Goal: Task Accomplishment & Management: Use online tool/utility

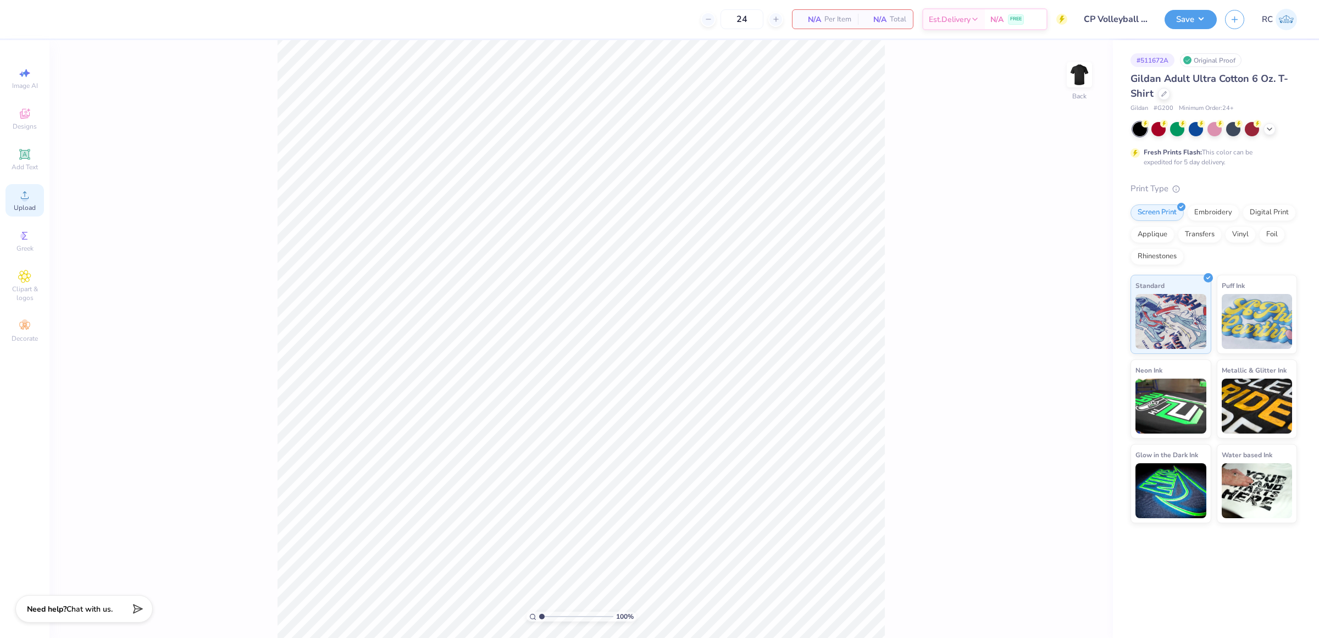
click at [34, 207] on span "Upload" at bounding box center [25, 207] width 22 height 9
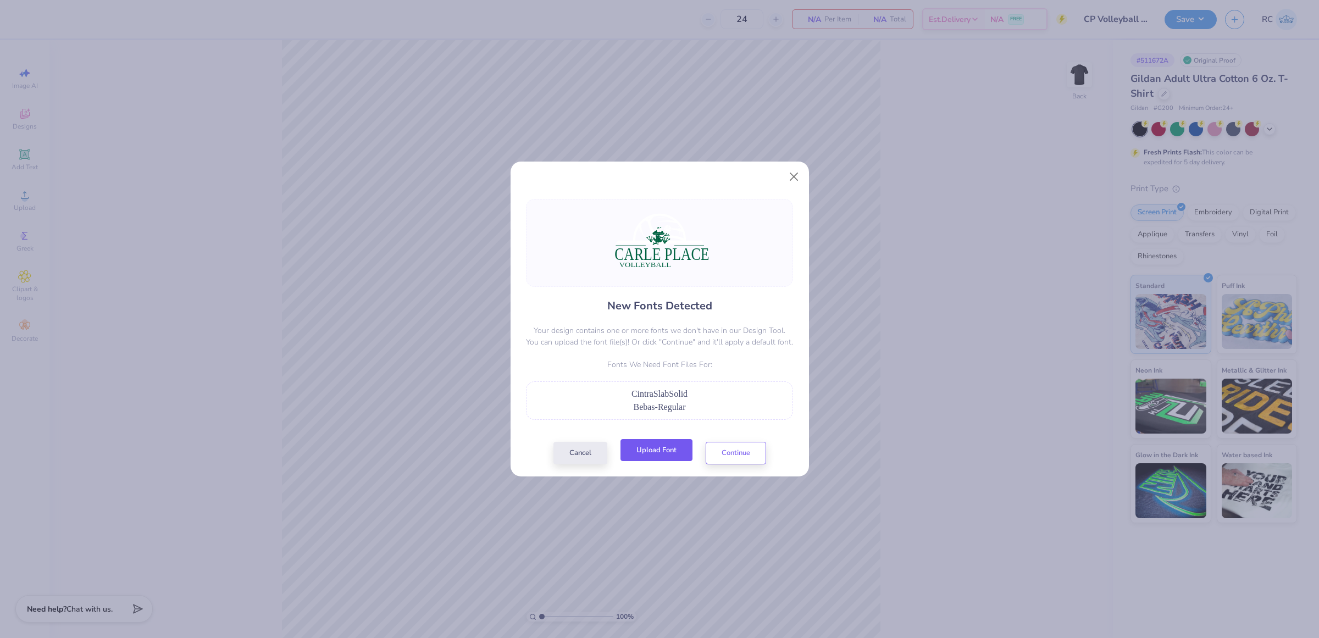
click at [672, 457] on button "Upload Font" at bounding box center [657, 450] width 72 height 23
click at [666, 457] on button "Upload Font" at bounding box center [657, 450] width 72 height 23
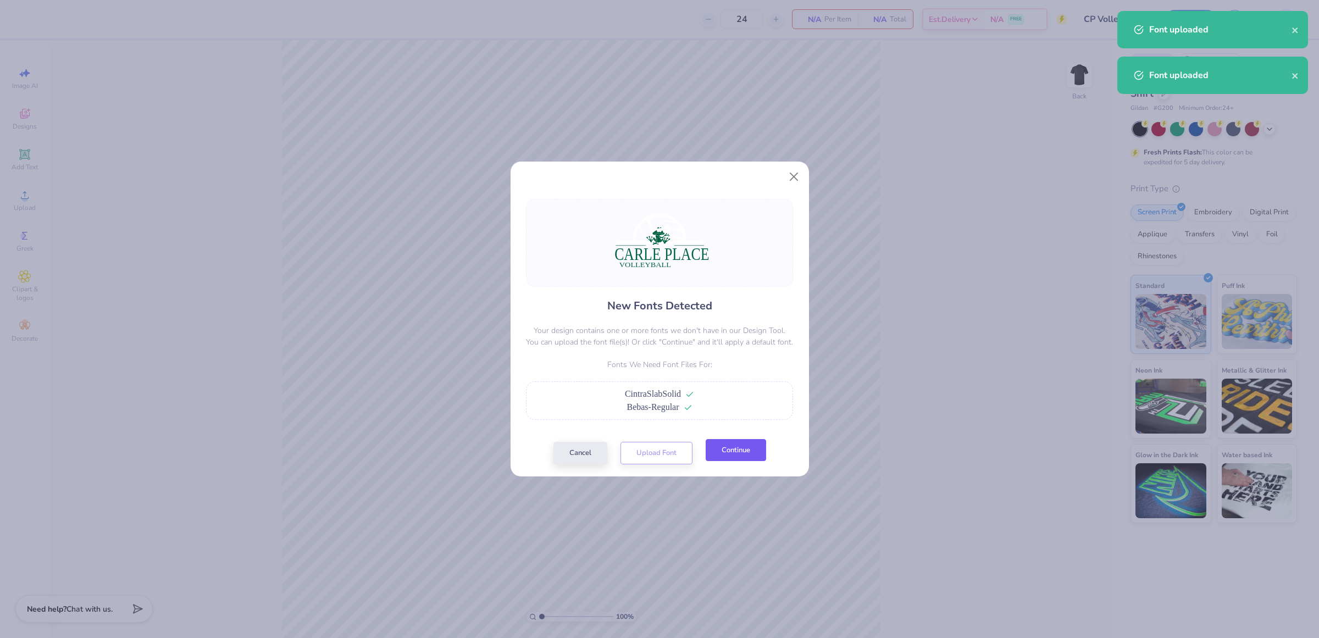
click at [738, 451] on button "Continue" at bounding box center [736, 450] width 60 height 23
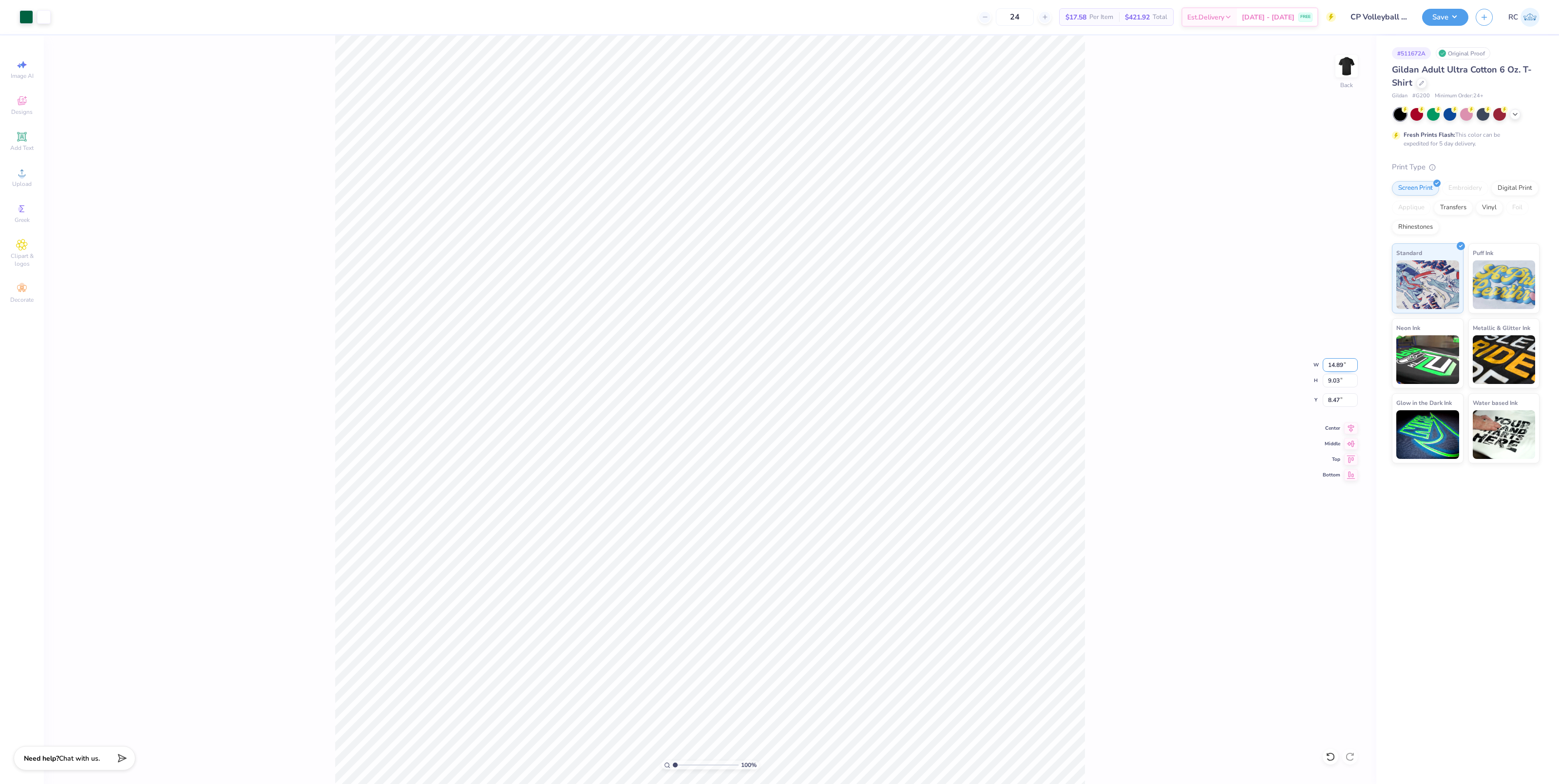
click at [1169, 362] on input "14.89" at bounding box center [1340, 365] width 35 height 13
type input "12.50"
type input "7.58"
click at [1169, 400] on input "9.19" at bounding box center [1340, 400] width 35 height 13
click at [1169, 399] on input "9.19" at bounding box center [1340, 400] width 35 height 13
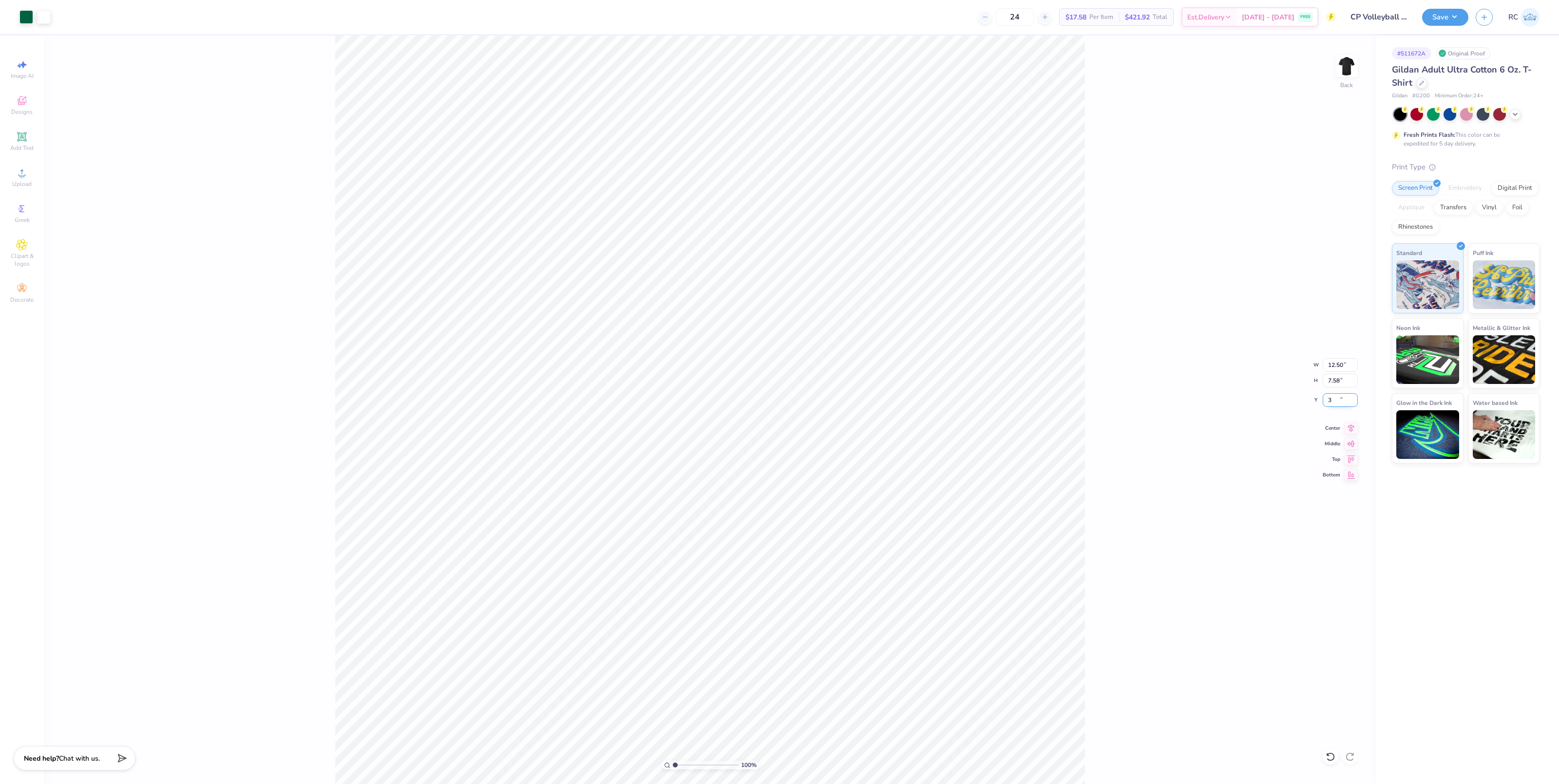
type input "3.00"
type input "1.28418603220616"
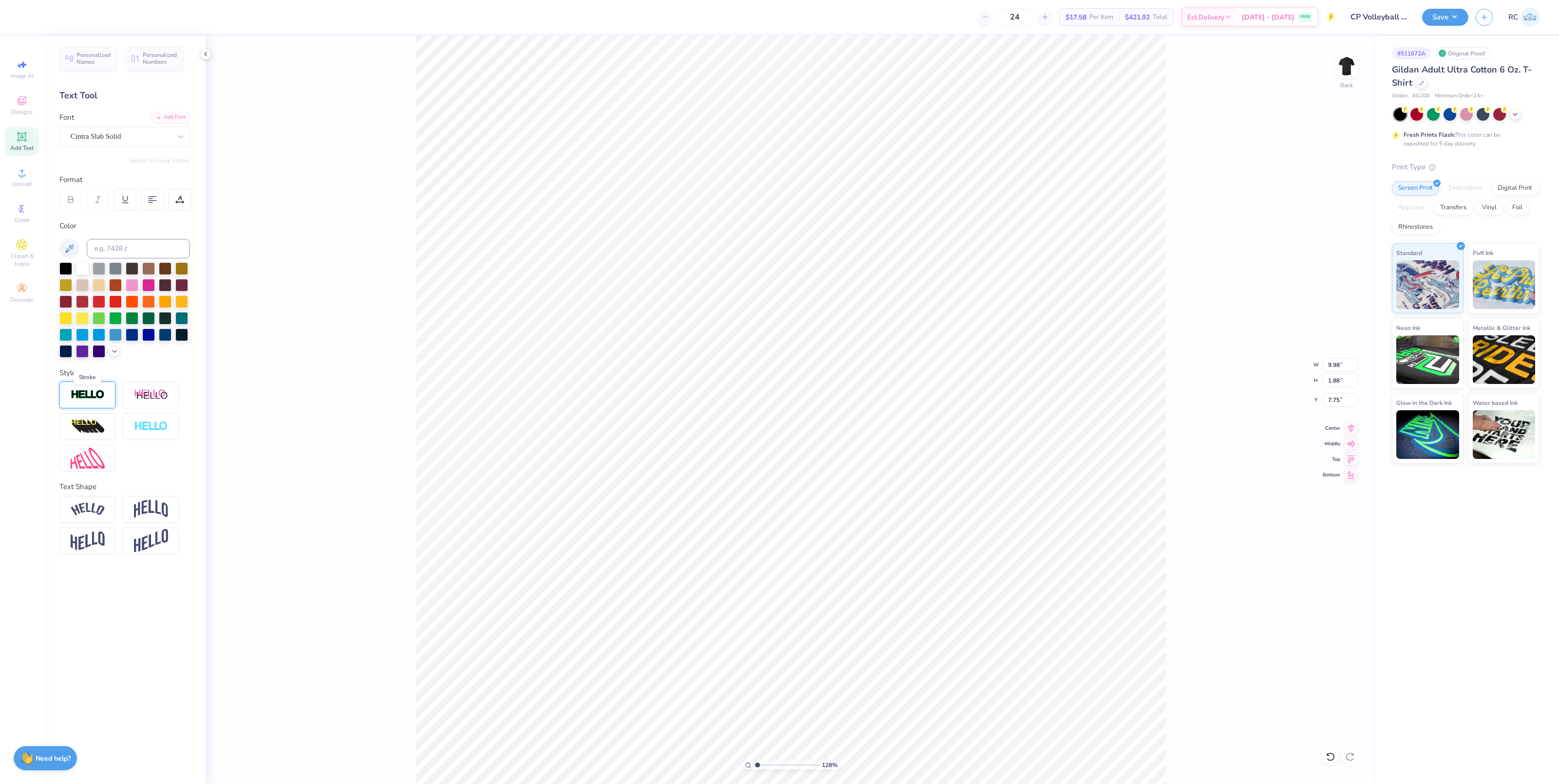
click at [94, 396] on img at bounding box center [88, 395] width 34 height 12
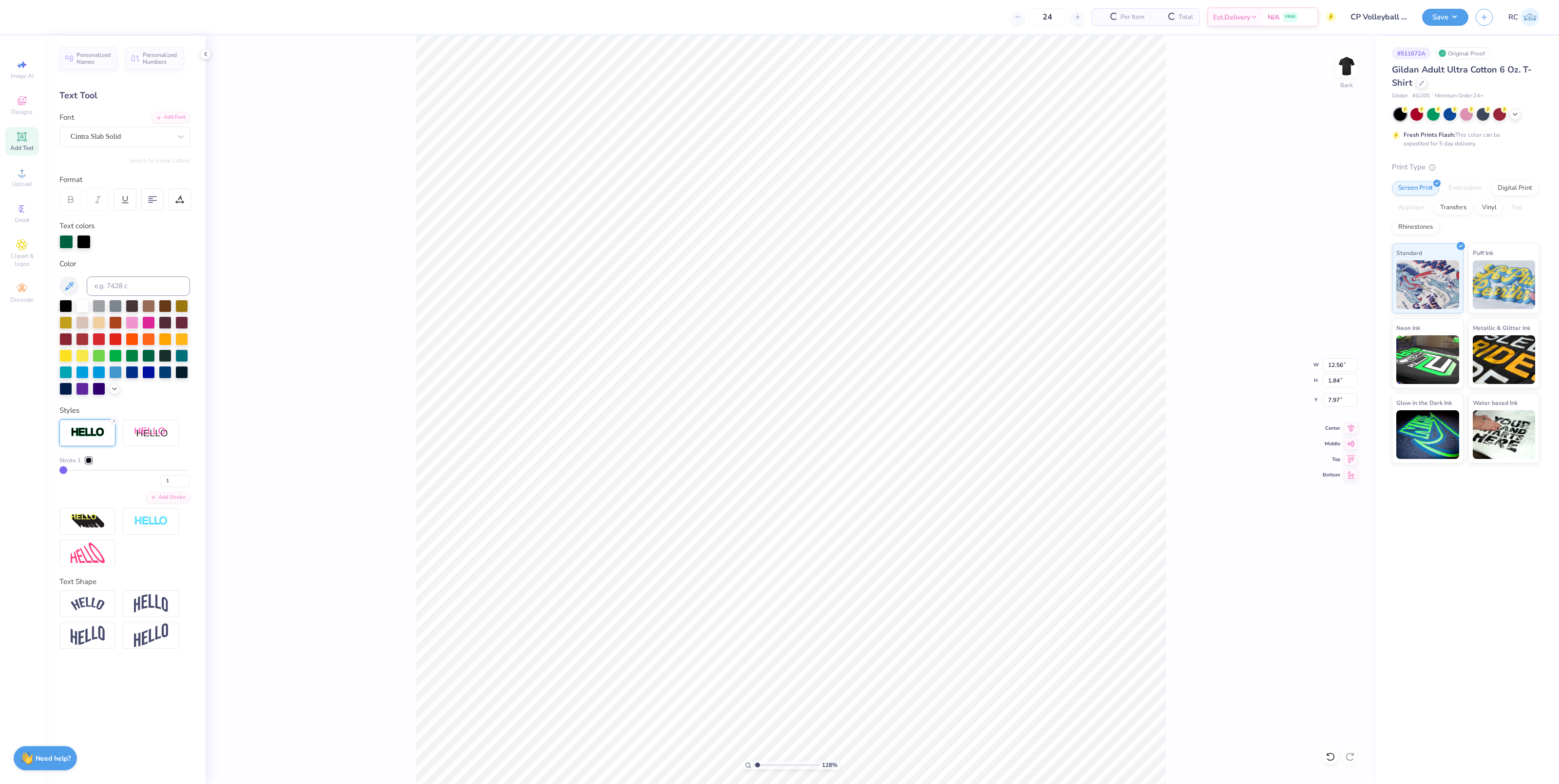
type input "12.56"
type input "1.84"
type input "7.97"
click at [82, 301] on div at bounding box center [82, 305] width 12 height 12
click at [88, 458] on div at bounding box center [89, 461] width 6 height 6
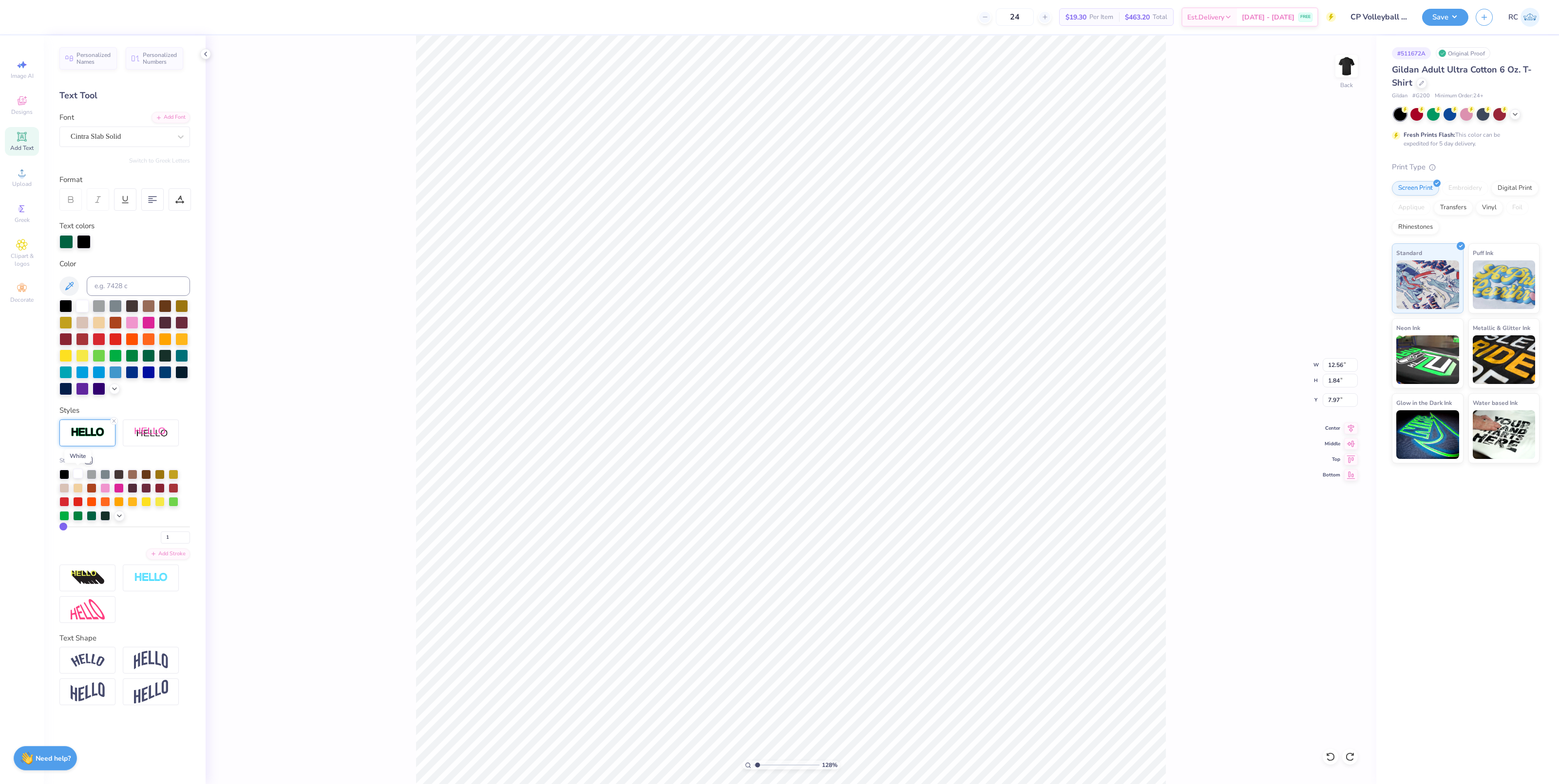
click at [75, 474] on div at bounding box center [77, 473] width 10 height 10
click at [78, 460] on span "Stroke 1" at bounding box center [70, 461] width 21 height 9
drag, startPoint x: 171, startPoint y: 534, endPoint x: 149, endPoint y: 537, distance: 22.2
click at [150, 536] on div "1" at bounding box center [124, 535] width 130 height 18
type input "2"
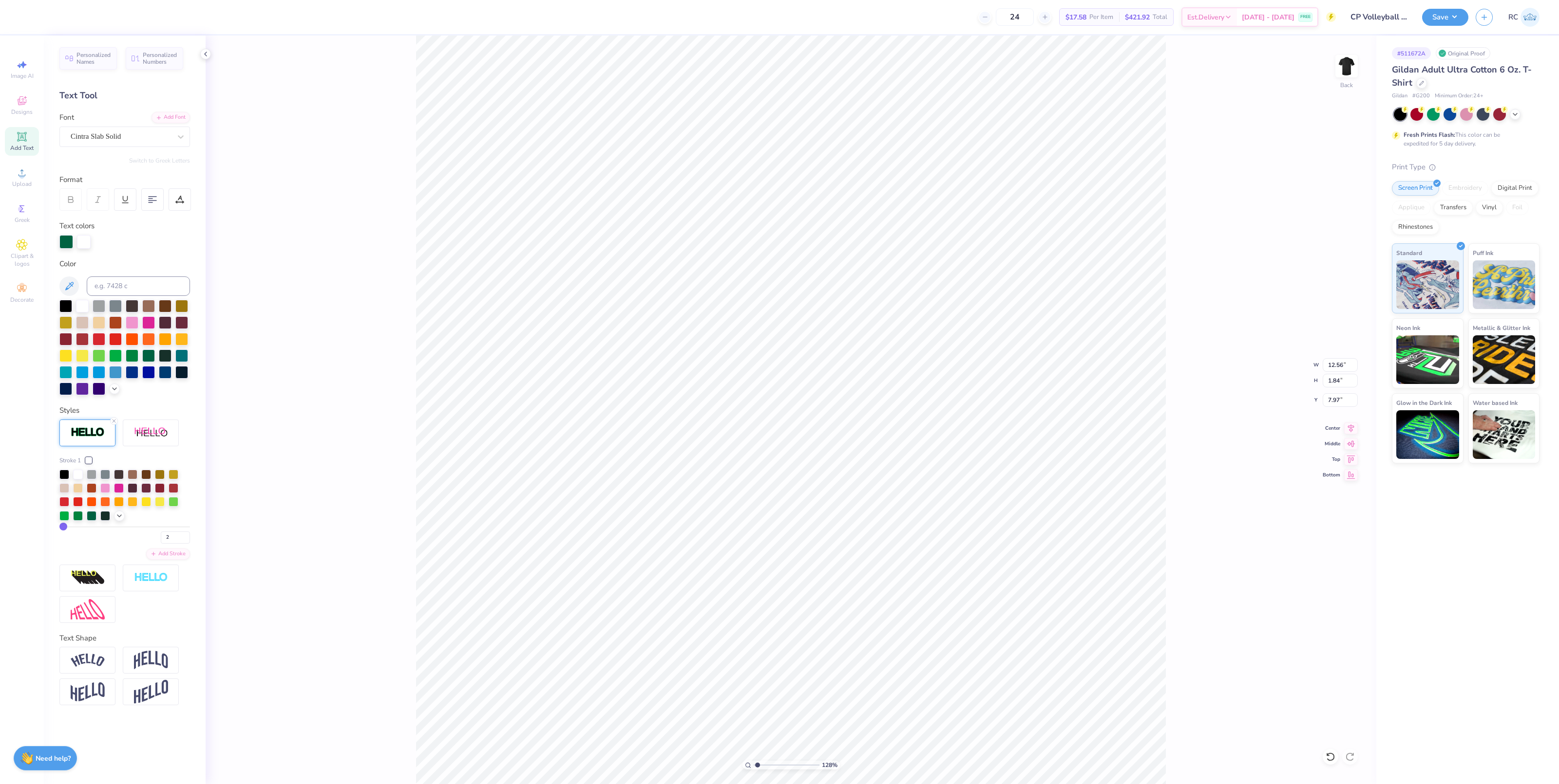
type input "2"
type input "12.58"
type input "1.86"
type input "7.96"
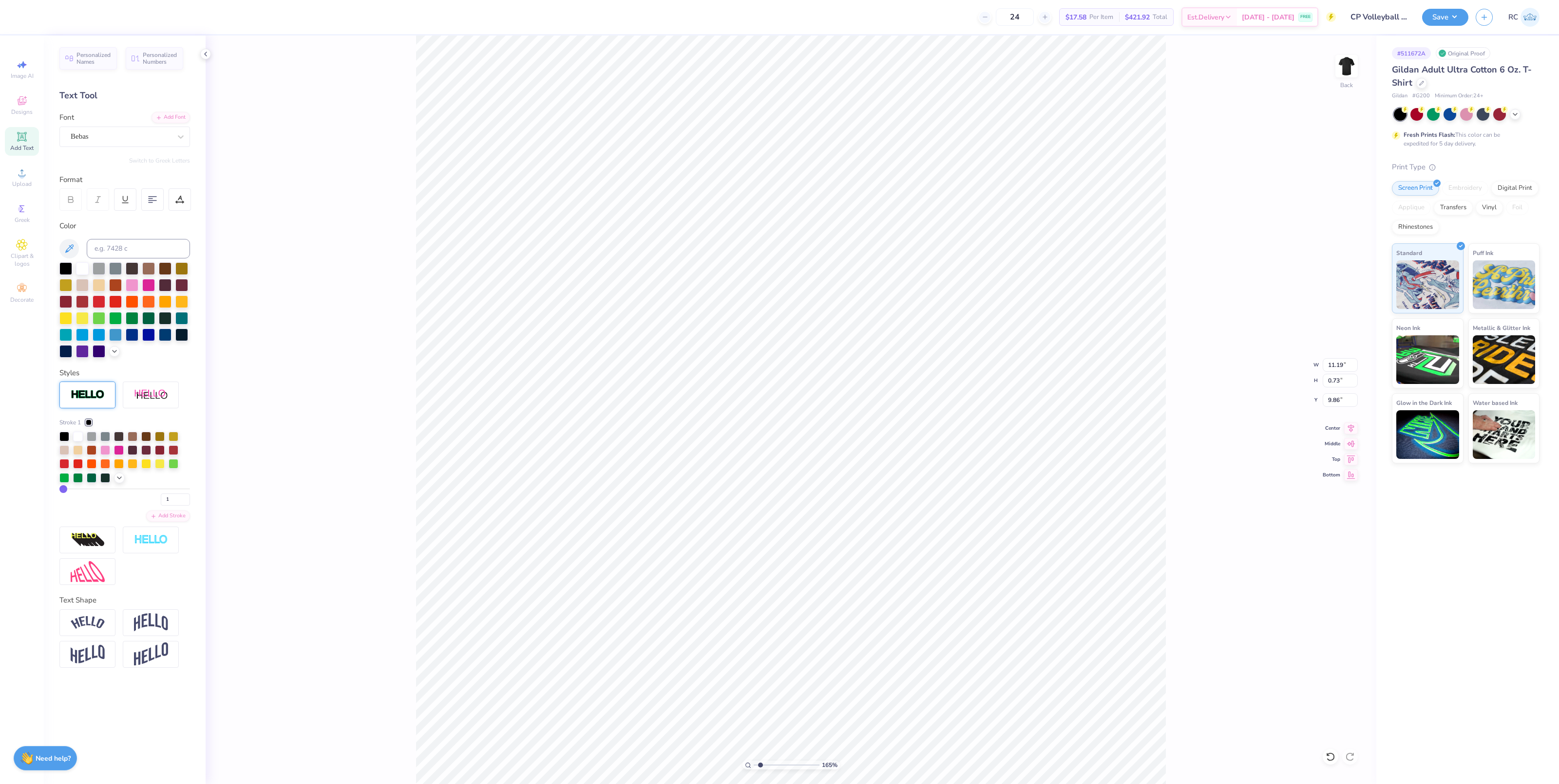
type input "1.6491337653134"
type input "11.19"
type input "0.73"
type input "9.86"
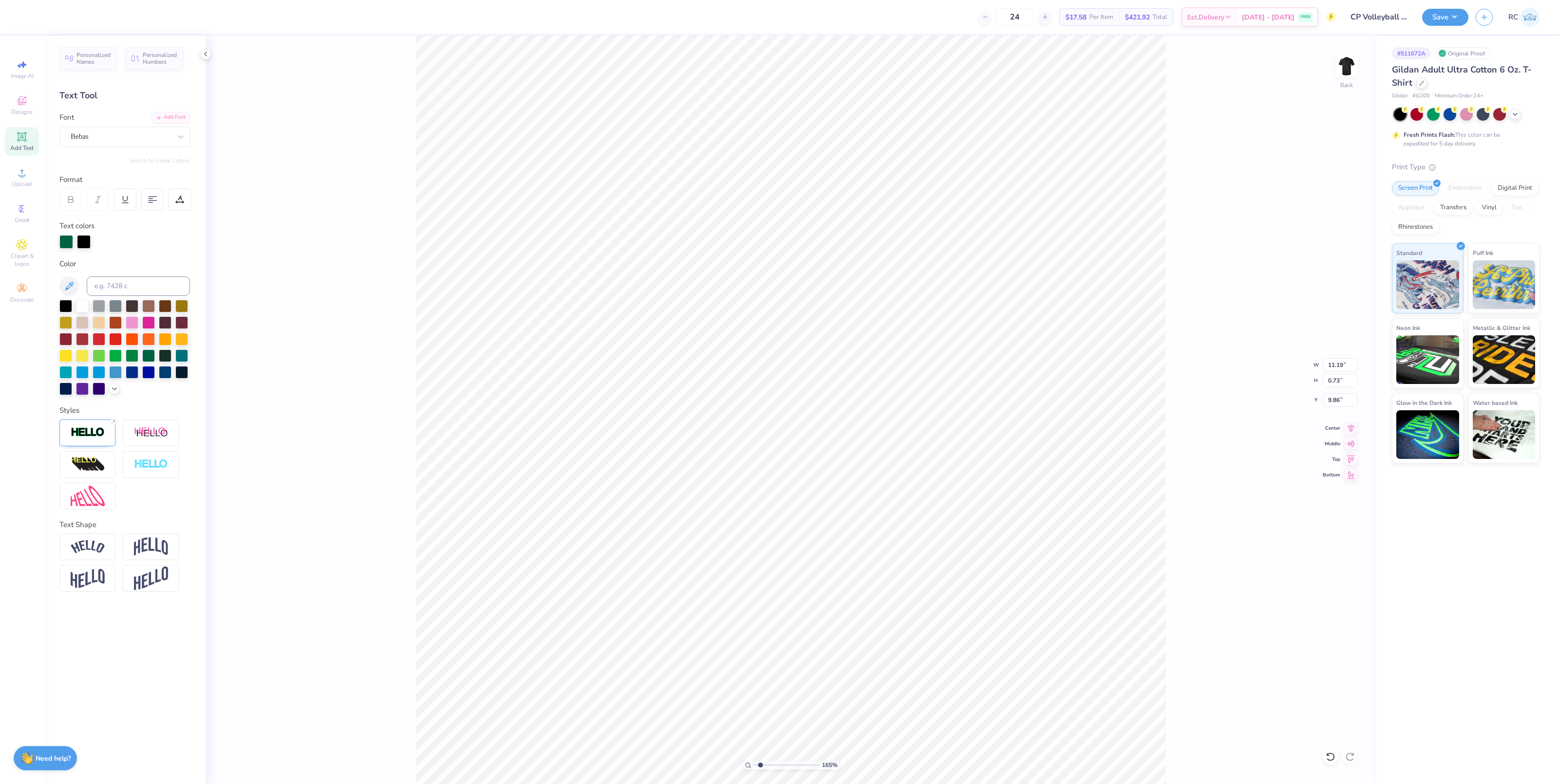
type input "1.6491337653134"
type input "11.17"
type input "0.77"
type input "9.89"
click at [97, 439] on img at bounding box center [88, 432] width 34 height 12
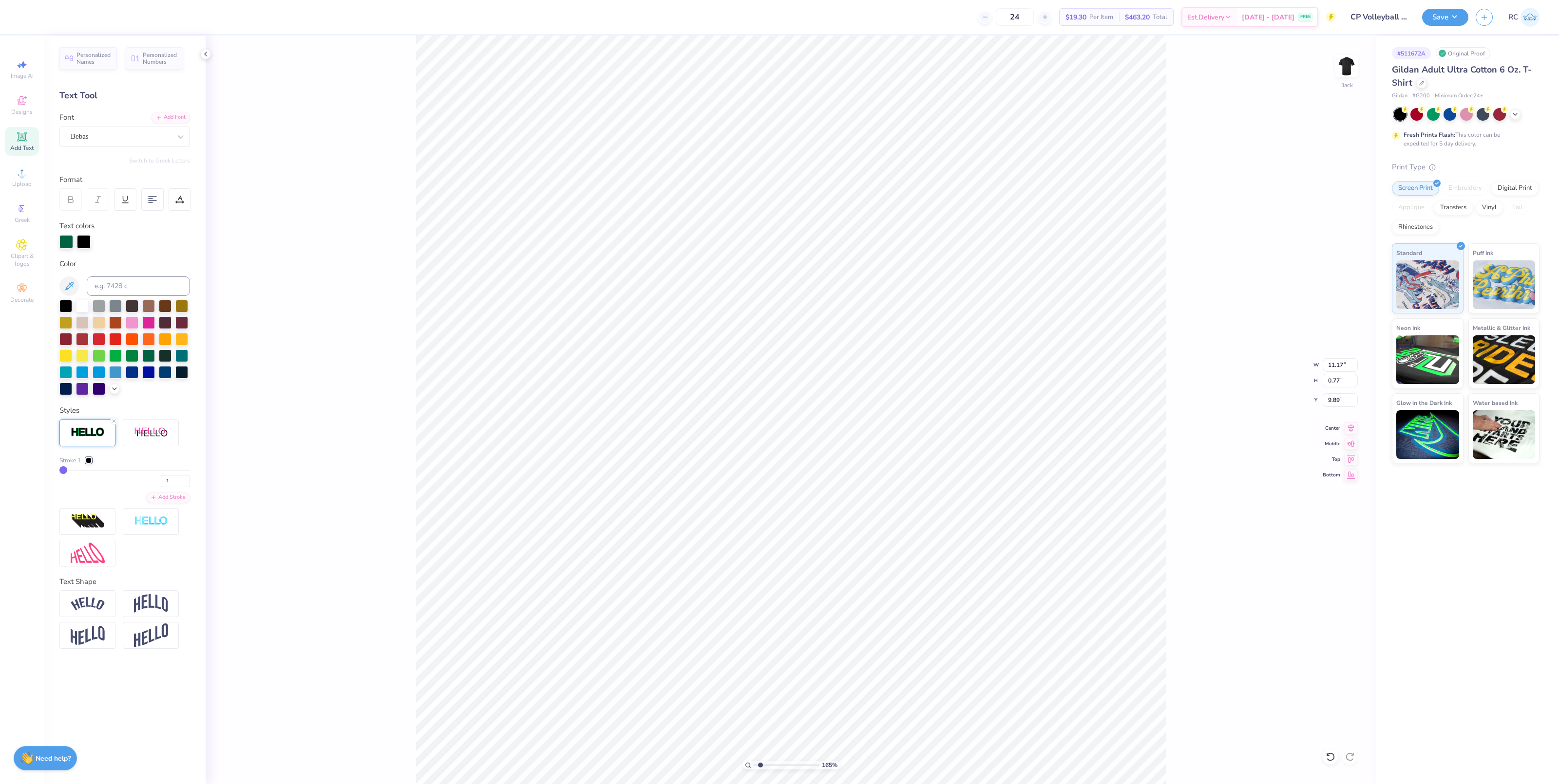
click at [88, 458] on div at bounding box center [89, 461] width 6 height 6
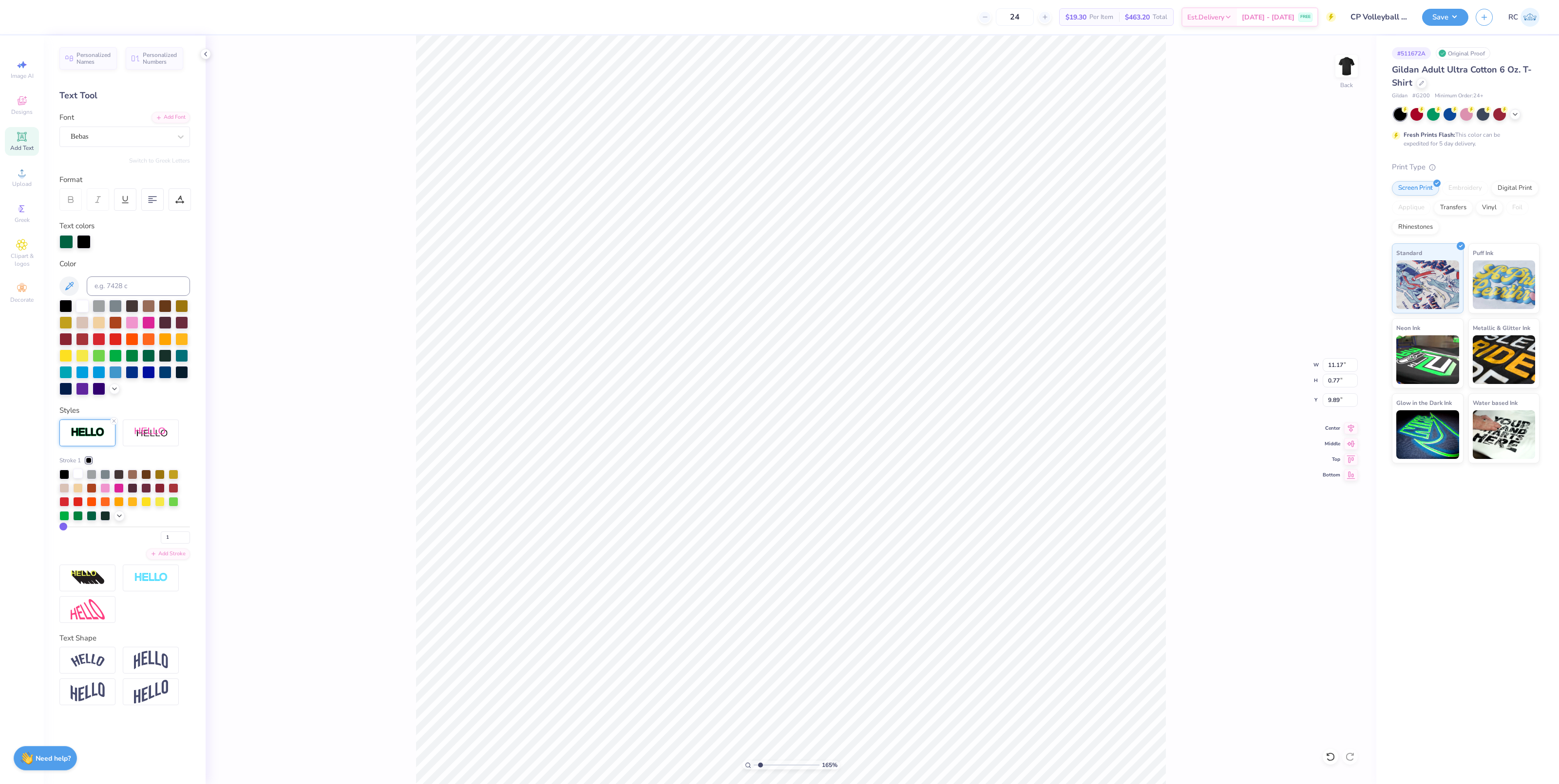
click at [78, 474] on div at bounding box center [77, 473] width 10 height 10
type input "1.6491337653134"
click at [37, 529] on div "Image AI Designs Add Text Upload Greek Clipart & logos Decorate" at bounding box center [21, 409] width 43 height 749
drag, startPoint x: 178, startPoint y: 534, endPoint x: 158, endPoint y: 534, distance: 20.0
click at [158, 534] on div "1" at bounding box center [124, 535] width 130 height 18
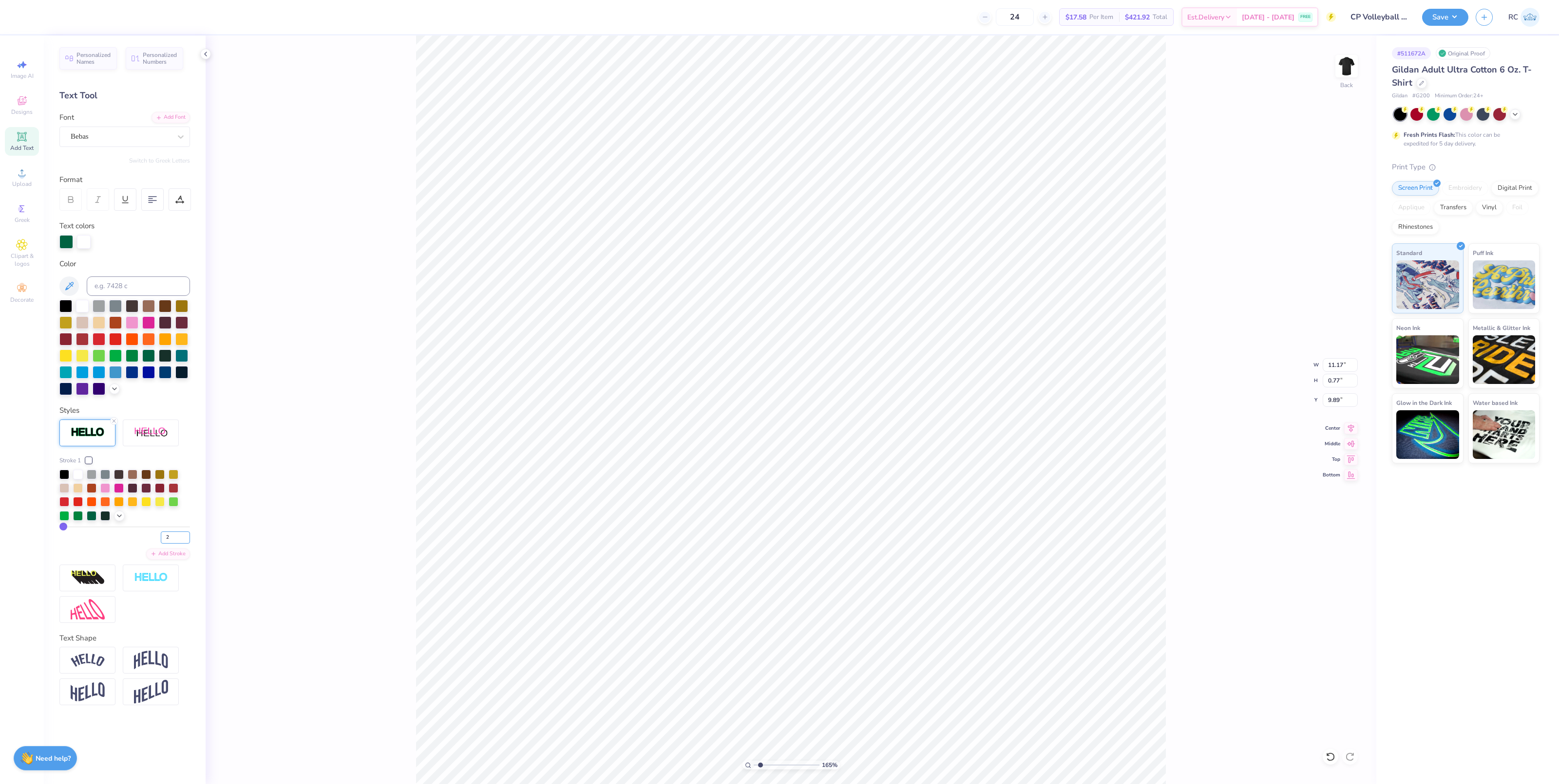
type input "2"
type input "1.6491337653134"
type input "11.20"
type input "0.79"
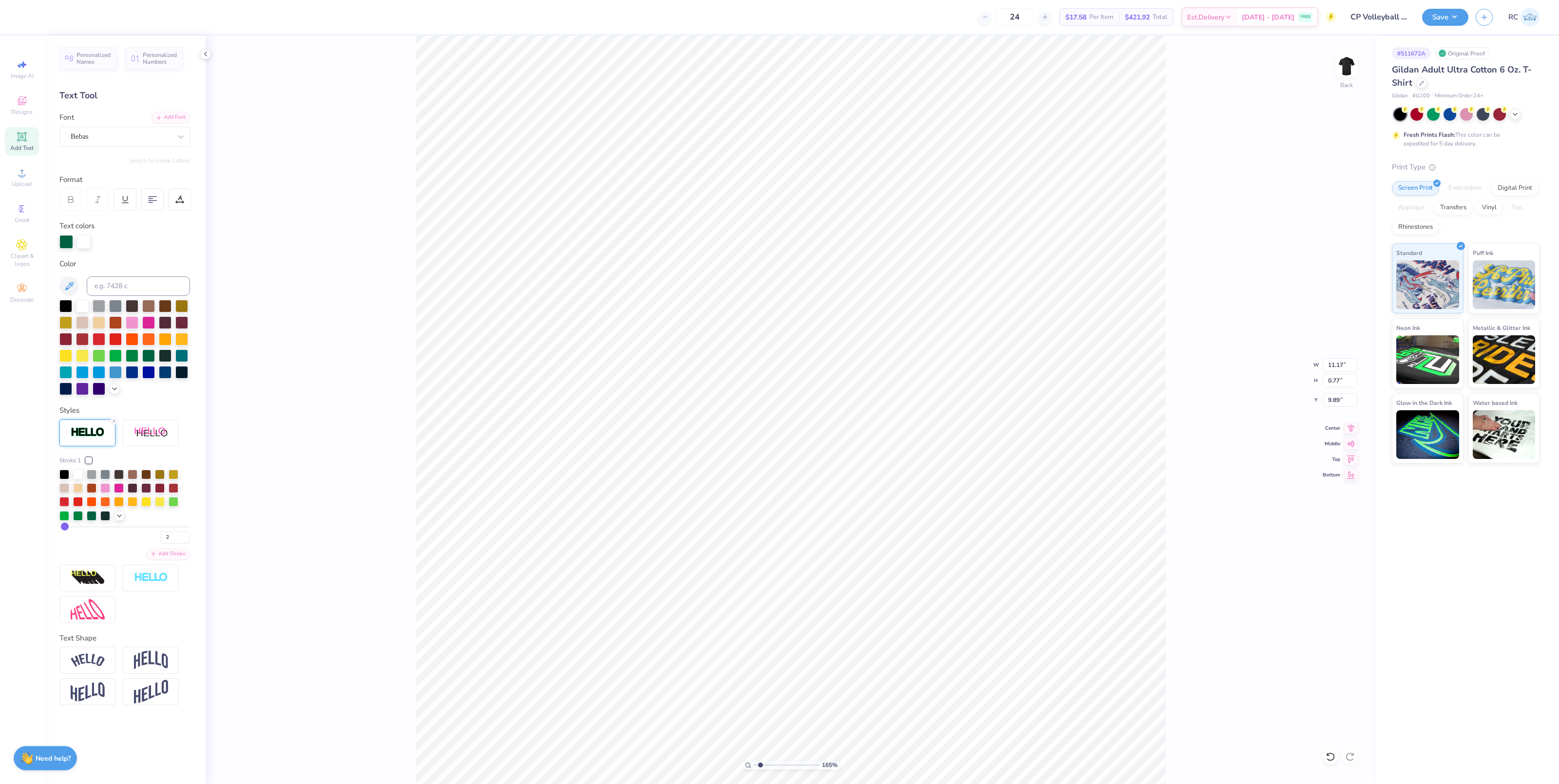
type input "9.88"
click at [141, 527] on div "2" at bounding box center [124, 535] width 130 height 18
type input "1"
type input "1.6491337653134"
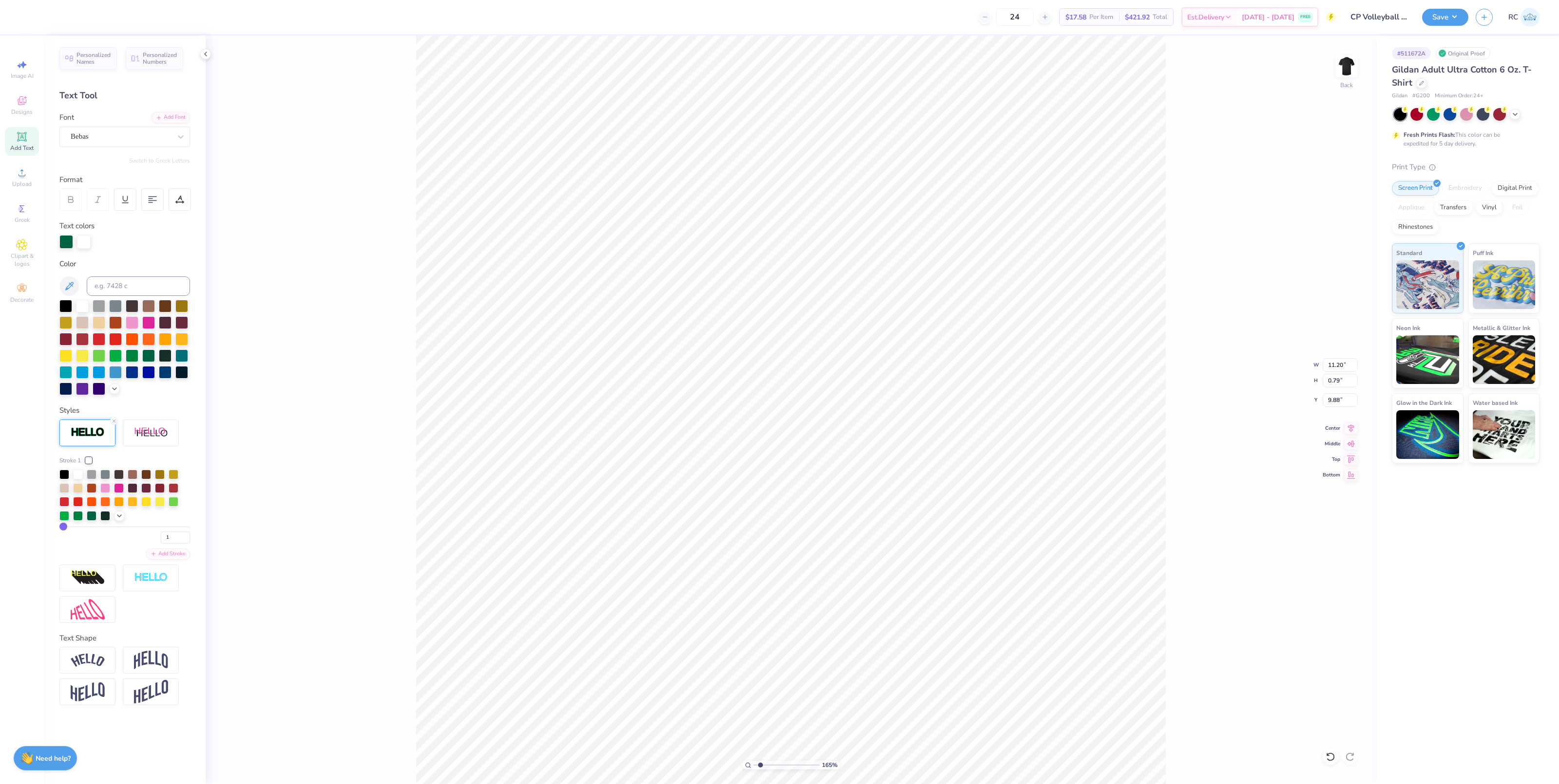
type input "11.17"
type input "0.77"
type input "9.89"
click at [1169, 544] on div "187 % Back W 12.50 12.50 " H 4.55 4.55 " Y 3.00 3.00 " Center Middle Top Bottom" at bounding box center [791, 409] width 1171 height 749
type input "1.28418603220616"
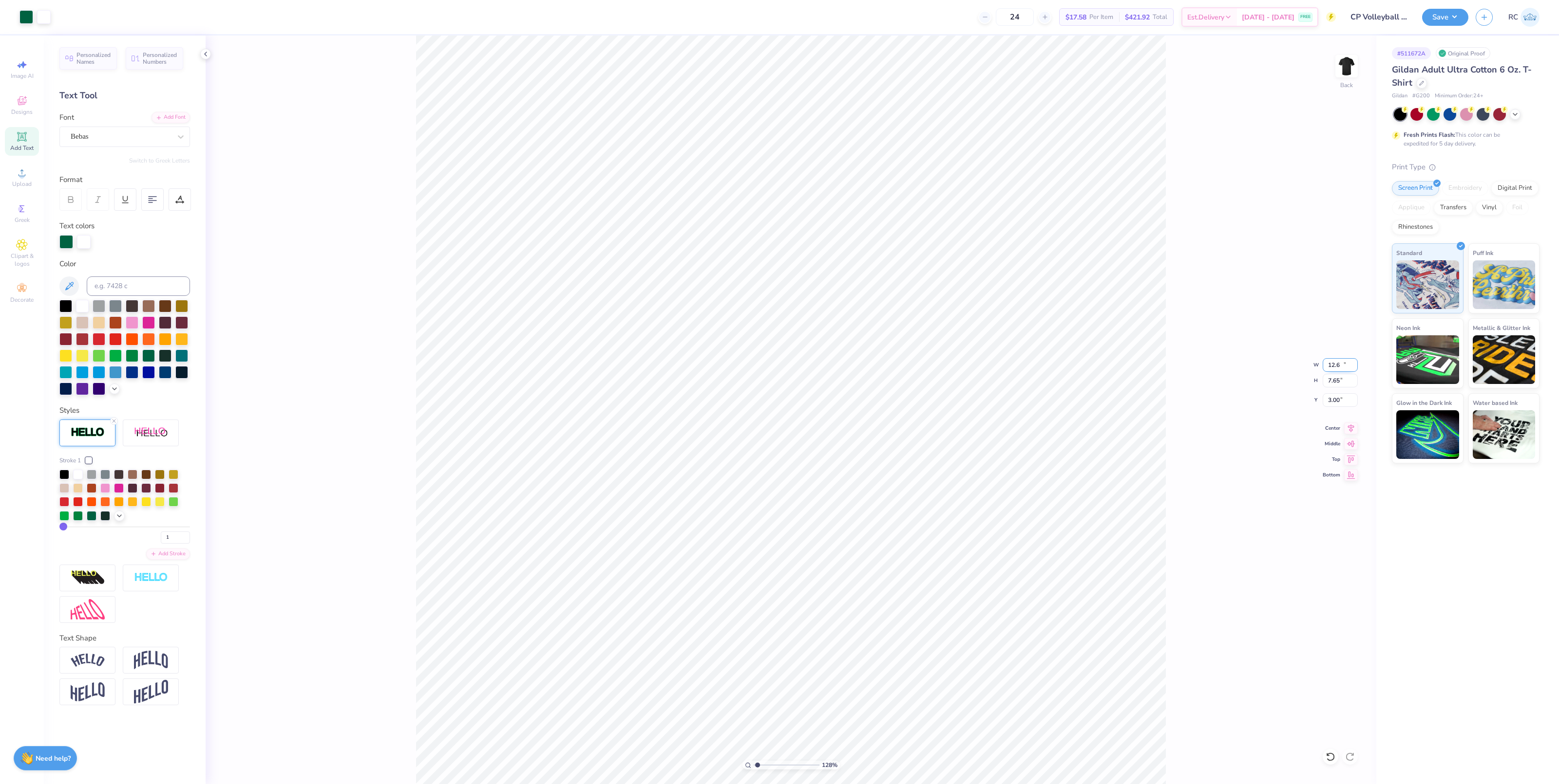
click at [1169, 364] on input "12.6" at bounding box center [1340, 365] width 35 height 13
click at [1169, 365] on input "12.6" at bounding box center [1340, 365] width 35 height 13
type input "12.5"
type input "1.28418603220616"
type input "12.50"
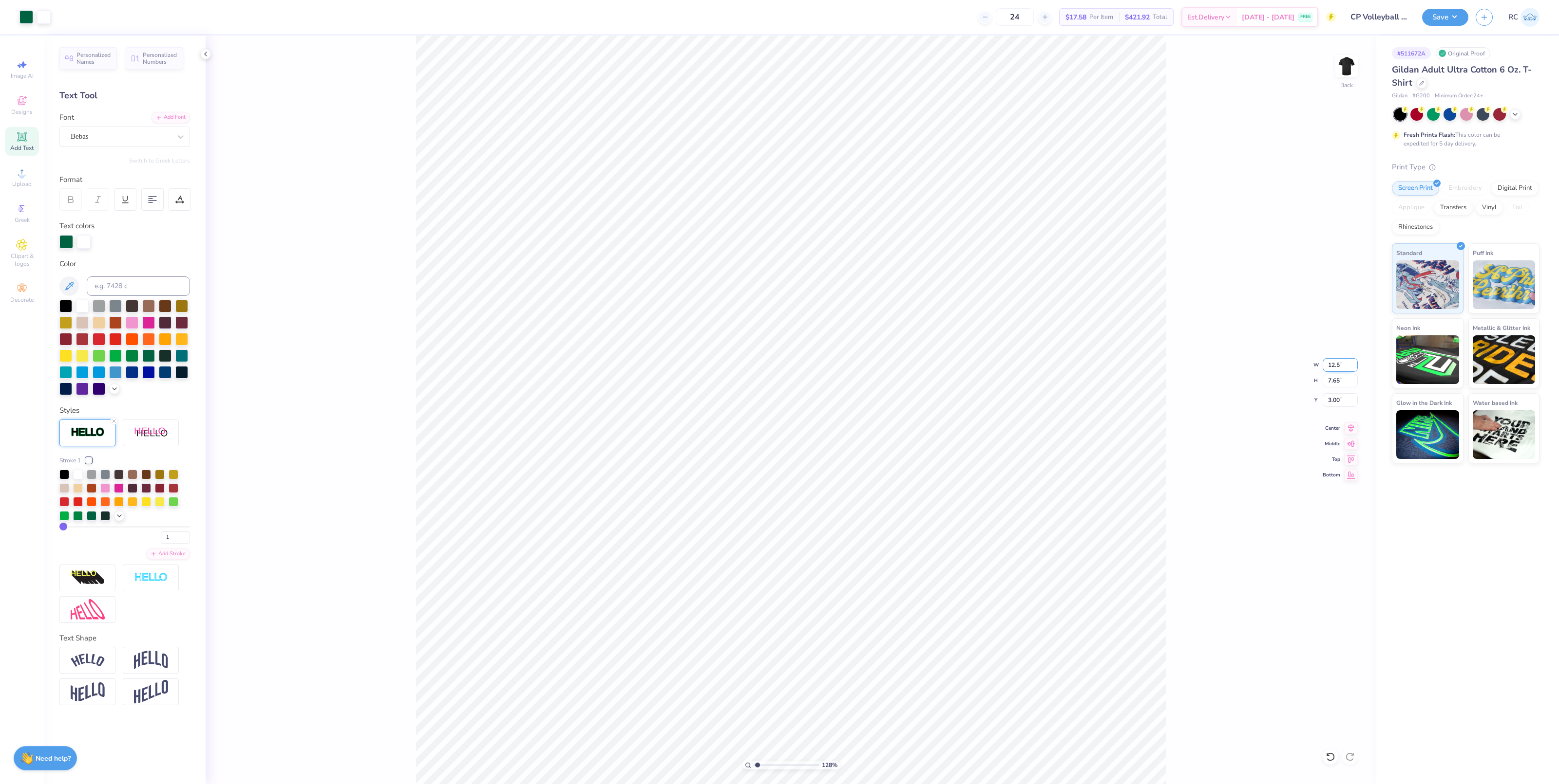
type input "7.60"
click at [1169, 400] on input "3.03" at bounding box center [1340, 400] width 35 height 13
type input "3"
type input "1.28418603220616"
type input "3.00"
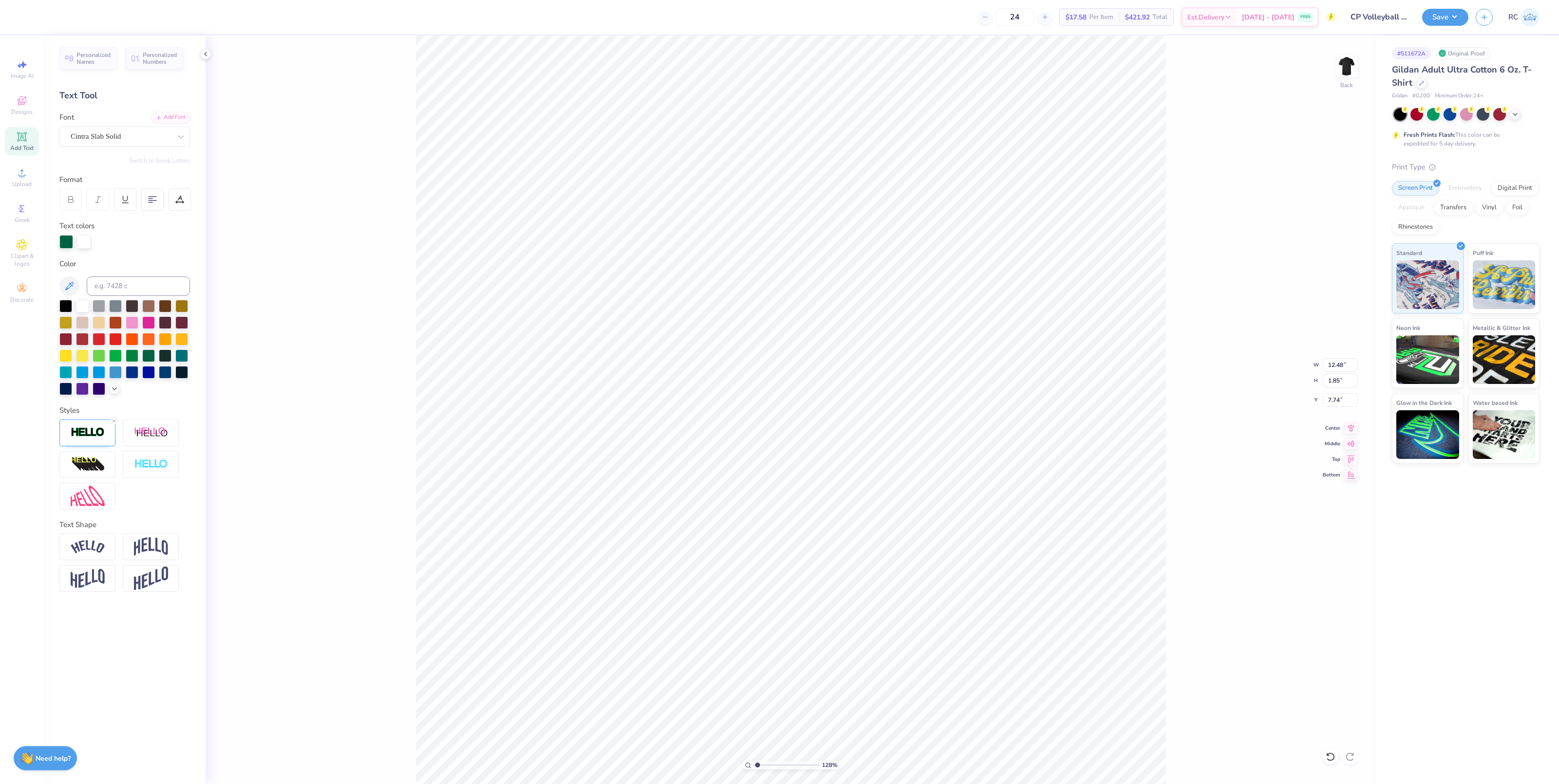
type input "1.28418603220616"
type input "2.86"
click at [300, 130] on div "128 % Back" at bounding box center [791, 409] width 1171 height 749
click at [25, 12] on div at bounding box center [26, 15] width 13 height 13
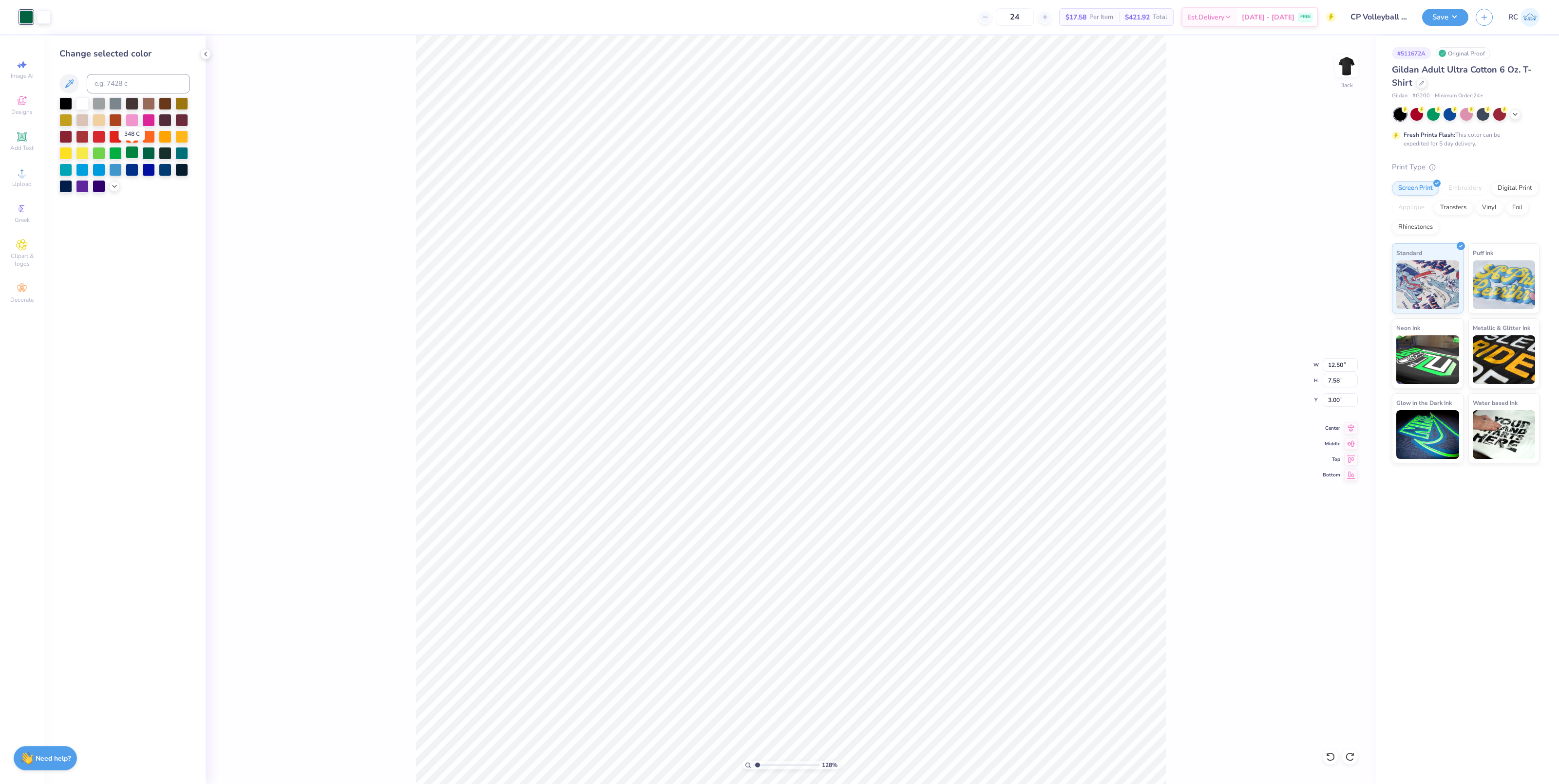
click at [130, 151] on div at bounding box center [132, 152] width 12 height 12
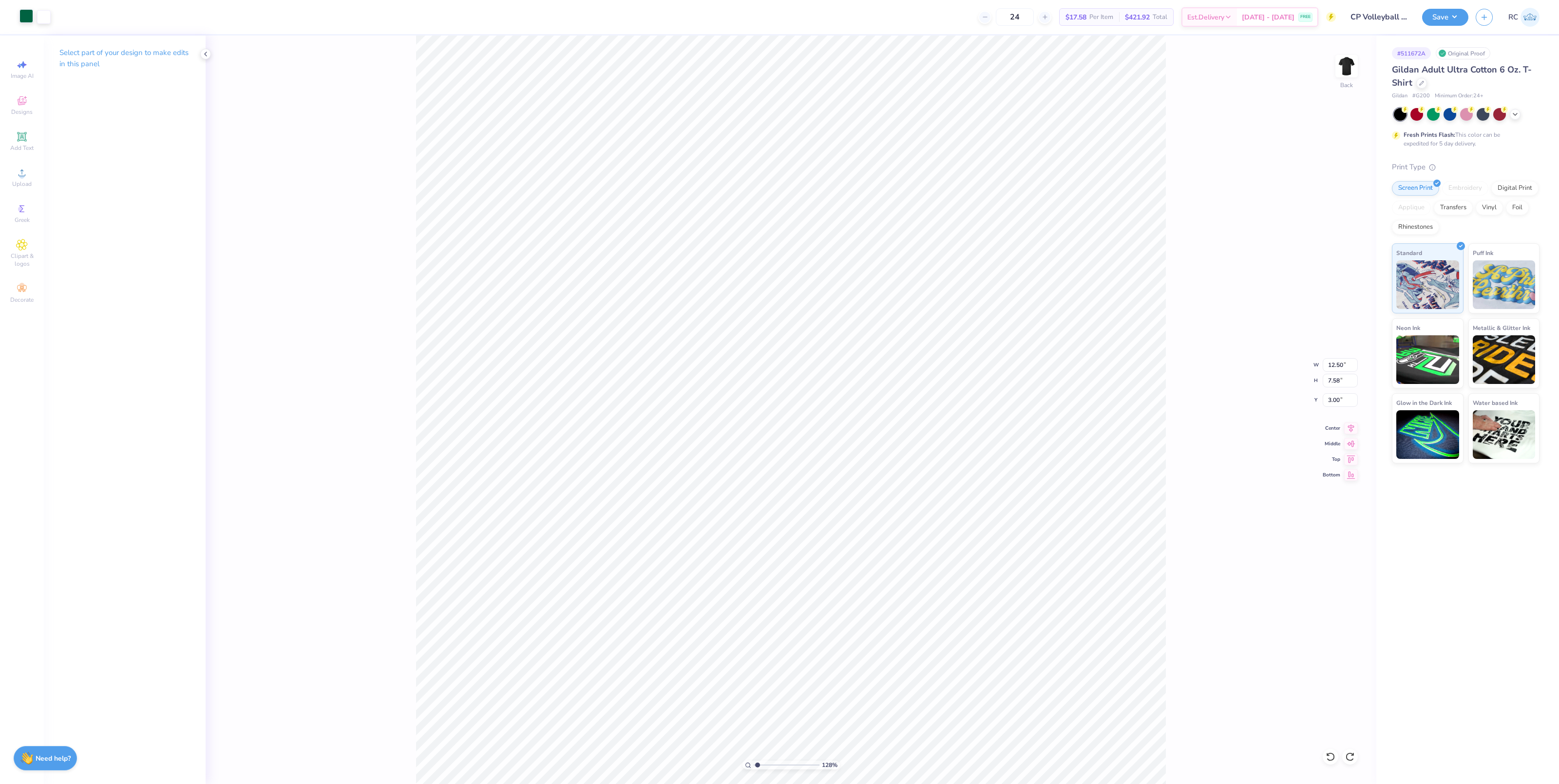
click at [26, 19] on div at bounding box center [26, 15] width 13 height 13
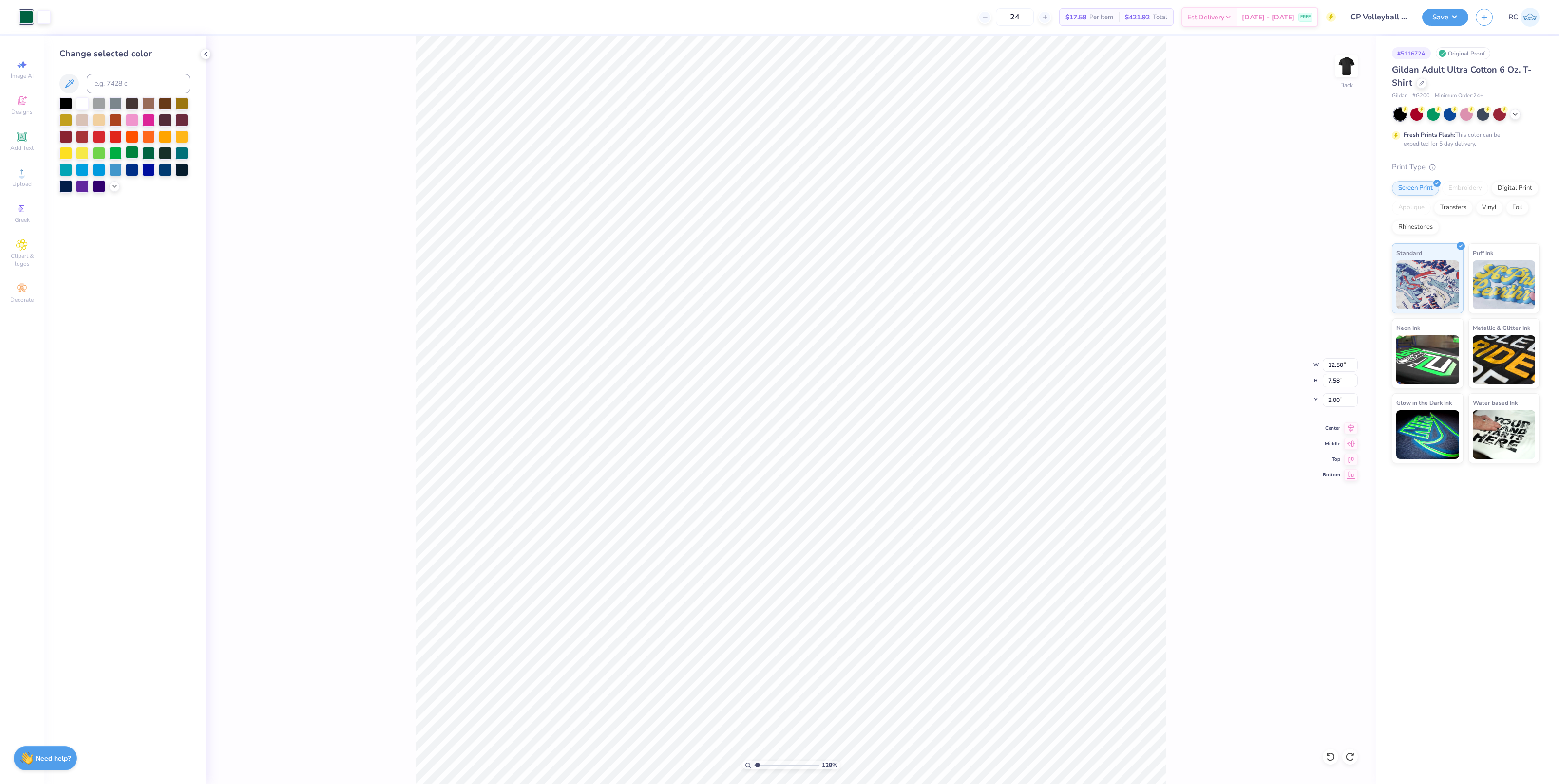
click at [136, 151] on div at bounding box center [132, 152] width 12 height 12
click at [308, 245] on div "128 % Back W 12.50 12.50 " H 7.58 7.58 " Y 3.00 3.00 " Center Middle Top Bottom" at bounding box center [791, 409] width 1171 height 749
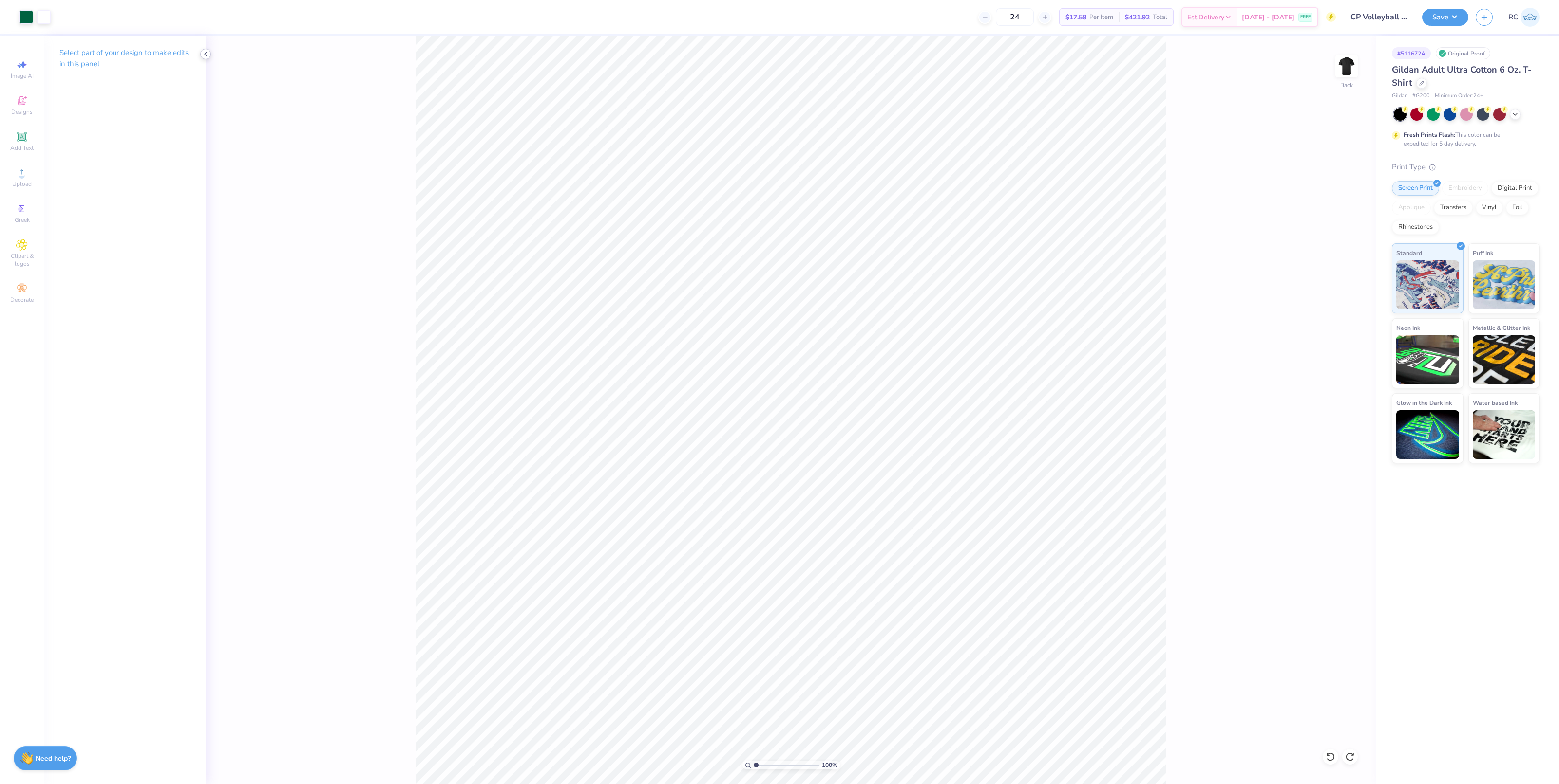
click at [206, 56] on icon at bounding box center [206, 54] width 8 height 8
type input "1"
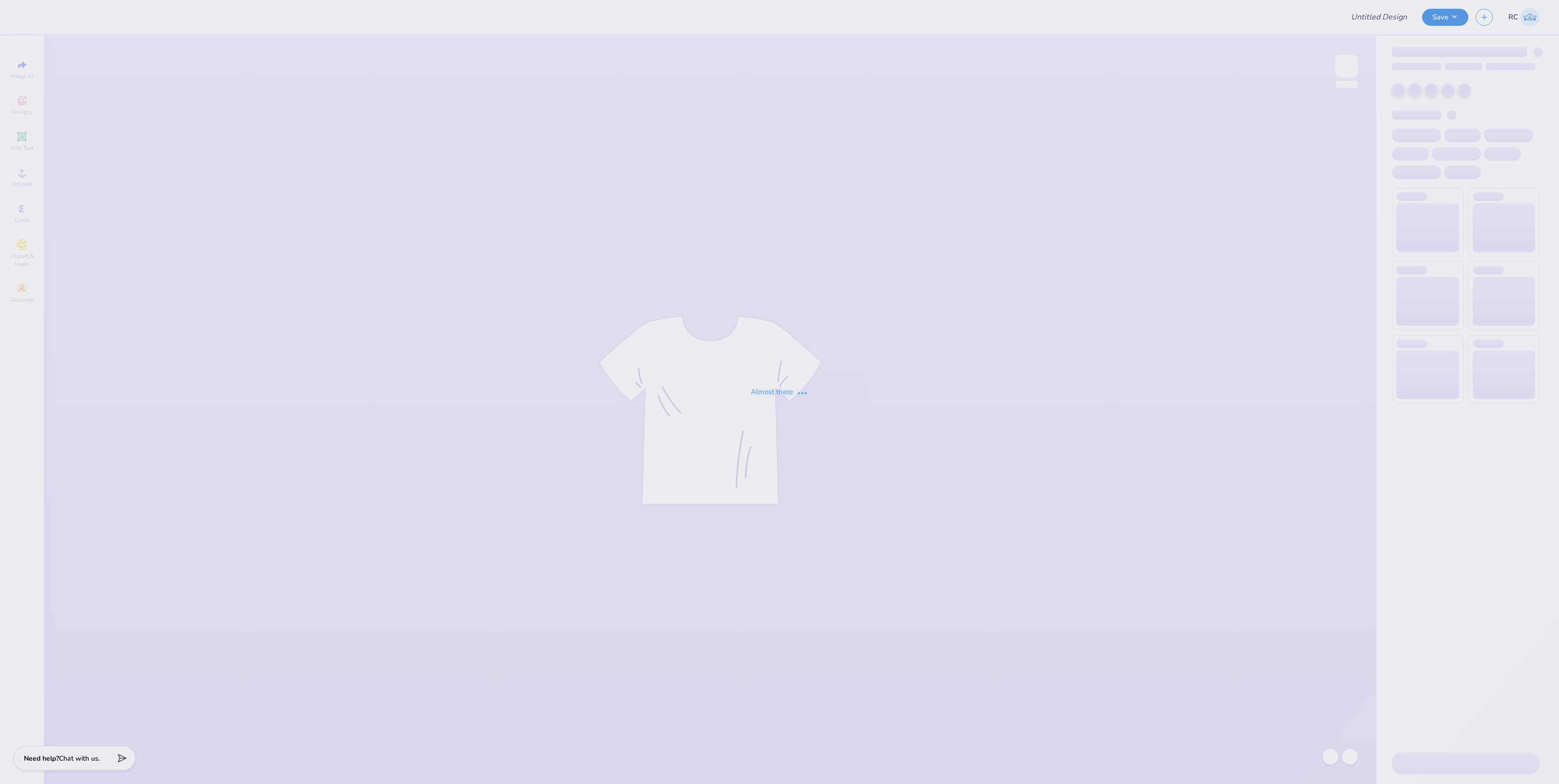
type input "CP Volleyball 2025"
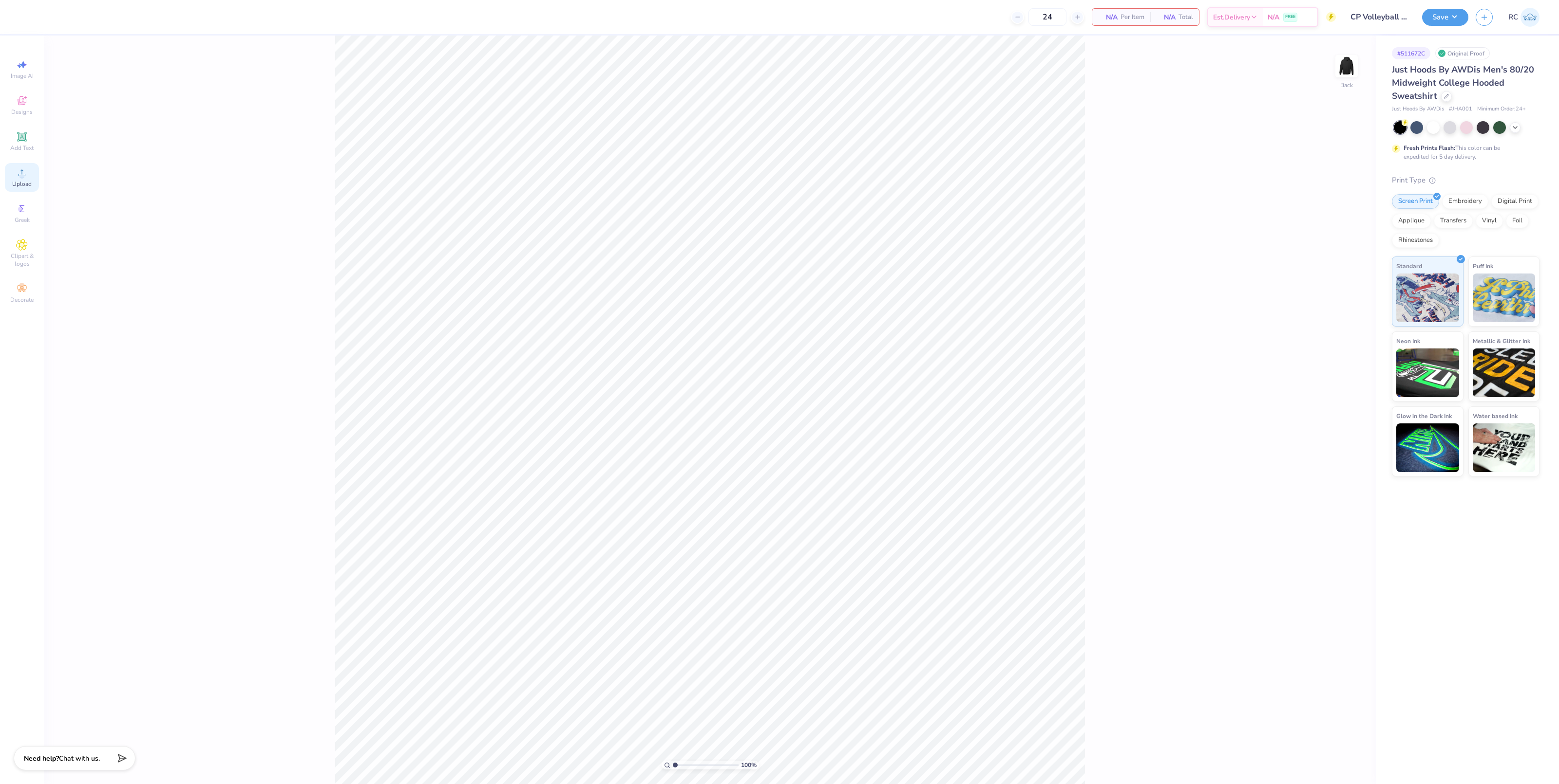
click at [34, 177] on div "Upload" at bounding box center [21, 177] width 34 height 28
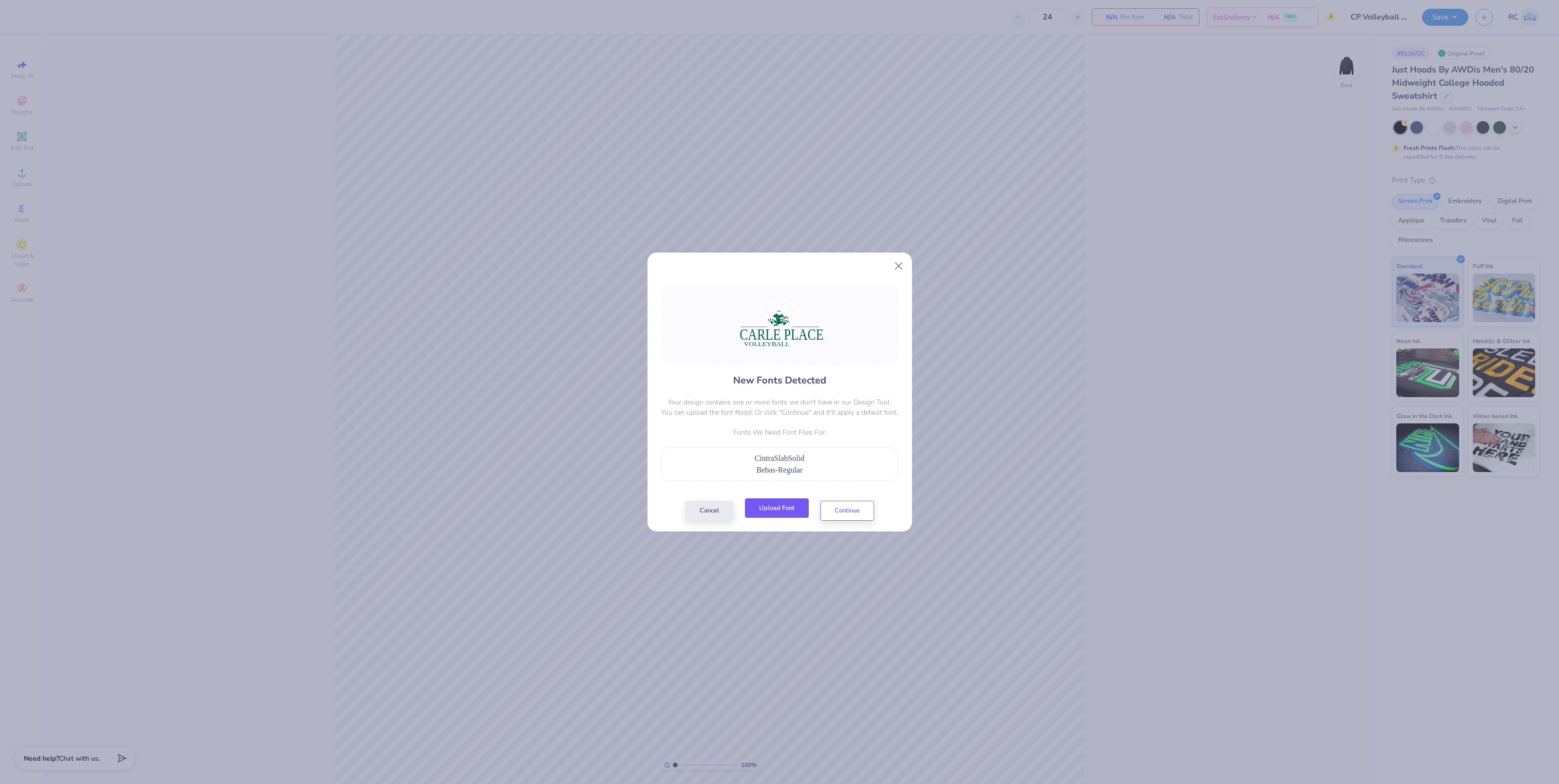
click at [775, 507] on button "Upload Font" at bounding box center [776, 508] width 64 height 20
click at [766, 505] on button "Upload Font" at bounding box center [776, 508] width 64 height 20
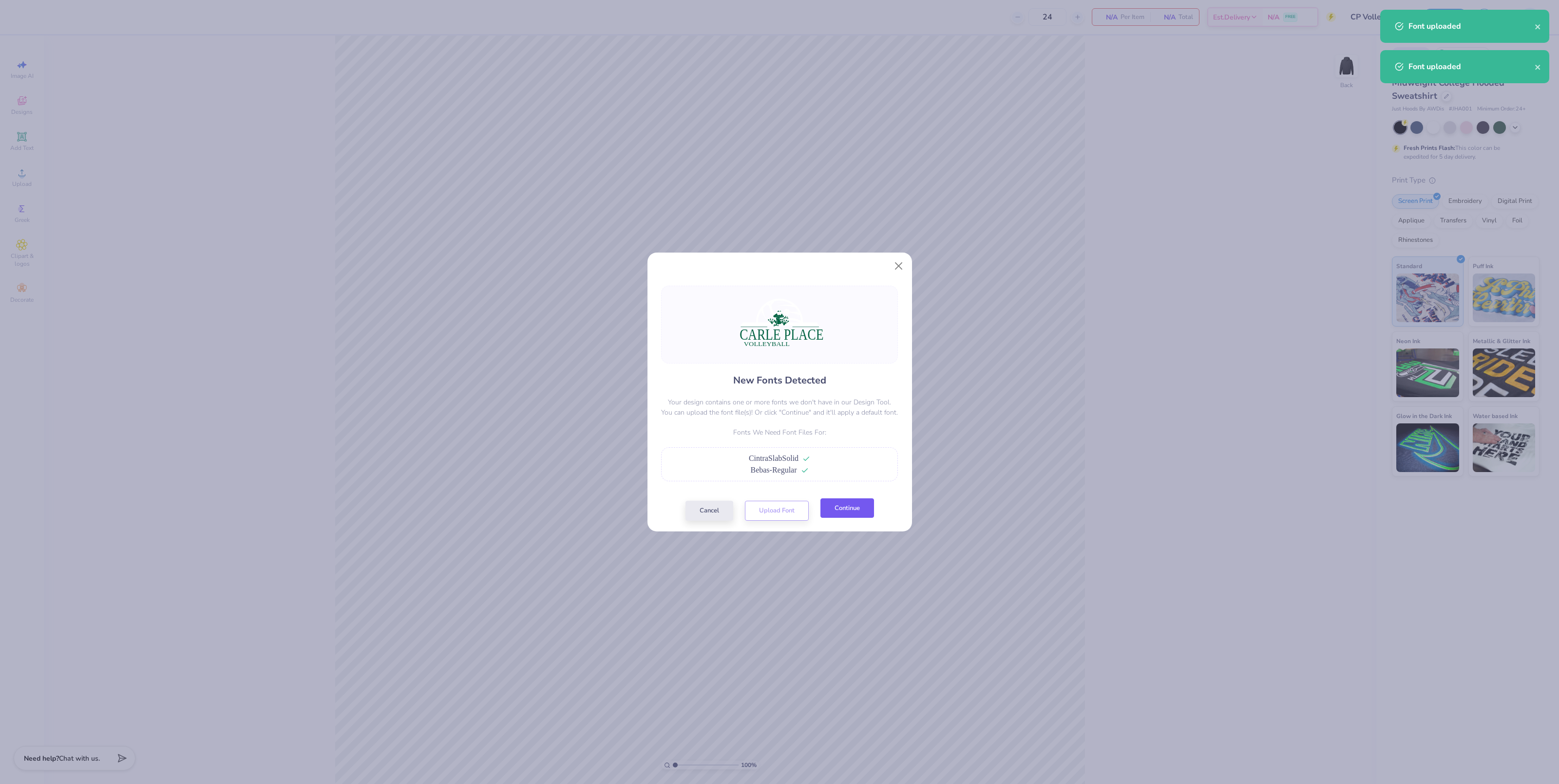
click at [846, 517] on button "Continue" at bounding box center [847, 508] width 53 height 20
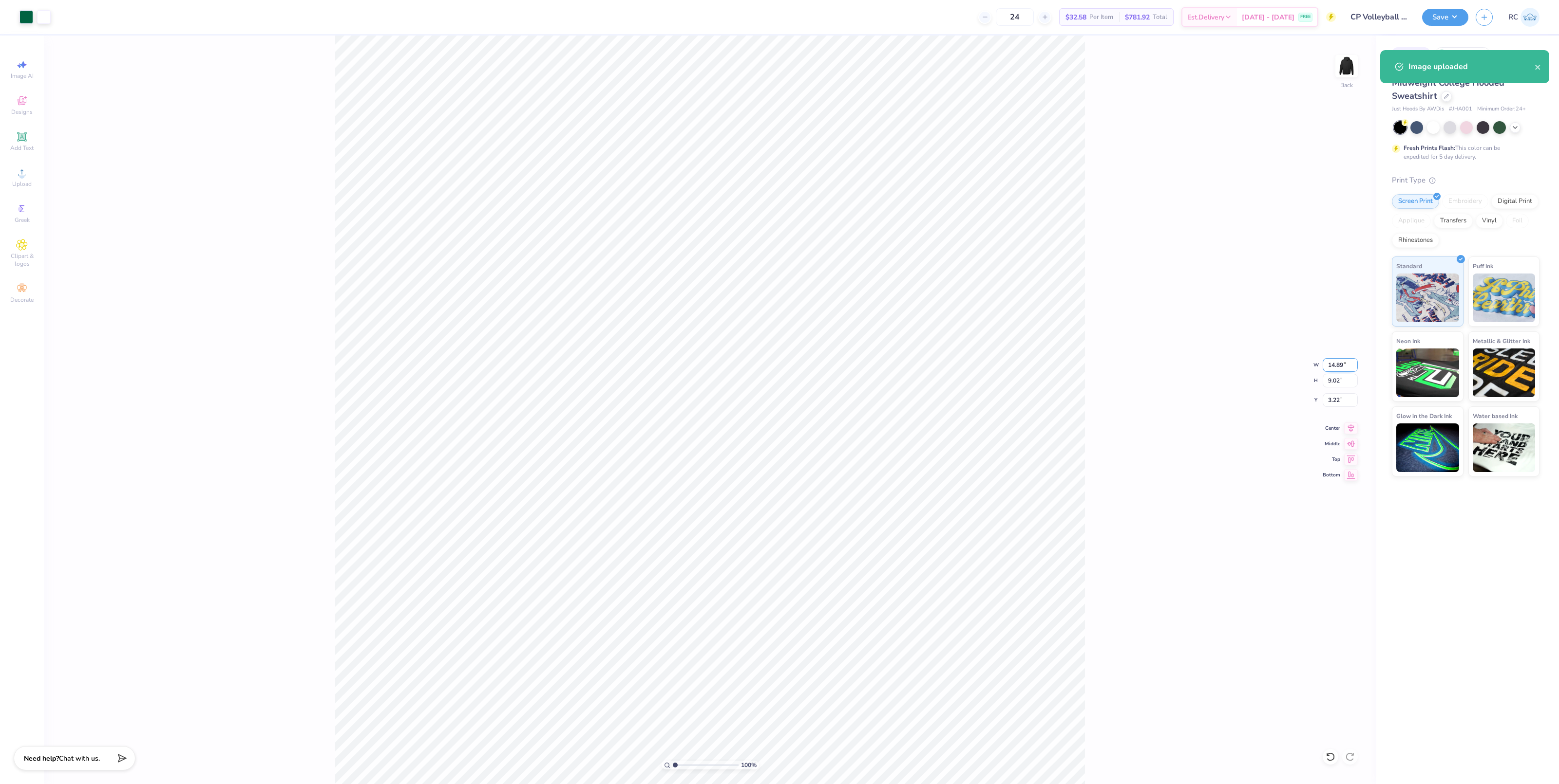
click at [1339, 364] on input "14.89" at bounding box center [1340, 365] width 35 height 13
click at [1337, 364] on input "14.89" at bounding box center [1340, 365] width 35 height 13
click at [1343, 364] on input "14.89" at bounding box center [1340, 365] width 35 height 13
type input "12.50"
type input "7.57"
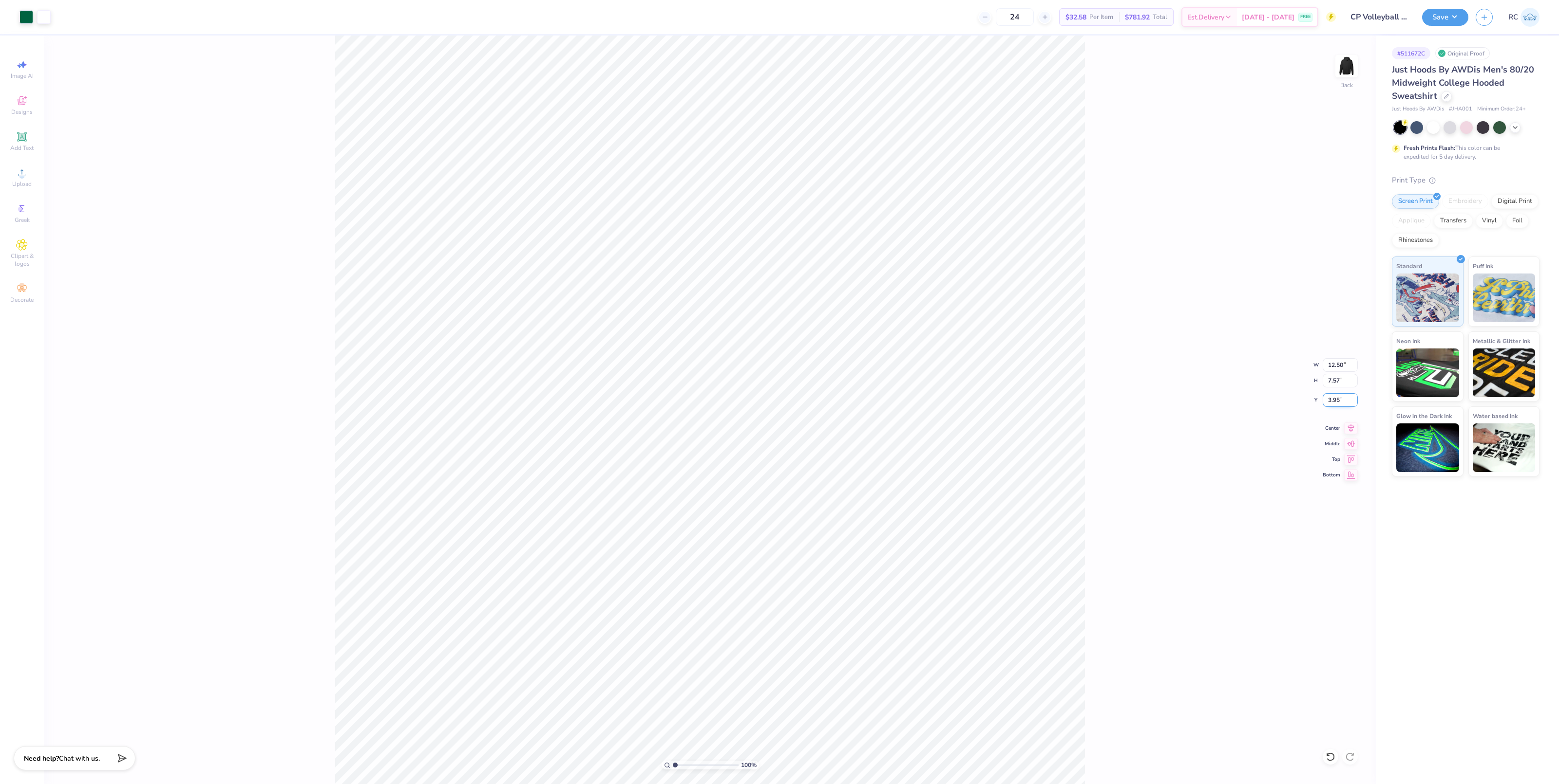
click at [1343, 400] on input "3.95" at bounding box center [1340, 400] width 35 height 13
type input "3.00"
type input "1.13321932219944"
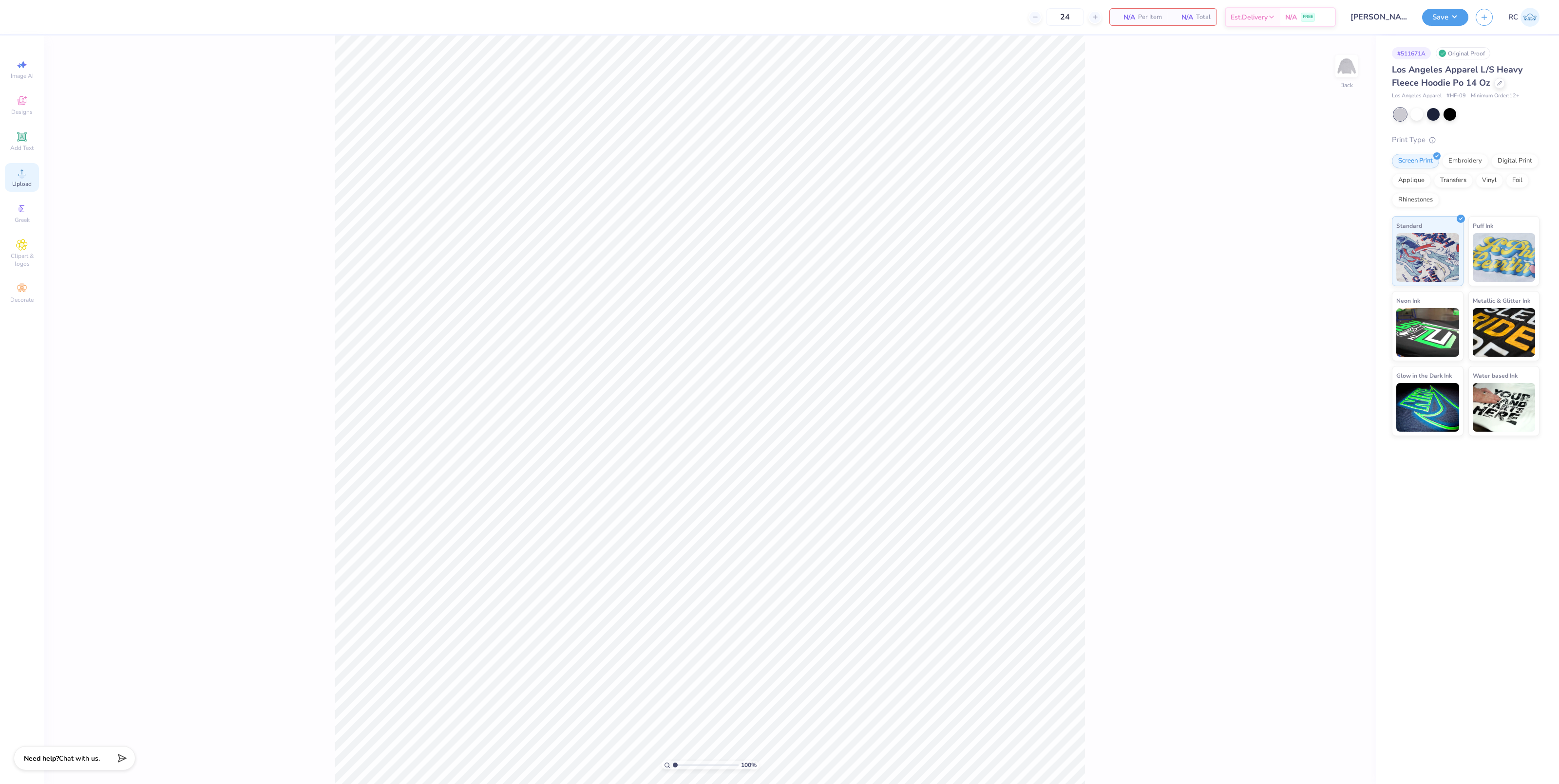
click at [13, 175] on div "Upload" at bounding box center [21, 177] width 34 height 28
click at [16, 174] on icon at bounding box center [21, 173] width 12 height 12
click at [23, 180] on span "Upload" at bounding box center [22, 183] width 19 height 8
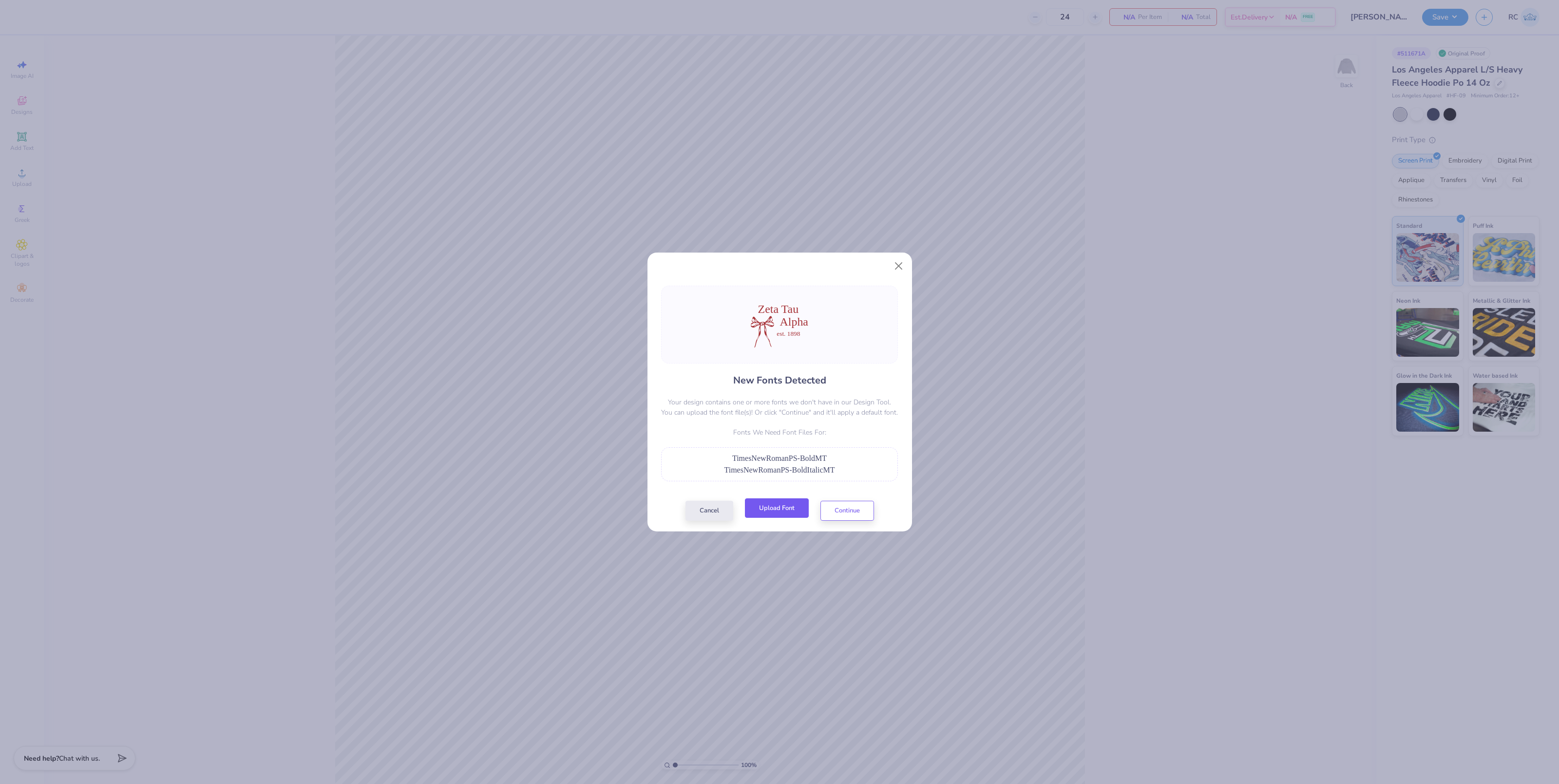
click at [784, 518] on button "Upload Font" at bounding box center [776, 508] width 64 height 20
drag, startPoint x: 797, startPoint y: 522, endPoint x: 862, endPoint y: 517, distance: 65.2
click at [863, 509] on div "New Fonts Detected Your design contains one or more fonts we don't have in our …" at bounding box center [780, 403] width 243 height 235
click at [860, 518] on button "Continue" at bounding box center [847, 508] width 53 height 20
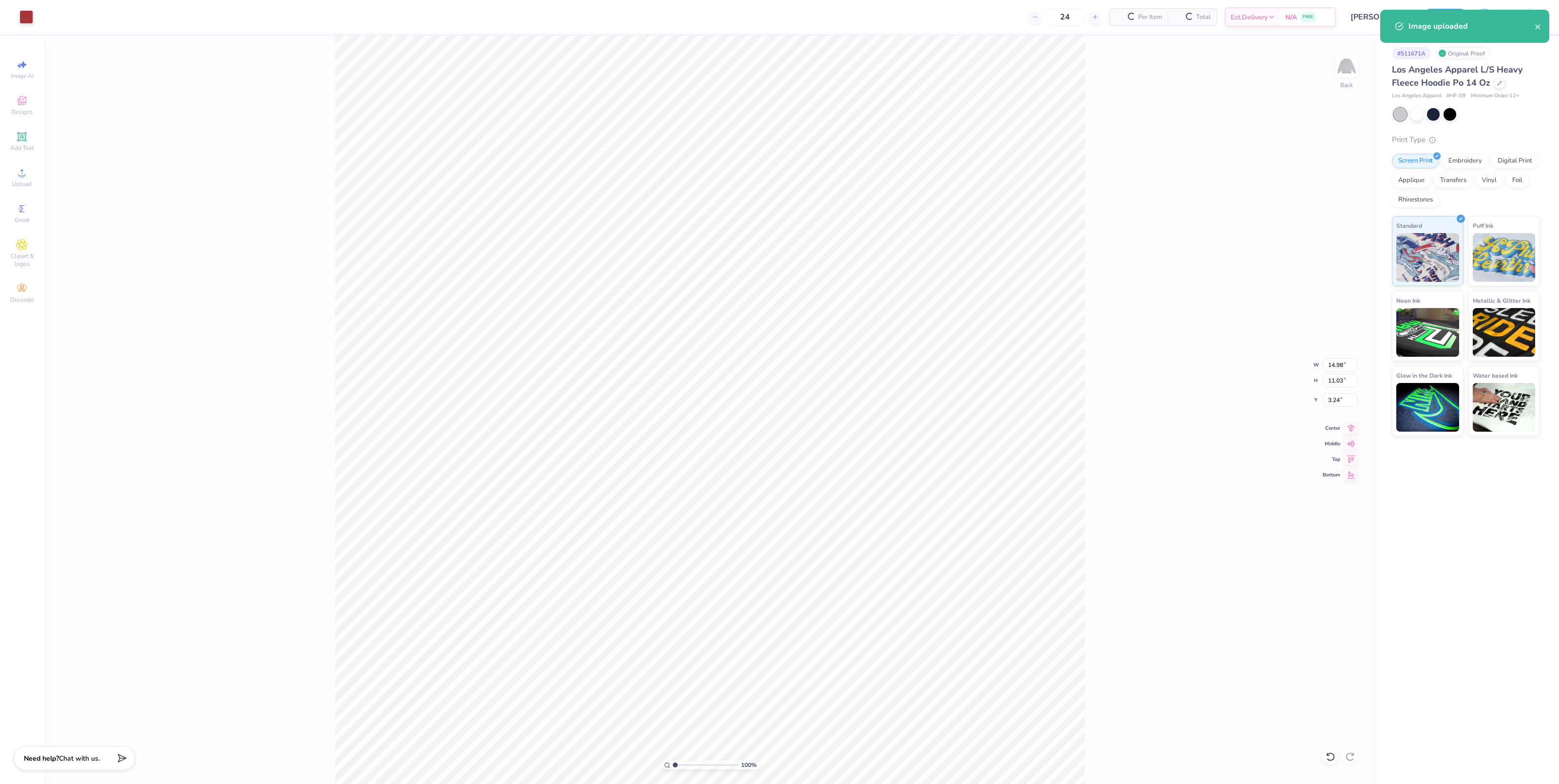
click at [480, 324] on div "New Fonts Detected Your design contains one or more fonts we don't have in our …" at bounding box center [779, 392] width 1559 height 784
click at [649, 288] on div "New Fonts Detected Your design contains one or more fonts we don't have in our …" at bounding box center [779, 379] width 264 height 234
click at [644, 291] on div "New Fonts Detected Your design contains one or more fonts we don't have in our …" at bounding box center [779, 392] width 1559 height 784
click at [378, 260] on div "New Fonts Detected Your design contains one or more fonts we don't have in our …" at bounding box center [779, 392] width 1559 height 784
click at [980, 299] on div "New Fonts Detected Your design contains one or more fonts we don't have in our …" at bounding box center [779, 392] width 1559 height 784
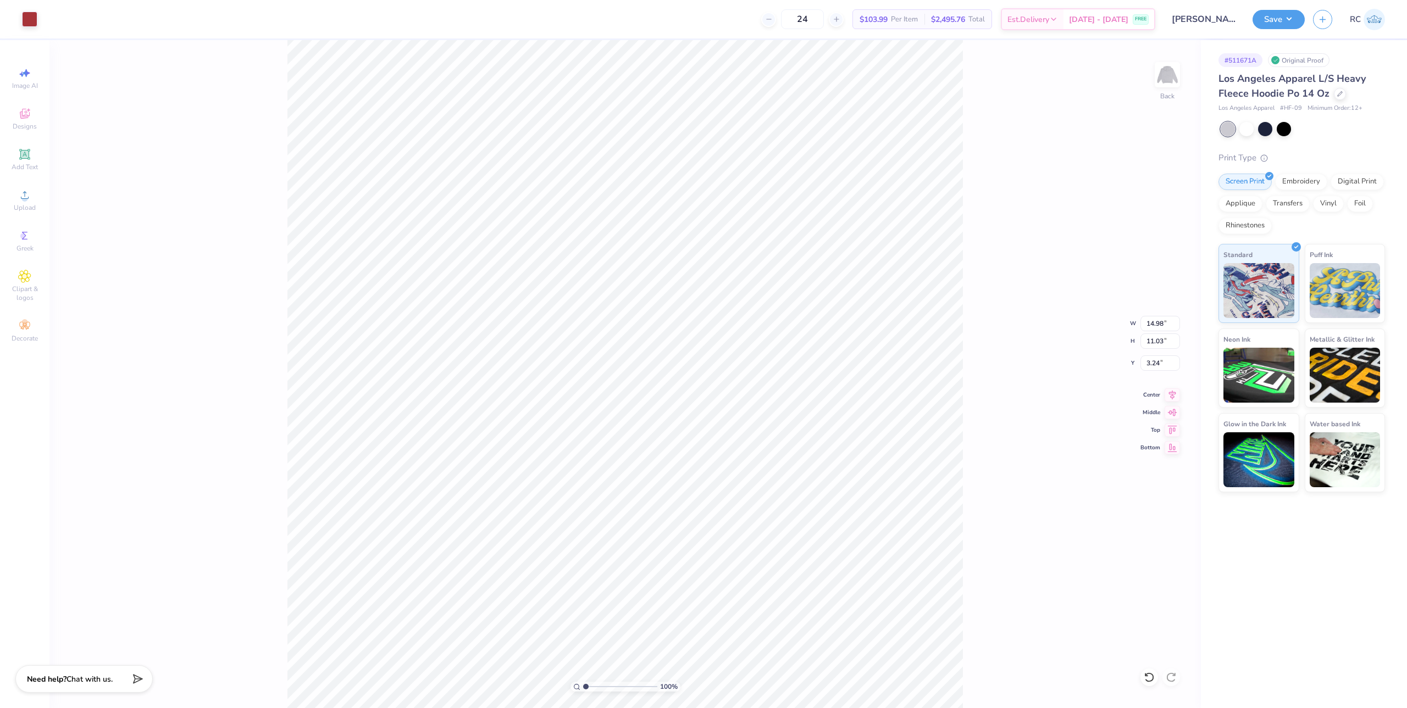
click at [837, 330] on div "New Fonts Detected Your design contains one or more fonts we don't have in our …" at bounding box center [703, 317] width 267 height 195
click at [684, 322] on h4 "New Fonts Detected" at bounding box center [703, 327] width 105 height 16
click at [601, 270] on div at bounding box center [703, 264] width 267 height 88
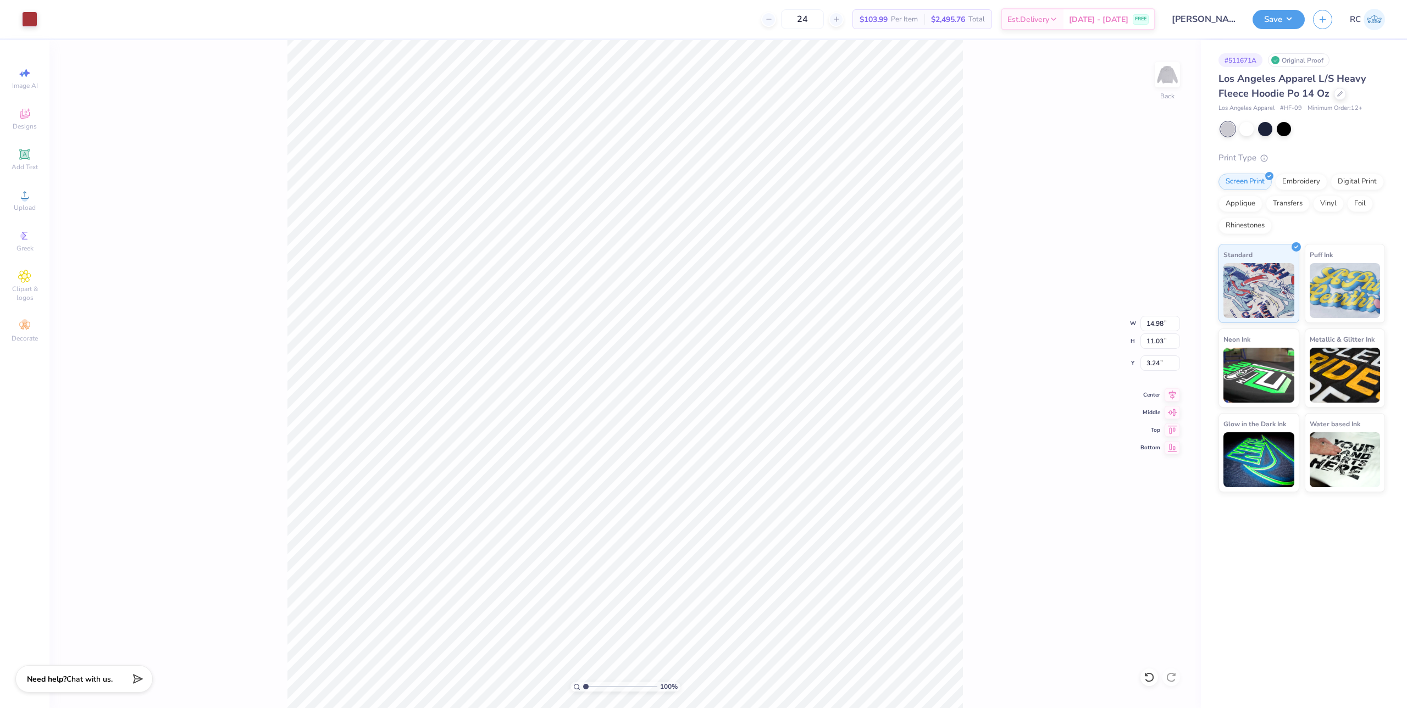
click at [404, 229] on div "New Fonts Detected Your design contains one or more fonts we don't have in our …" at bounding box center [703, 354] width 1407 height 708
drag, startPoint x: 808, startPoint y: 344, endPoint x: 756, endPoint y: 339, distance: 52.4
click at [808, 346] on p "Your design contains one or more fonts we don't have in our Design Tool. You ca…" at bounding box center [703, 357] width 267 height 23
click at [575, 266] on div at bounding box center [703, 264] width 267 height 88
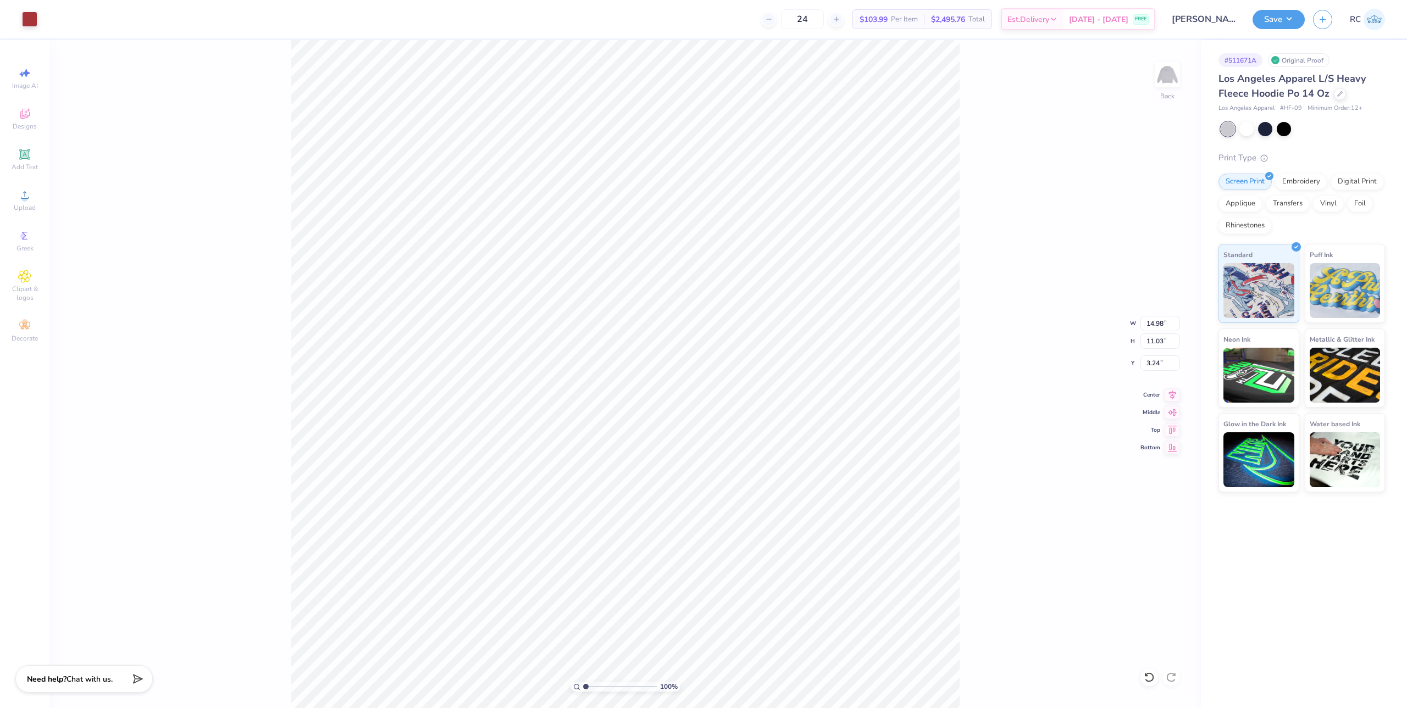
click at [355, 200] on div "New Fonts Detected Your design contains one or more fonts we don't have in our …" at bounding box center [703, 354] width 1407 height 708
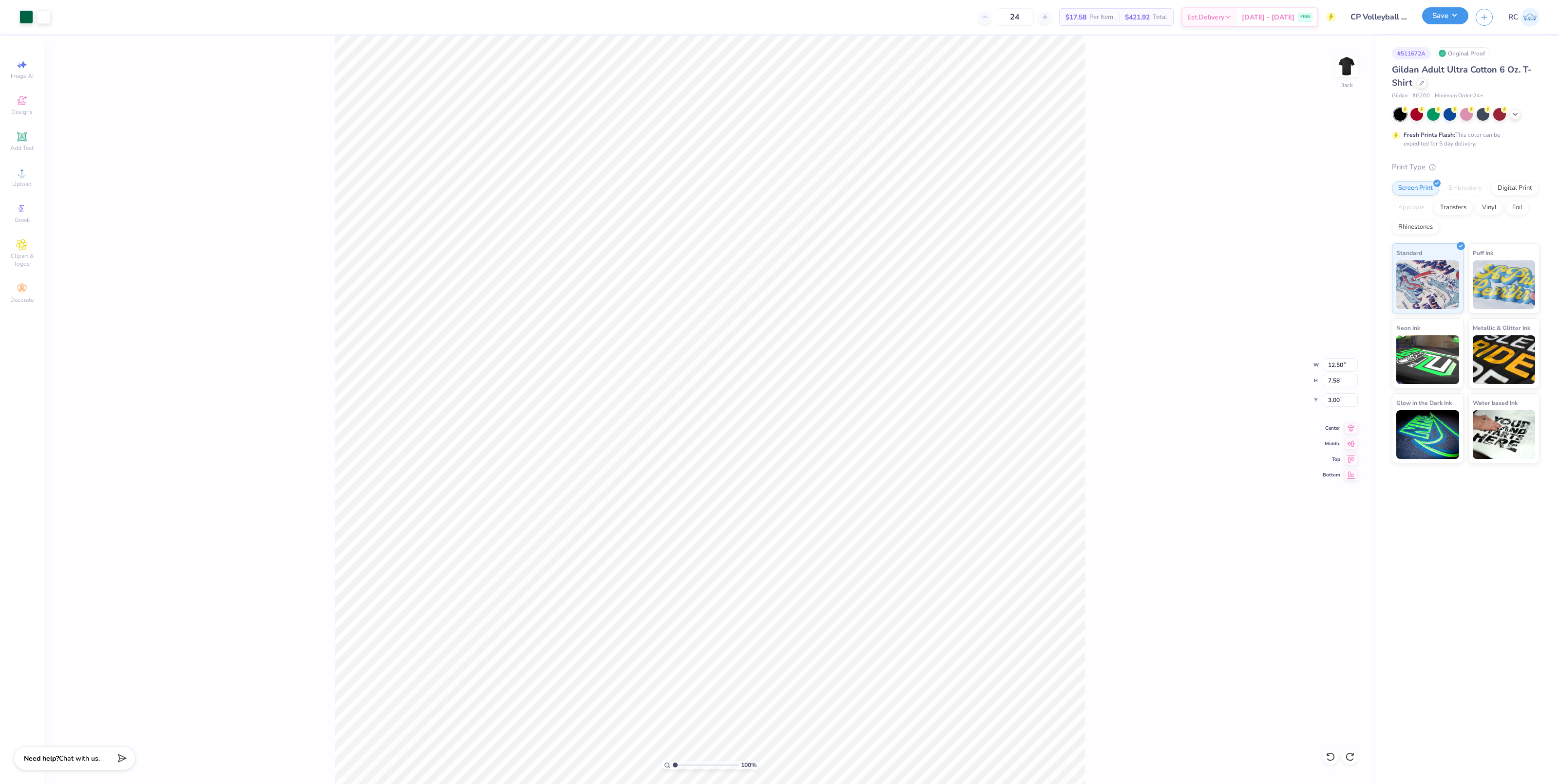
click at [1450, 19] on button "Save" at bounding box center [1445, 15] width 46 height 17
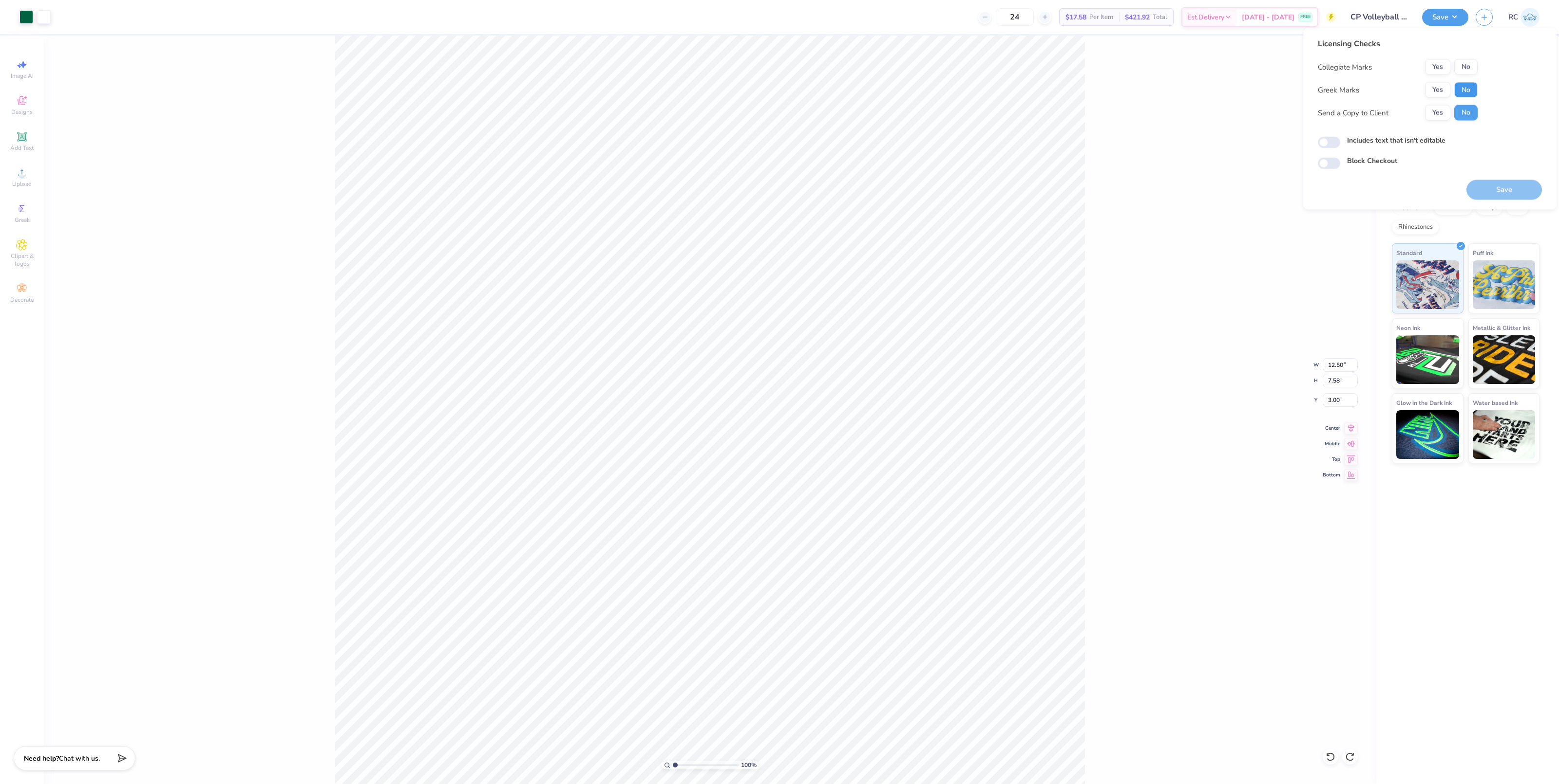
click at [1458, 87] on button "No" at bounding box center [1466, 90] width 23 height 16
click at [1466, 67] on button "No" at bounding box center [1466, 67] width 23 height 16
click at [1438, 114] on button "Yes" at bounding box center [1438, 113] width 26 height 16
click at [1494, 192] on button "Save" at bounding box center [1503, 190] width 75 height 20
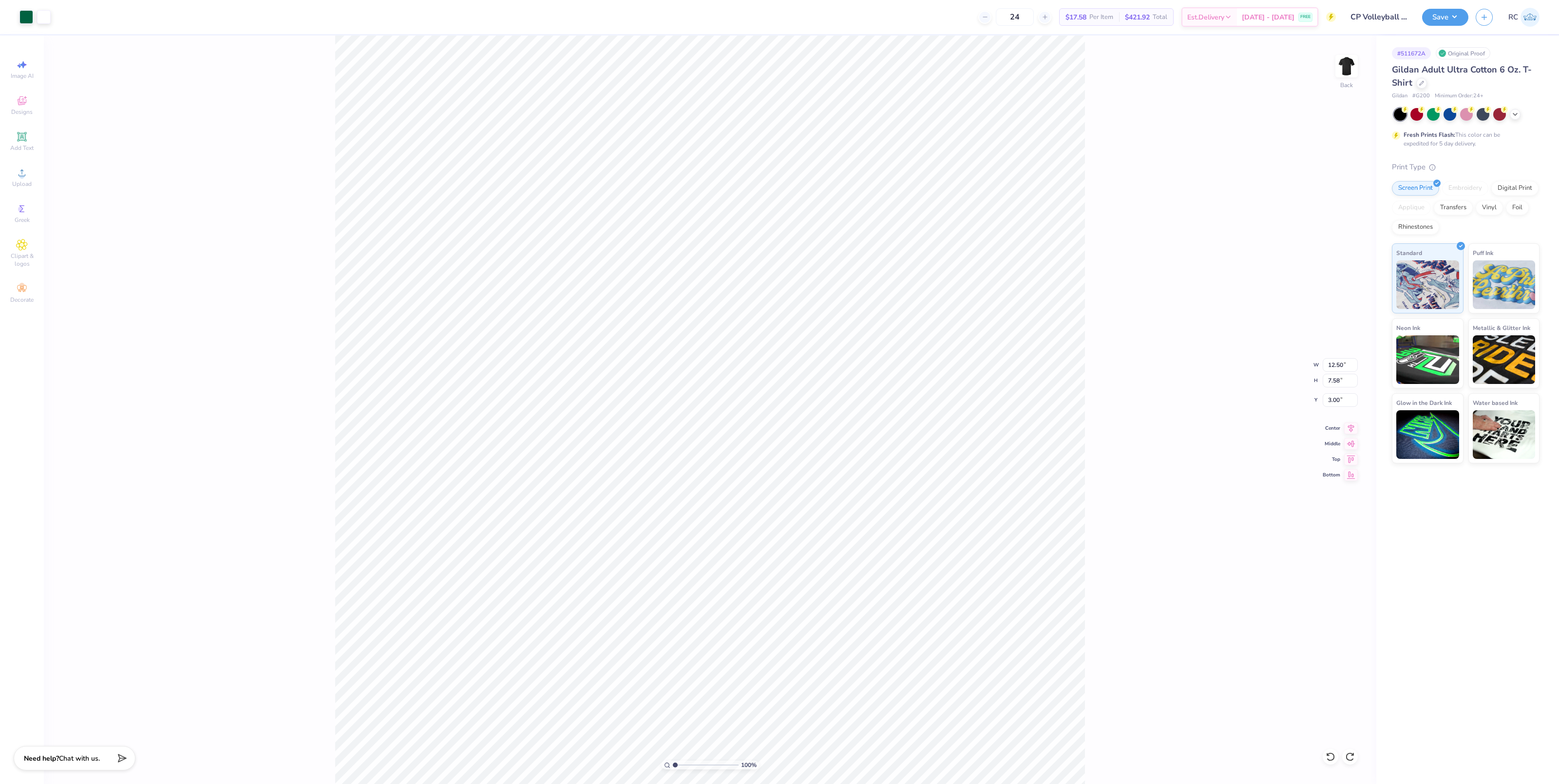
type input "1"
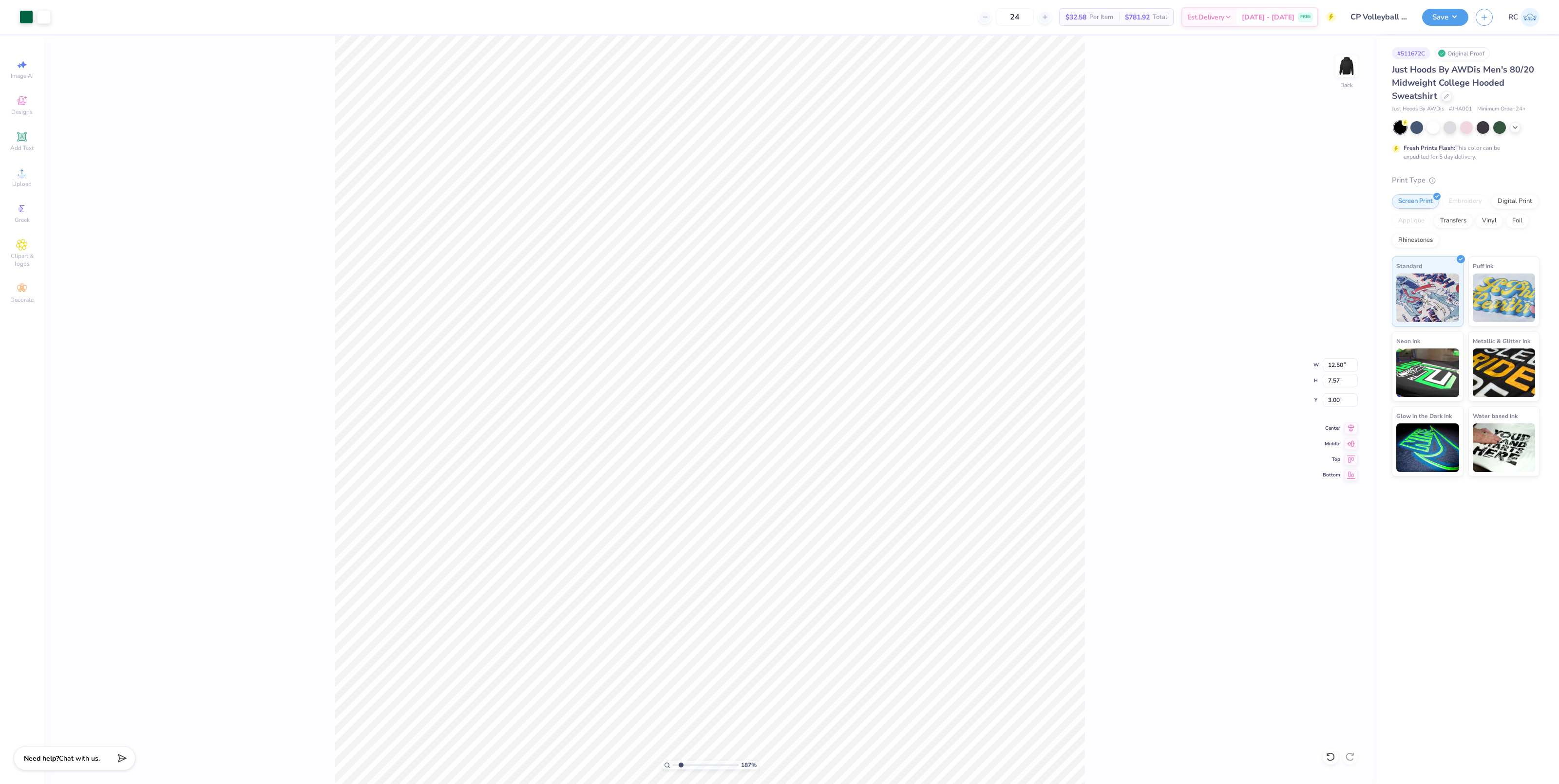
type input "2.11779454665502"
click at [1342, 381] on input "7.57" at bounding box center [1340, 380] width 35 height 13
type input "7.58"
type input "2.11779454665502"
type input "12.51"
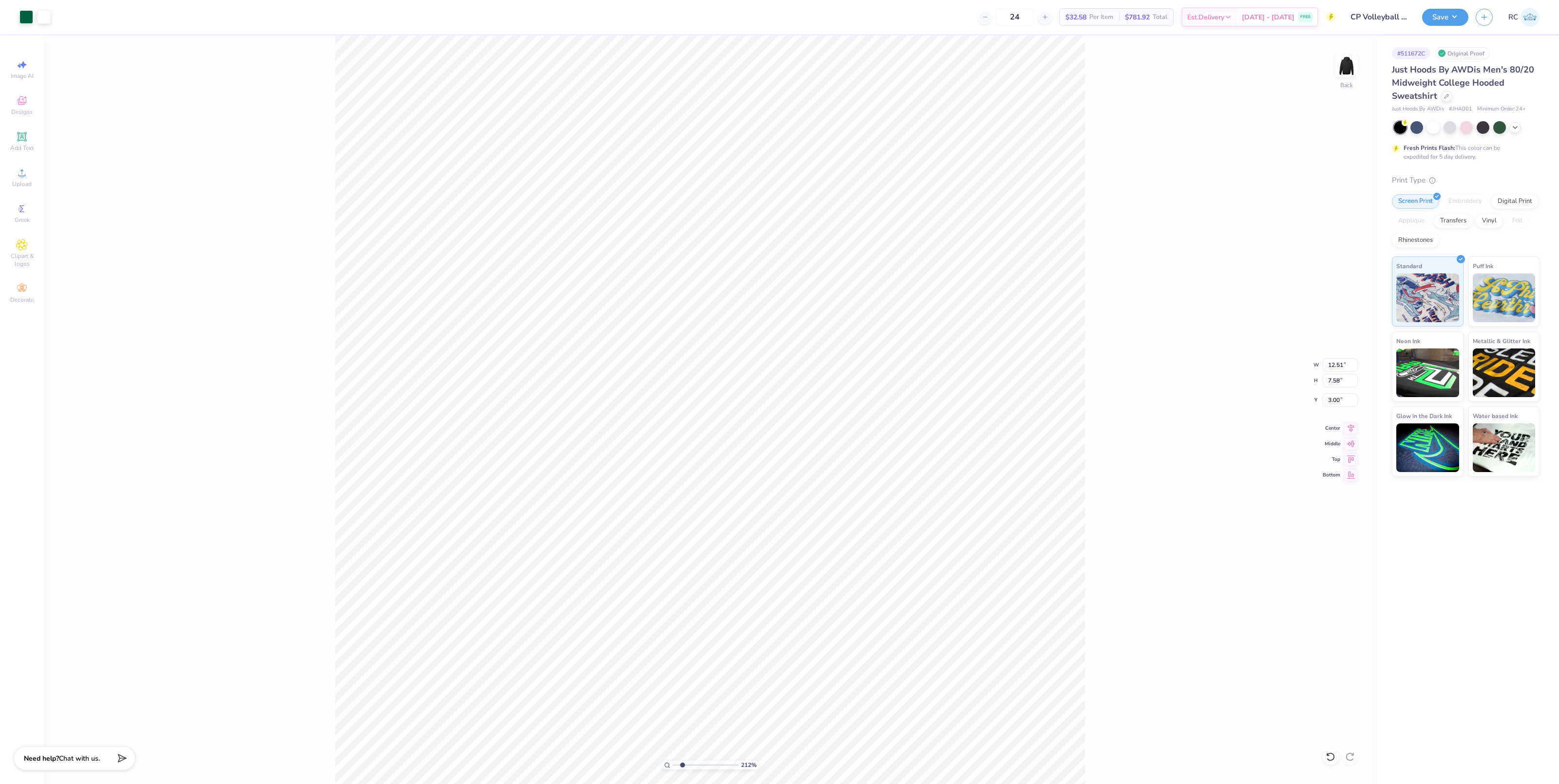
click at [1243, 413] on div "212 % Back W 12.51 12.51 " H 7.58 7.58 " Y 3.00 3.00 " Center Middle Top Bottom" at bounding box center [709, 409] width 1332 height 749
click at [1170, 345] on div "240 % Back" at bounding box center [709, 409] width 1332 height 749
click at [1099, 512] on div "240 % Back W 12.51 12.51 " H 7.58 7.58 " Y 3.00 3.00 " Center Middle Top Bottom" at bounding box center [709, 409] width 1332 height 749
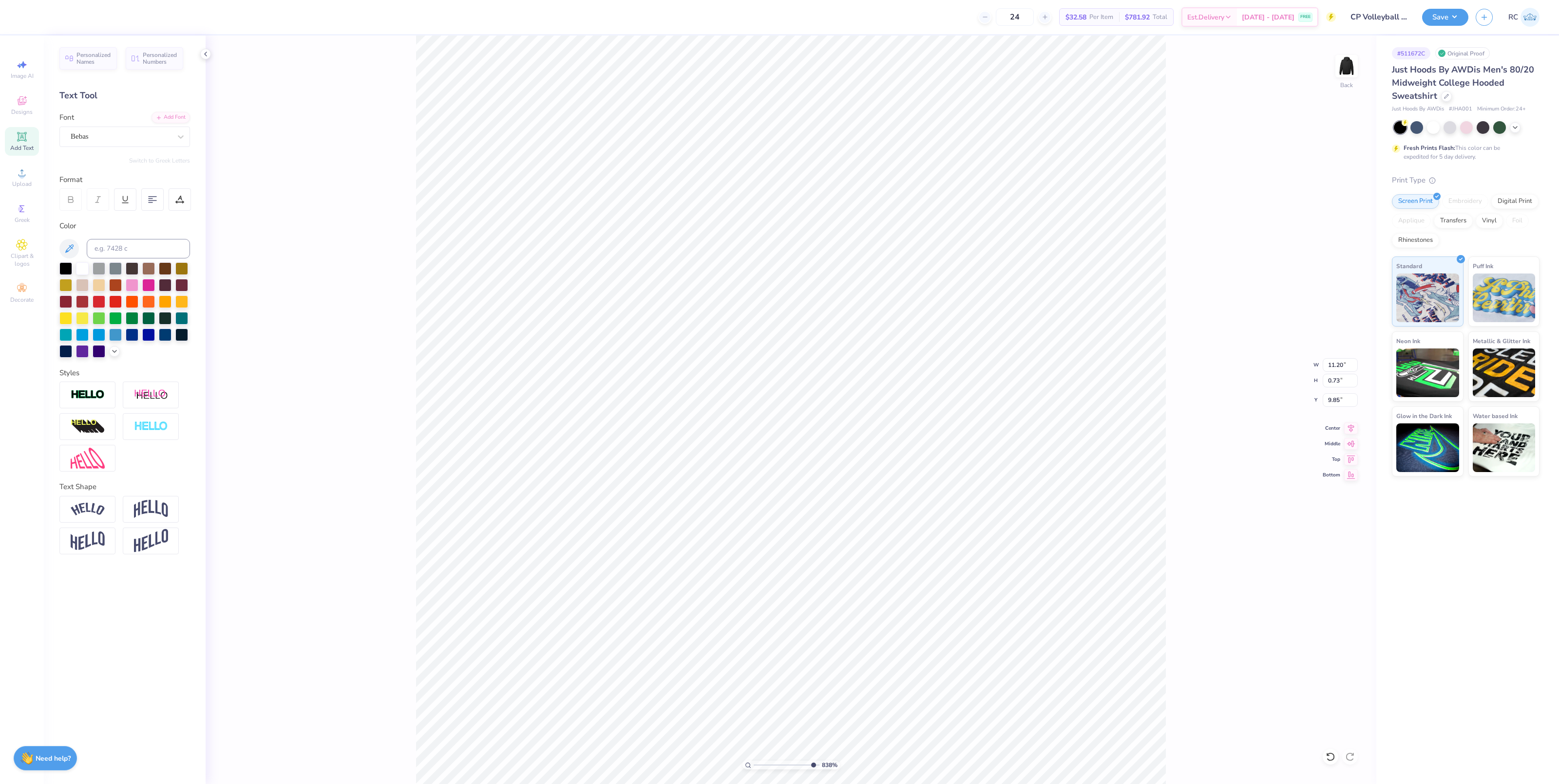
type input "10"
type input "9.85"
click at [1226, 454] on div "1000 % Back W 11.20 11.20 " H 0.73 0.73 " Y 9.85 9.85 " Center Middle Top Bottom" at bounding box center [791, 409] width 1171 height 749
type input "2.52665717609461"
type input "11.20"
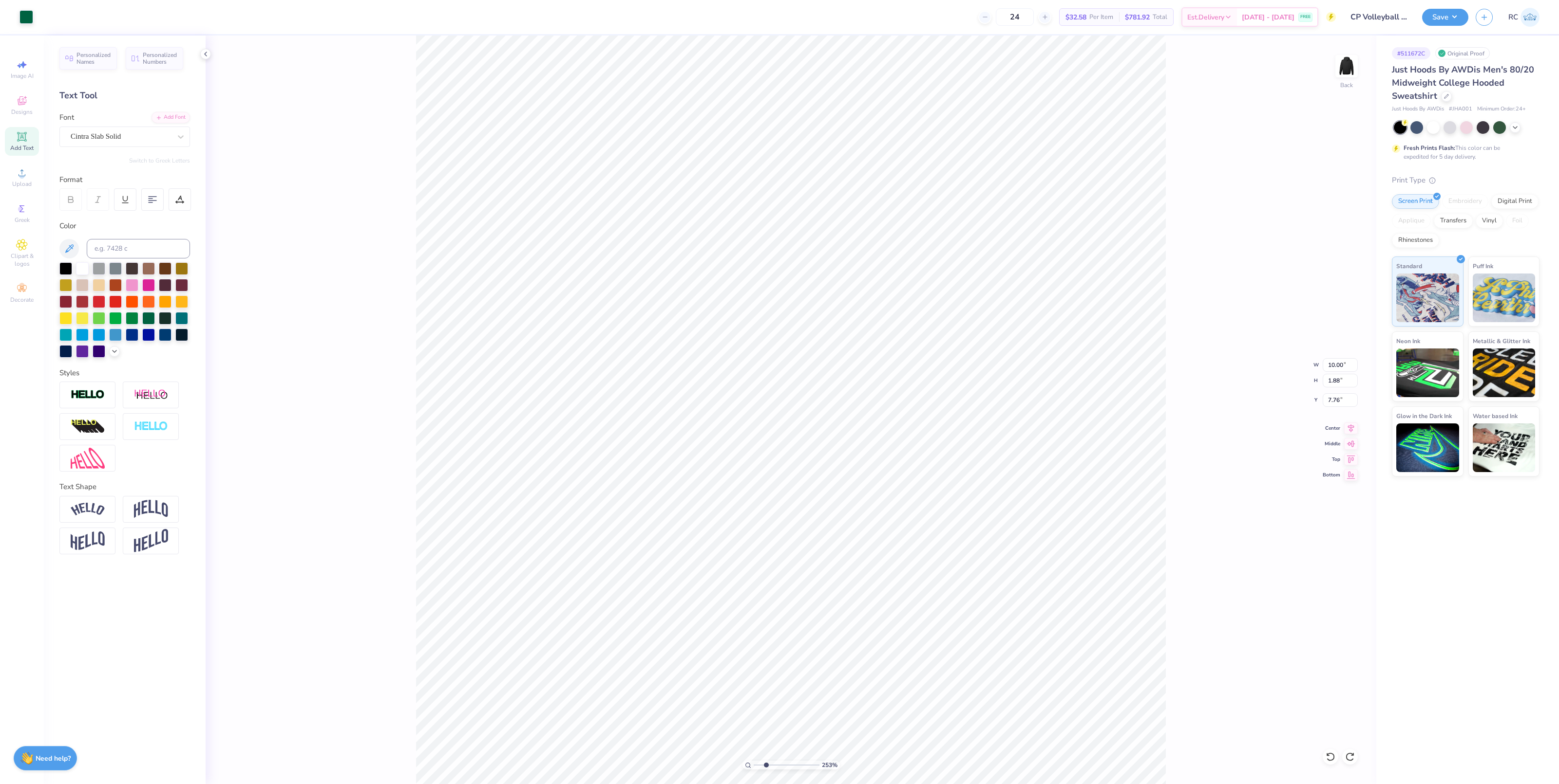
type input "0.73"
type input "9.85"
type input "10"
type input "9.84"
click at [1348, 369] on input "12.51" at bounding box center [1340, 365] width 35 height 13
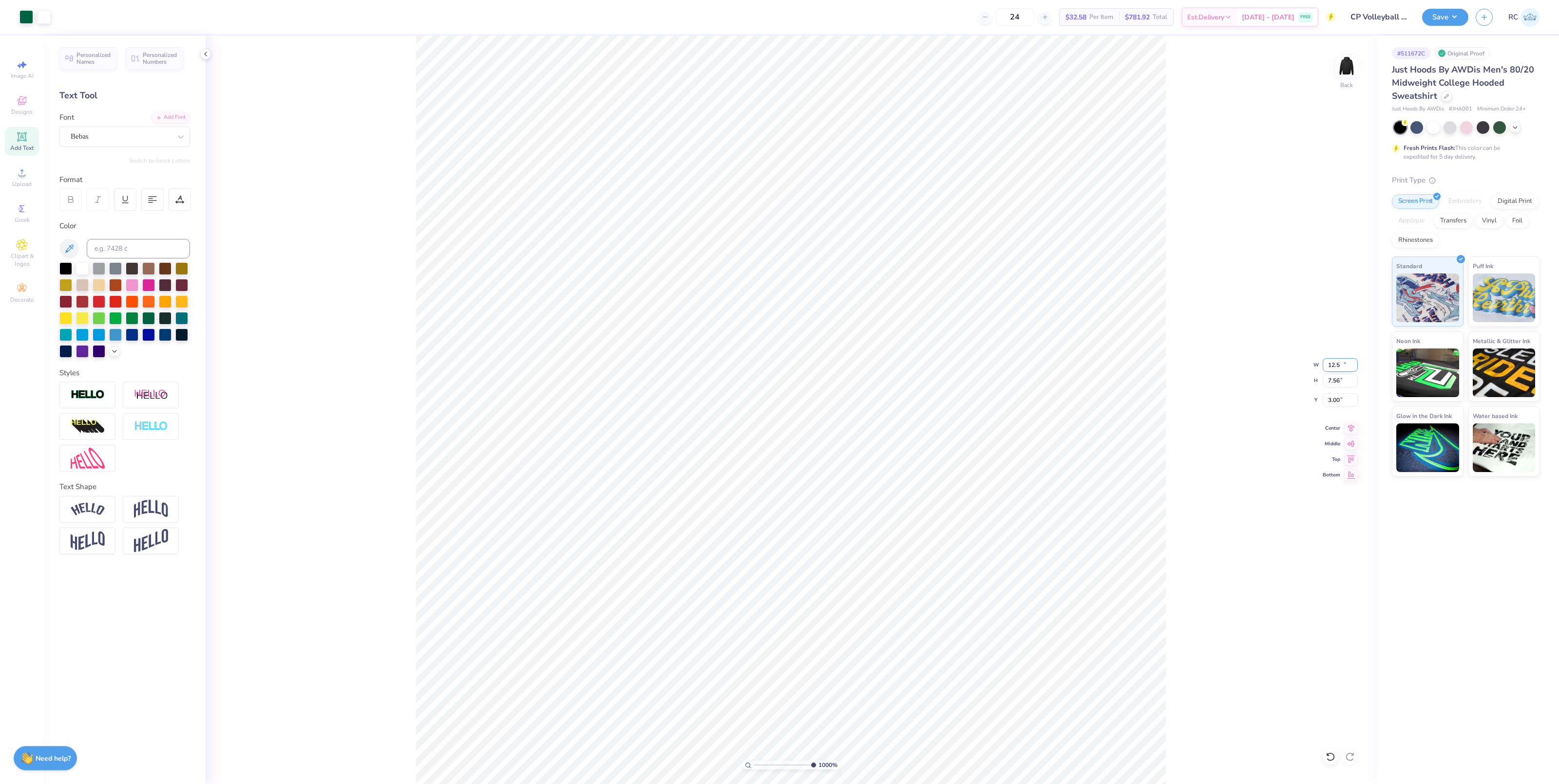
type input "12.50"
type input "7.56"
type input "9.86"
click at [1345, 366] on input "12.50" at bounding box center [1340, 365] width 35 height 13
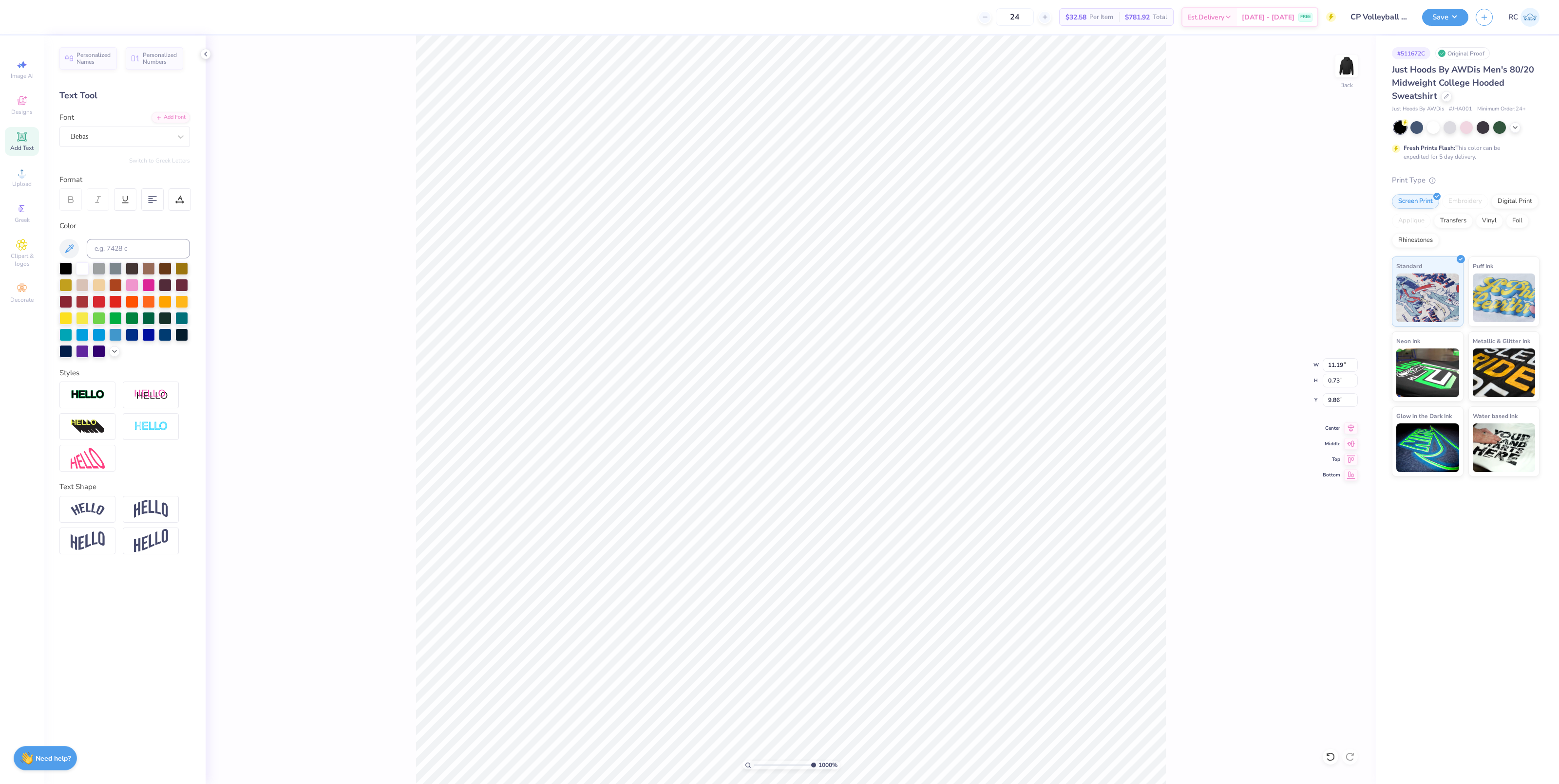
type input "12.50"
type input "7.58"
type input "3.00"
click at [1351, 429] on icon at bounding box center [1350, 426] width 13 height 12
type input "1.53211172388702"
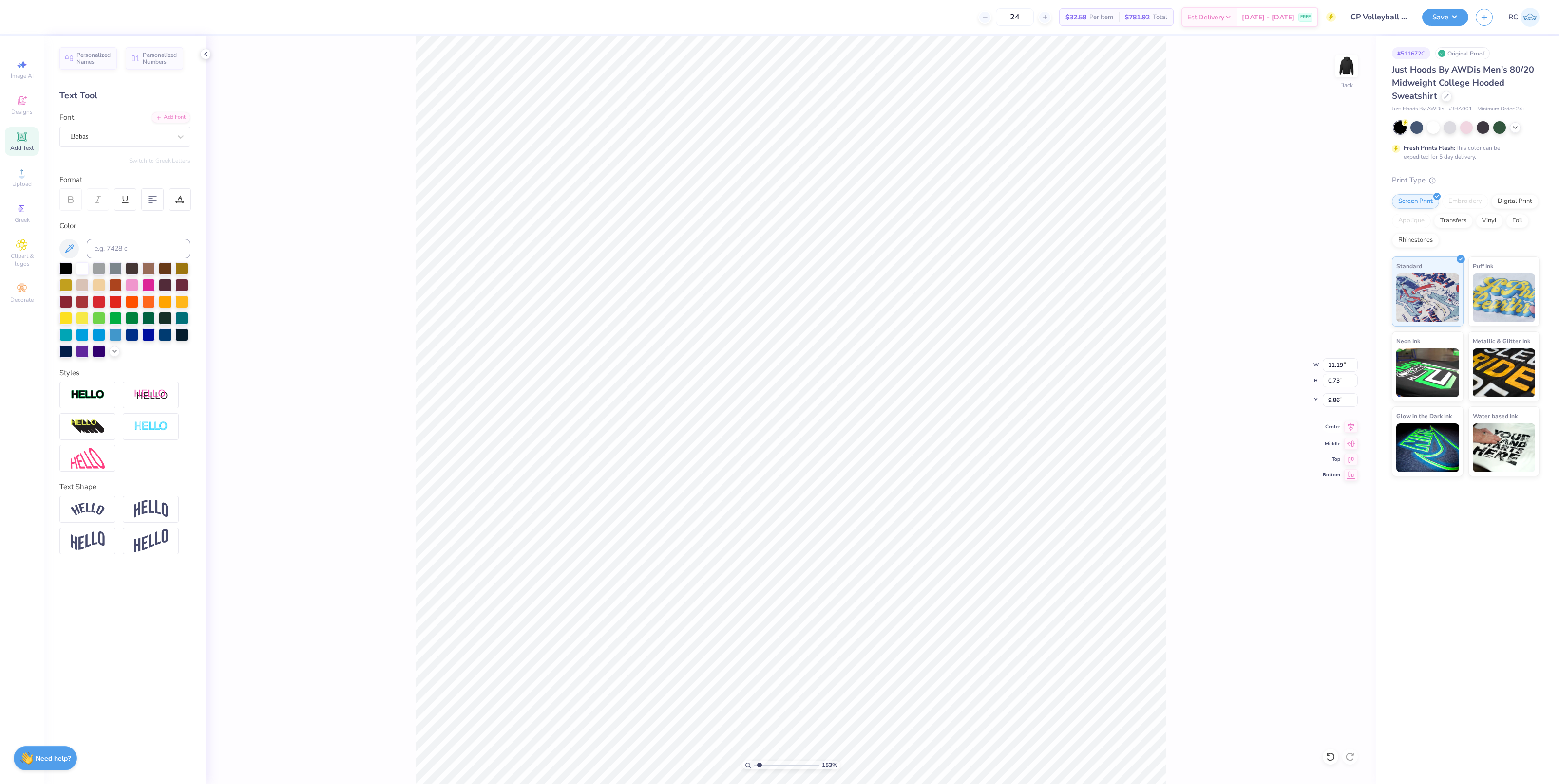
type input "12.50"
type input "7.58"
type input "3.00"
type input "1"
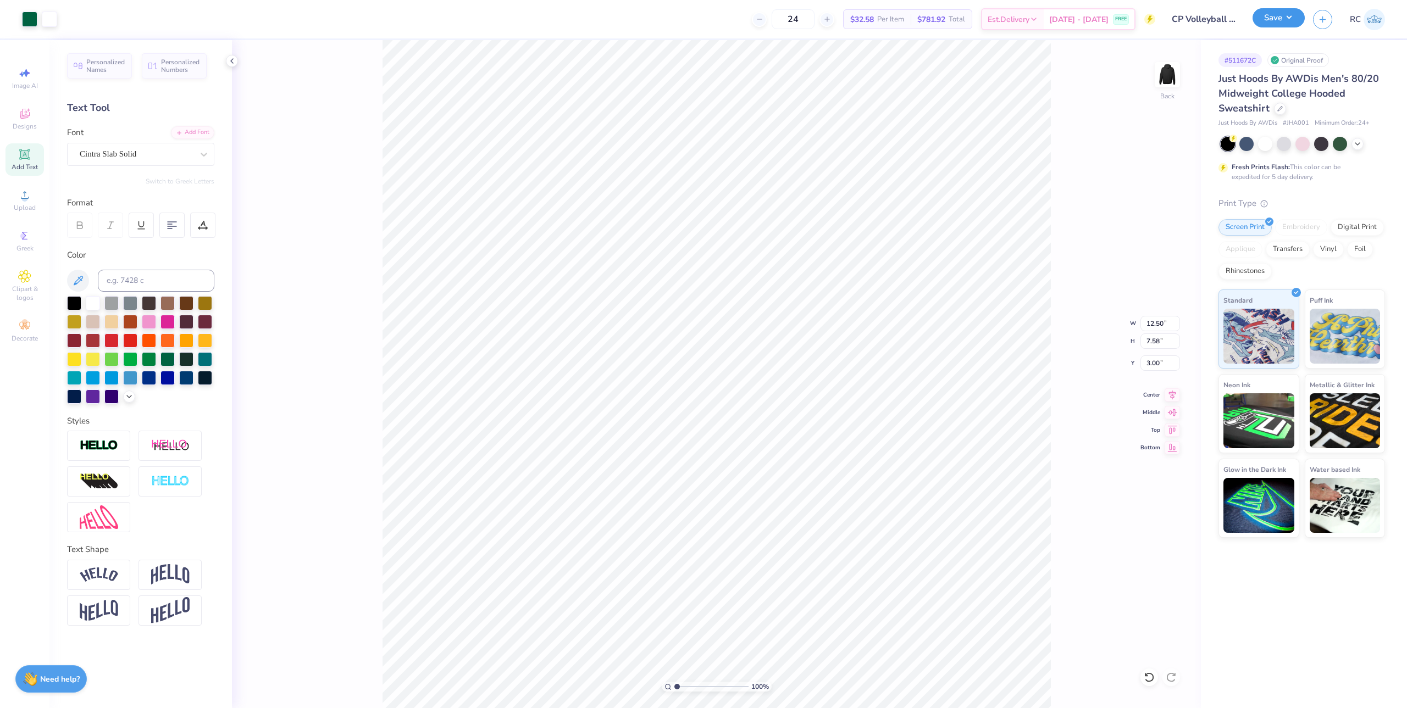
click at [1296, 22] on button "Save" at bounding box center [1279, 17] width 52 height 19
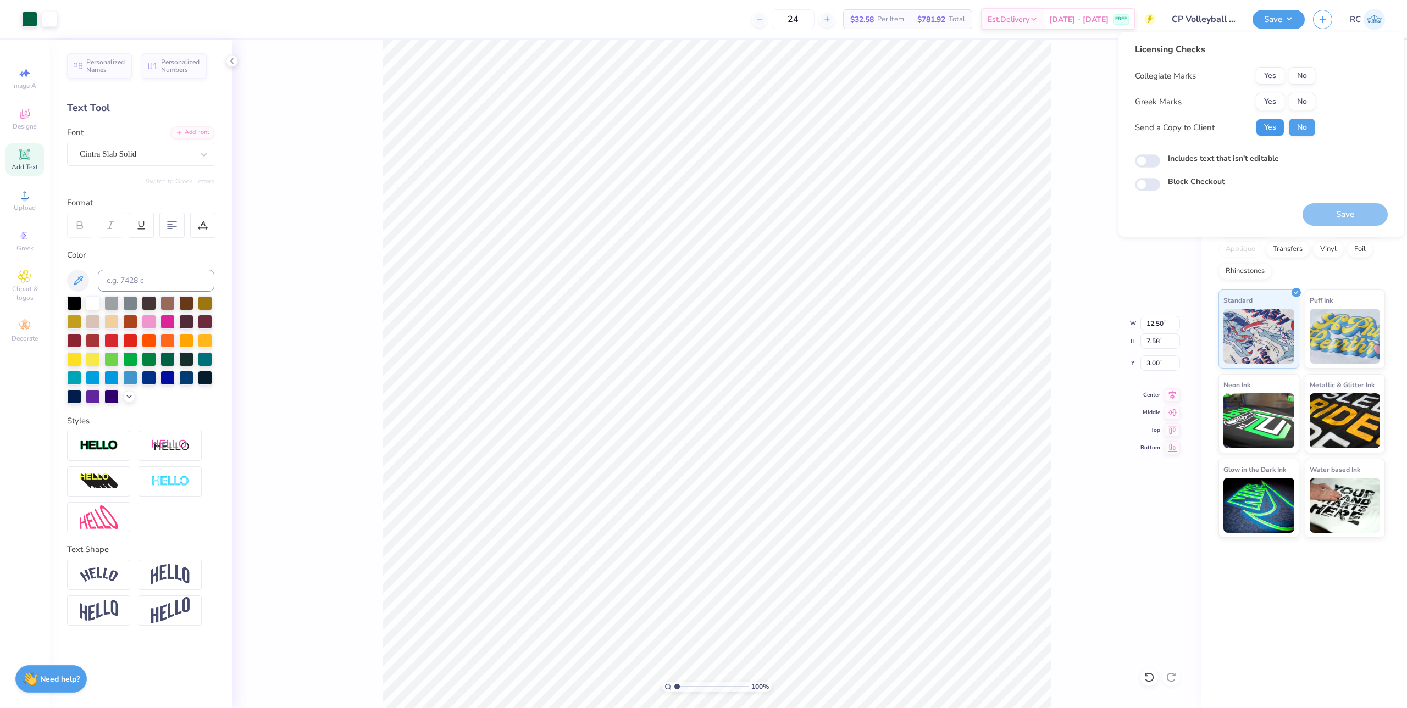
click at [1279, 122] on button "Yes" at bounding box center [1270, 128] width 29 height 18
click at [1299, 100] on button "No" at bounding box center [1302, 102] width 26 height 18
click at [1299, 75] on button "No" at bounding box center [1302, 76] width 26 height 18
click at [1336, 219] on button "Save" at bounding box center [1345, 214] width 85 height 23
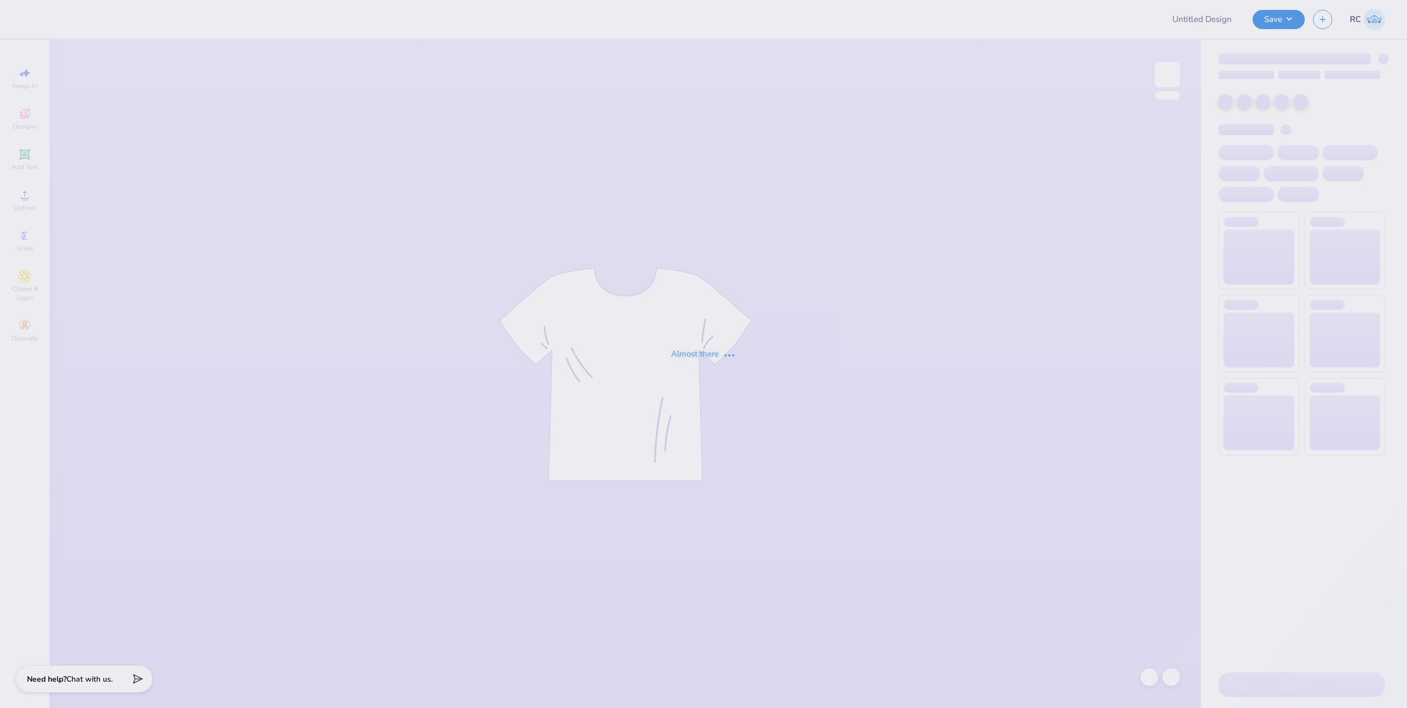
type input "[PERSON_NAME] : [GEOGRAPHIC_DATA][US_STATE]: [GEOGRAPHIC_DATA]"
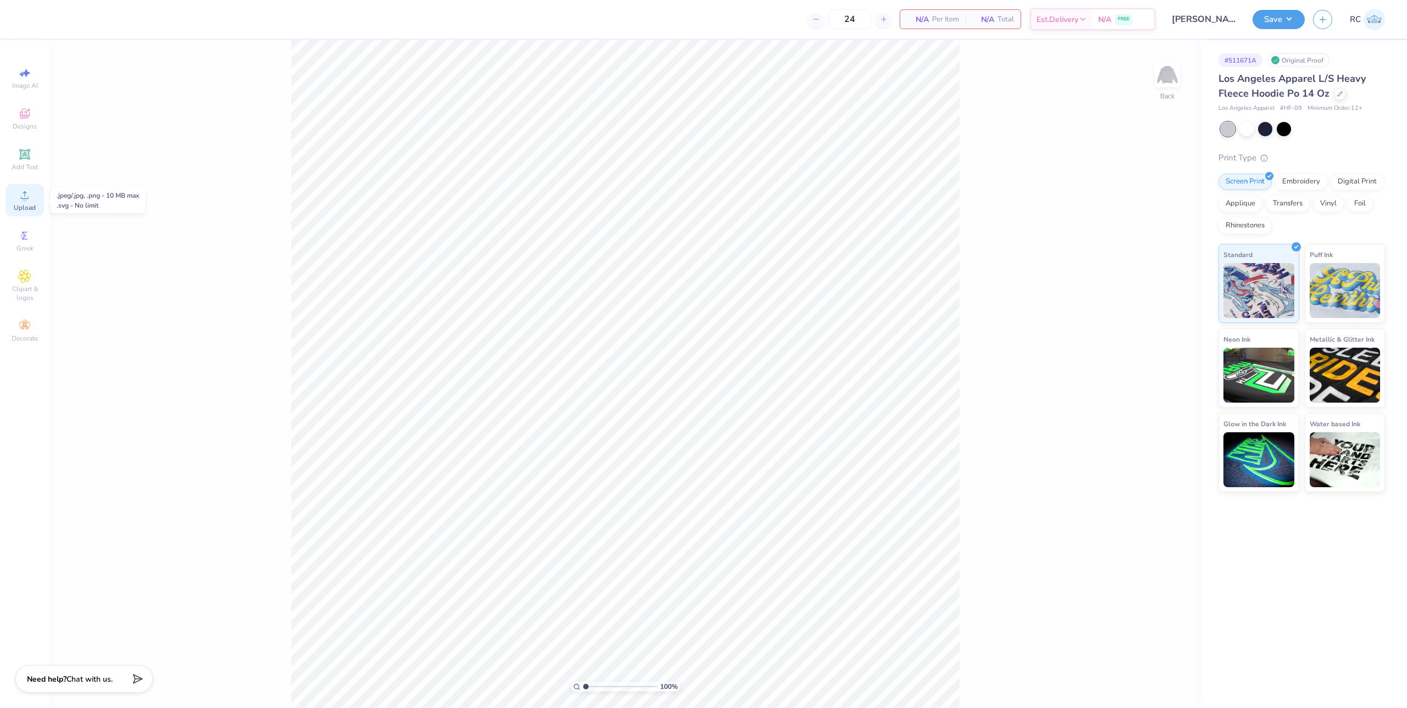
click at [25, 204] on span "Upload" at bounding box center [25, 207] width 22 height 9
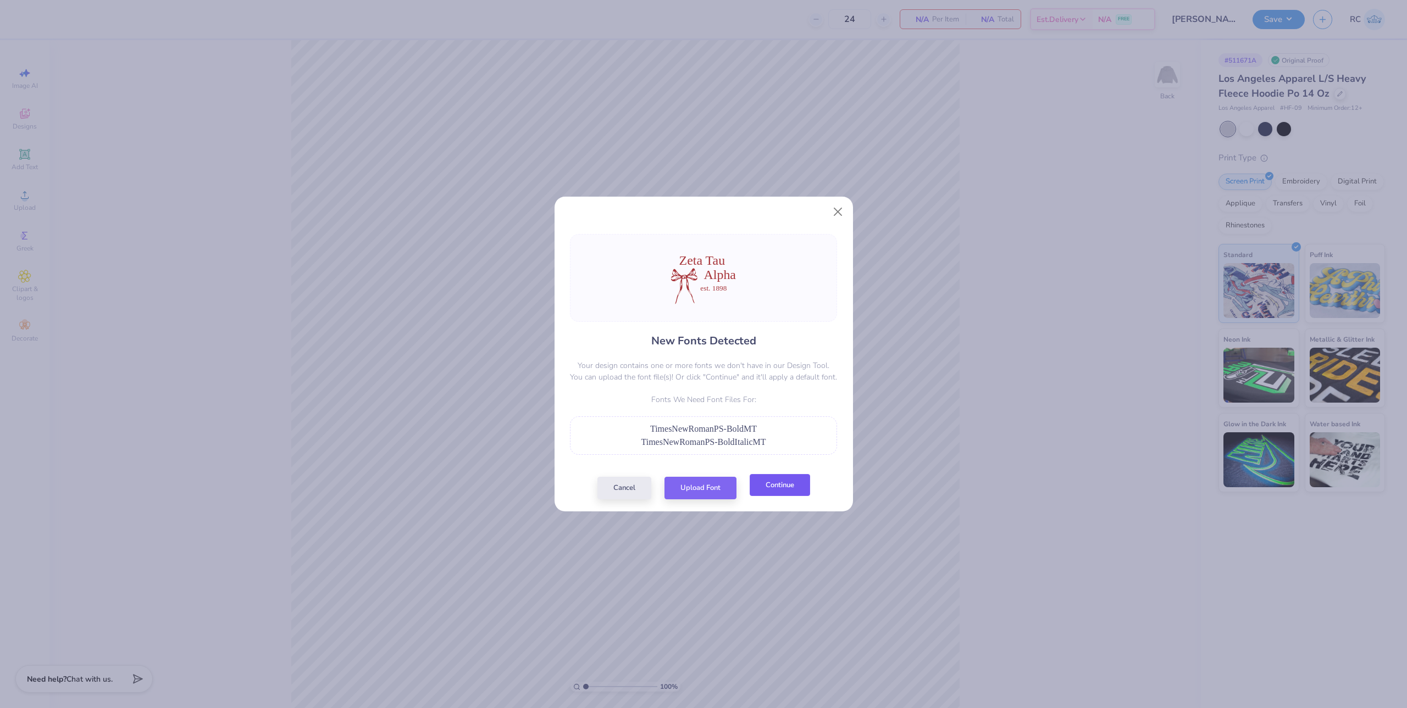
click at [761, 487] on button "Continue" at bounding box center [780, 485] width 60 height 23
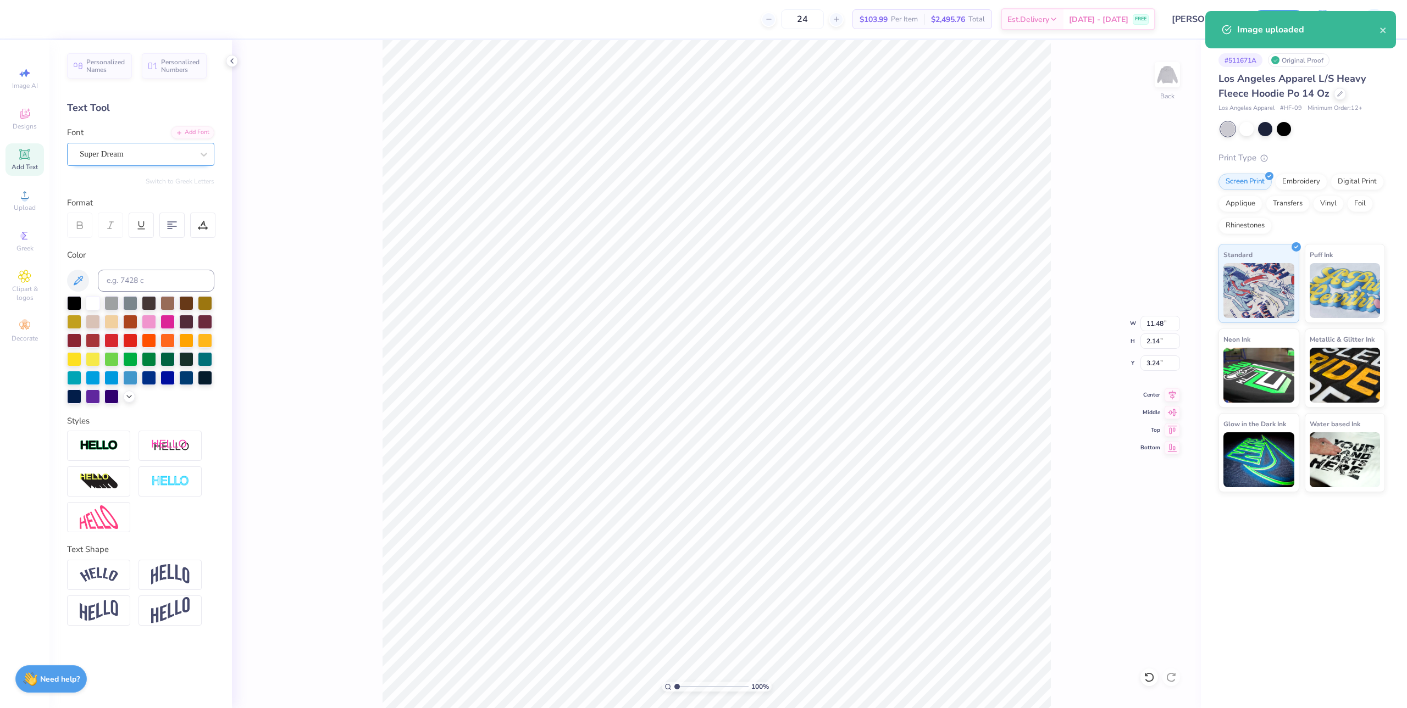
click at [141, 143] on div "Super Dream" at bounding box center [140, 154] width 147 height 23
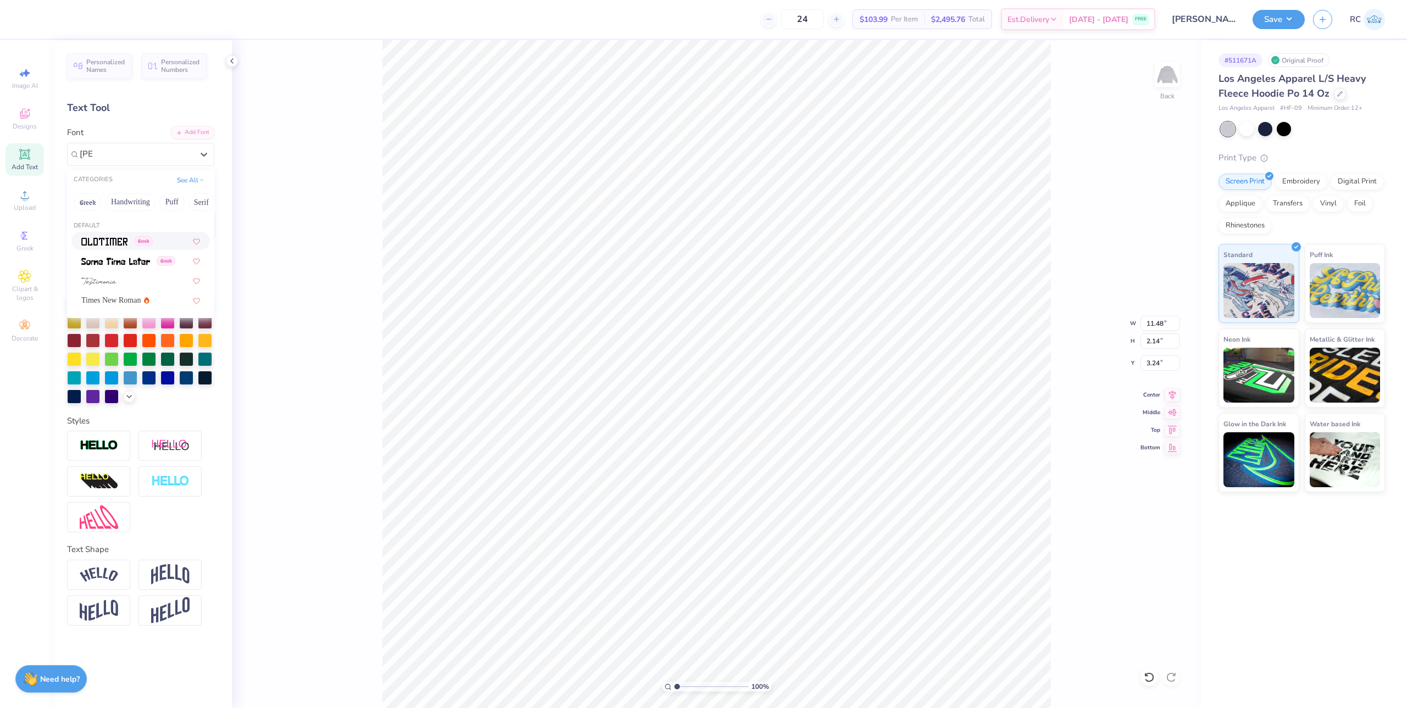
type input "[PERSON_NAME]"
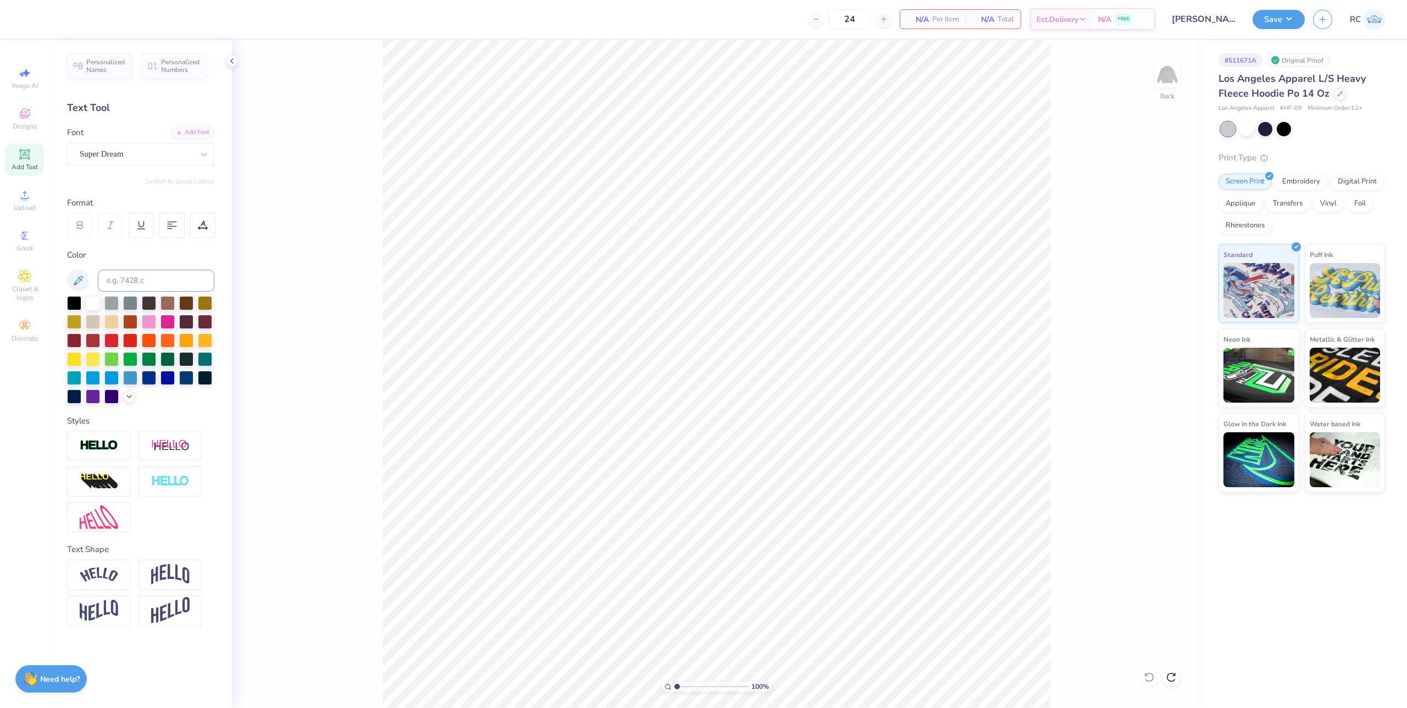
click at [328, 206] on div "100 % Back" at bounding box center [716, 374] width 969 height 668
click at [28, 200] on icon at bounding box center [24, 195] width 13 height 13
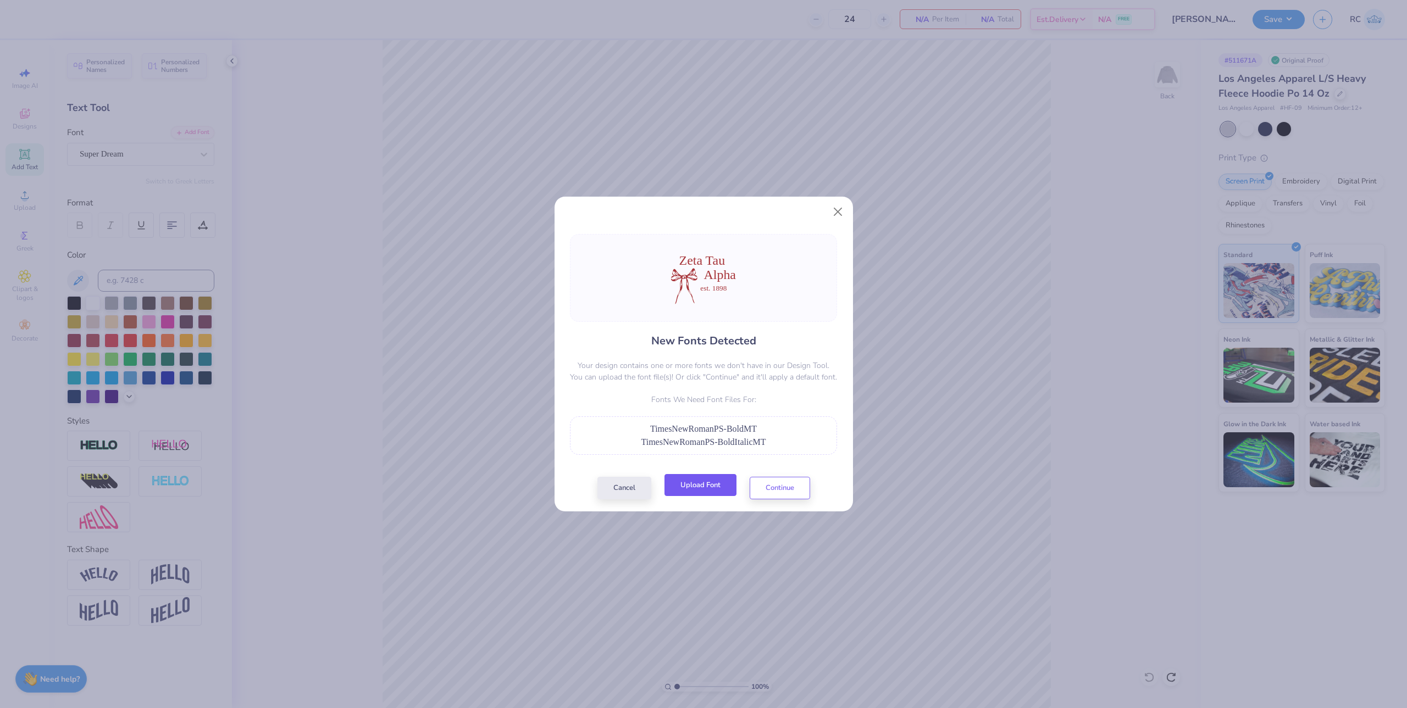
click at [688, 489] on button "Upload Font" at bounding box center [700, 485] width 72 height 23
click at [767, 489] on button "Continue" at bounding box center [780, 485] width 60 height 23
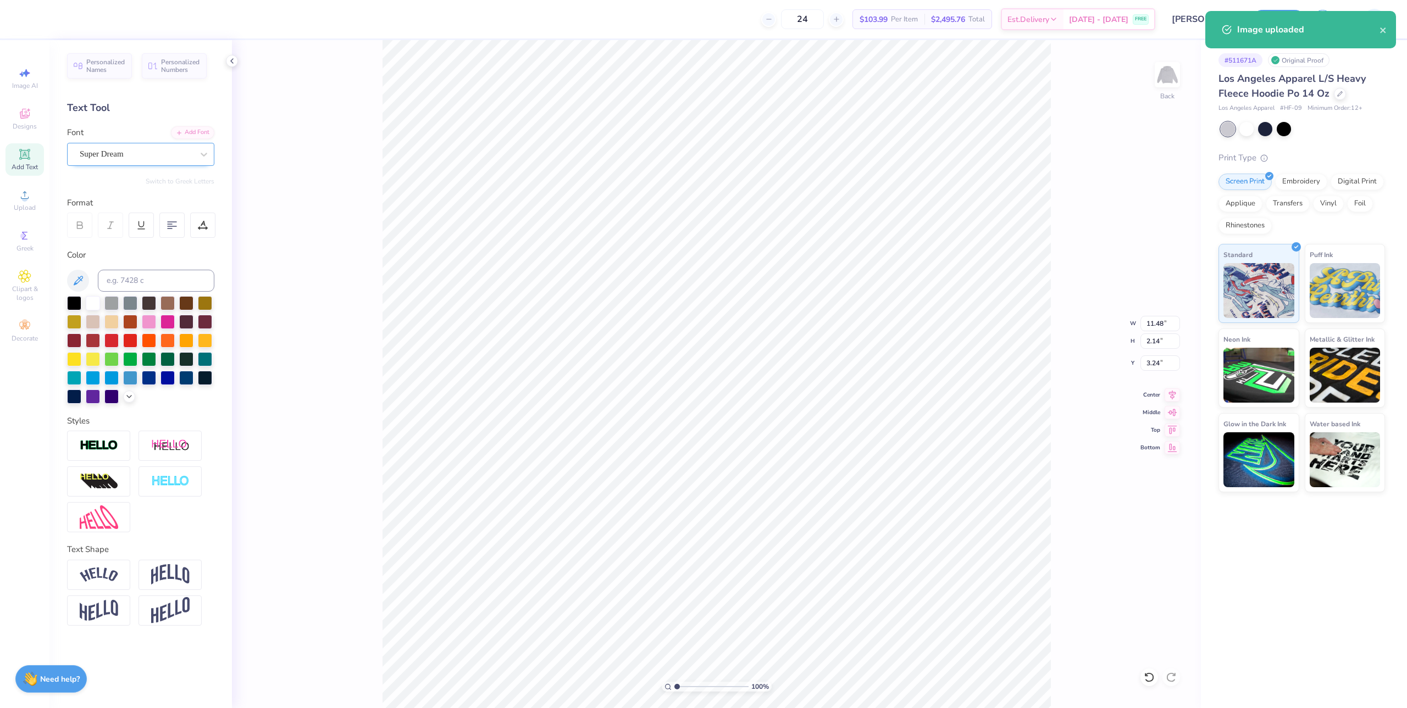
click at [148, 154] on div "Super Dream" at bounding box center [136, 154] width 115 height 17
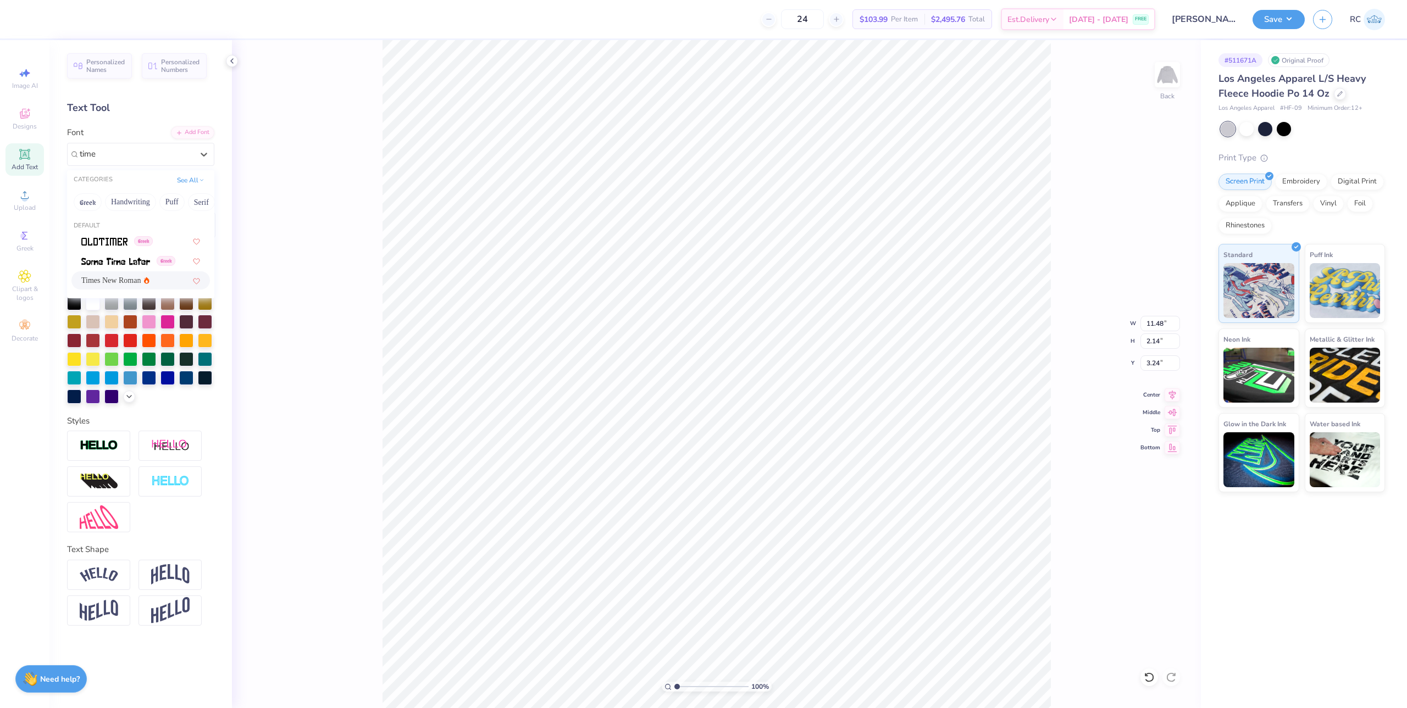
click at [127, 277] on span "Times New Roman" at bounding box center [110, 281] width 59 height 12
type input "time"
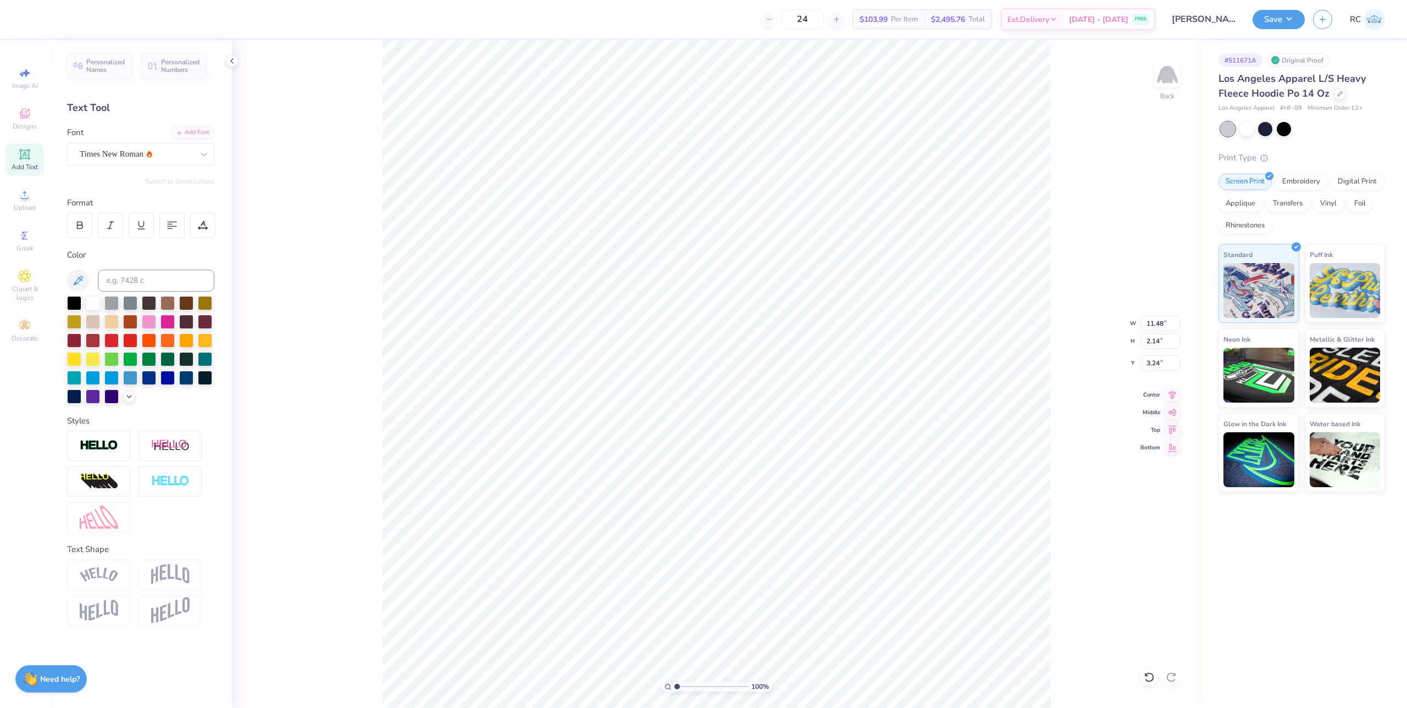
type input "11.27"
type input "2.06"
type input "3.36"
click at [74, 219] on div at bounding box center [79, 225] width 25 height 25
type input "11.44"
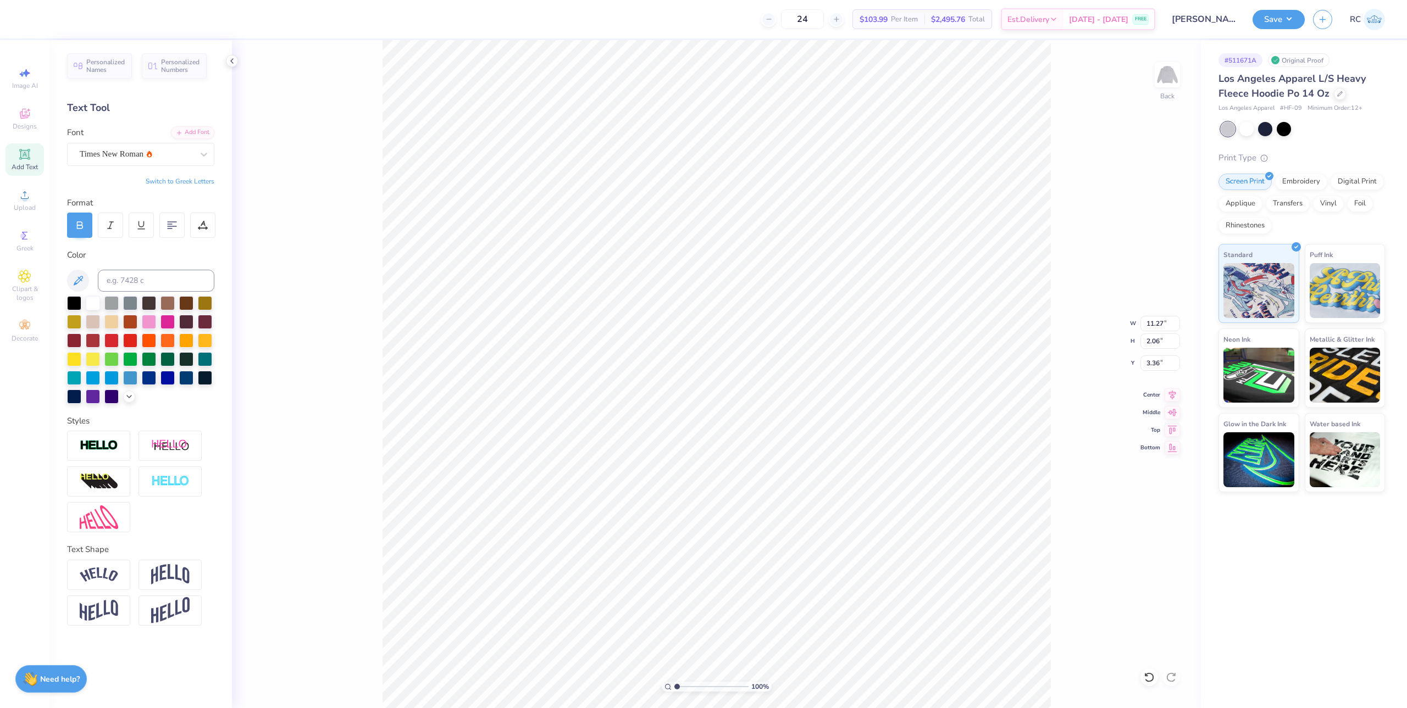
type input "2.00"
type input "3.51"
type input "7.61"
type input "2.76"
type input "6.46"
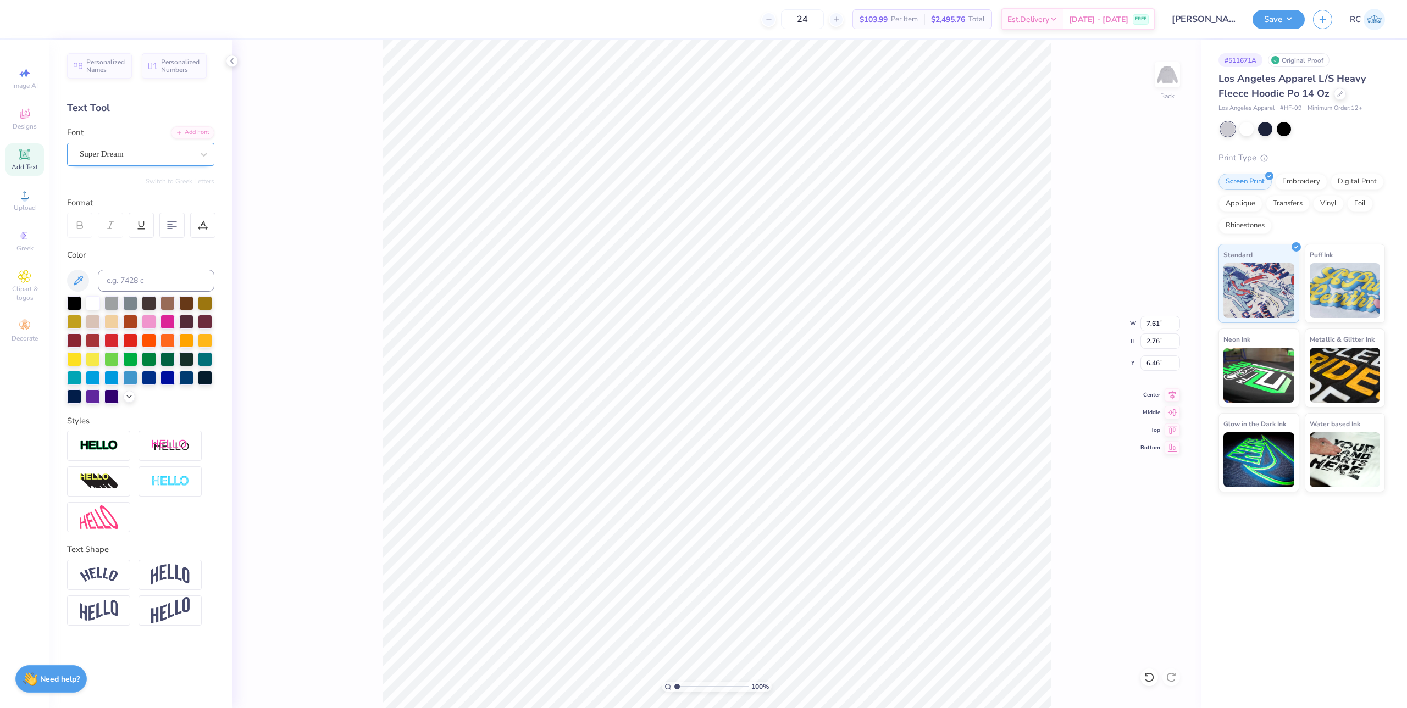
drag, startPoint x: 141, startPoint y: 146, endPoint x: 137, endPoint y: 156, distance: 11.1
click at [142, 146] on div "Super Dream" at bounding box center [136, 154] width 115 height 17
click at [105, 278] on span "Times New Roman" at bounding box center [110, 281] width 59 height 12
type input "time"
type input "7.74"
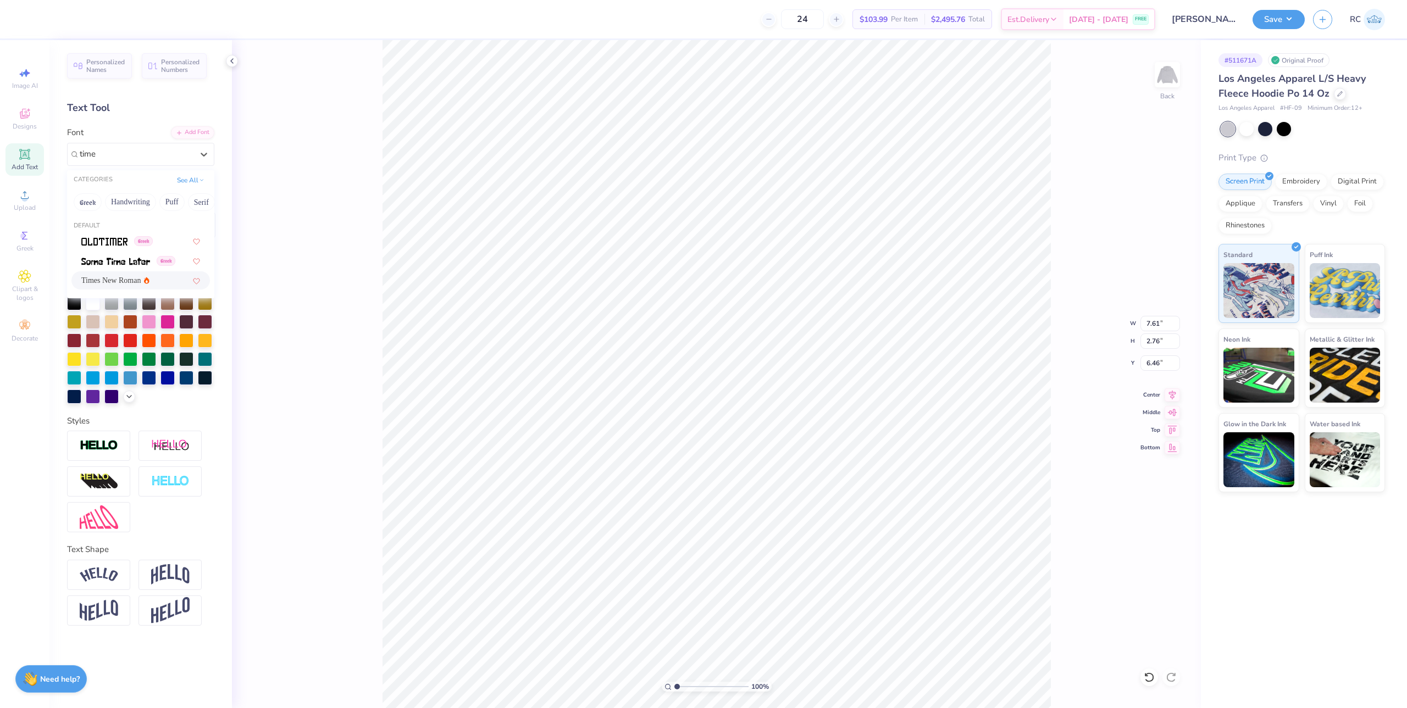
type input "2.67"
type input "6.54"
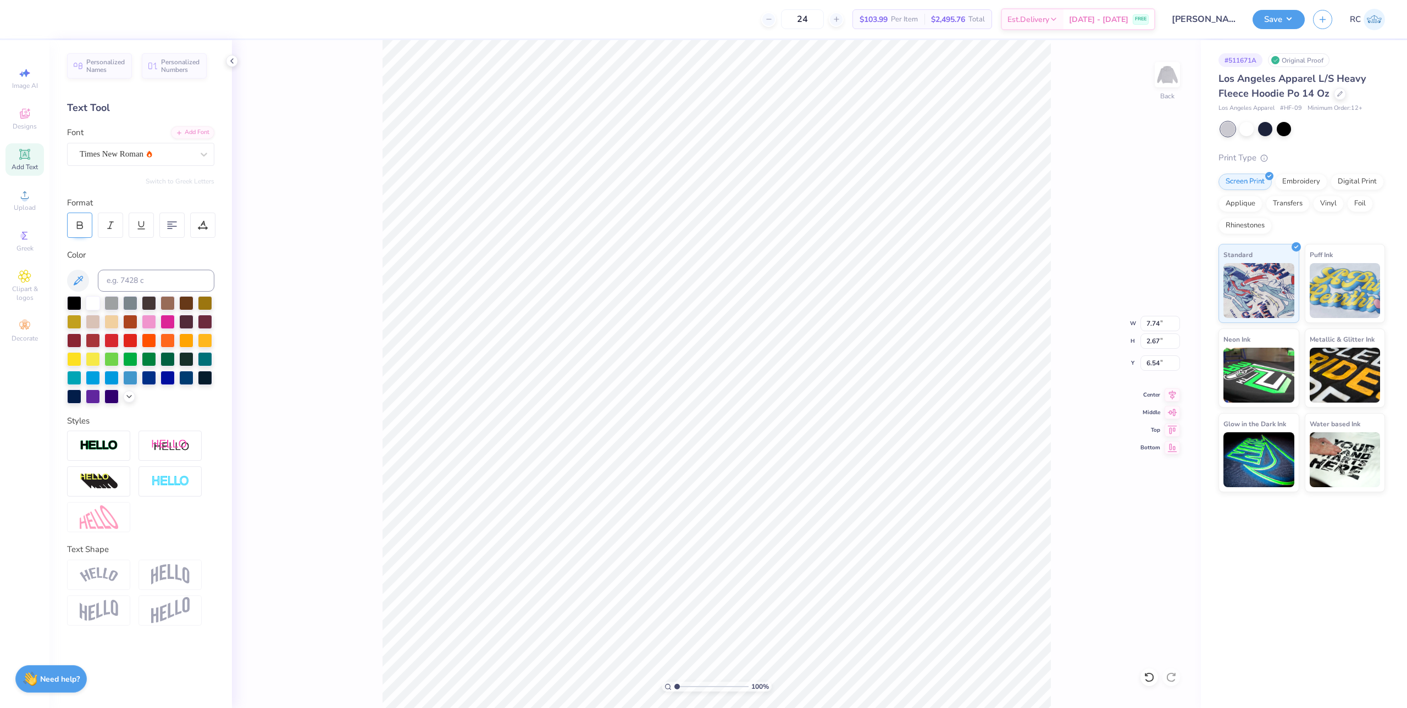
click at [84, 223] on icon at bounding box center [80, 225] width 10 height 10
type input "7.65"
type input "2.63"
type input "6.42"
click at [113, 156] on div "Super Dream" at bounding box center [136, 154] width 115 height 17
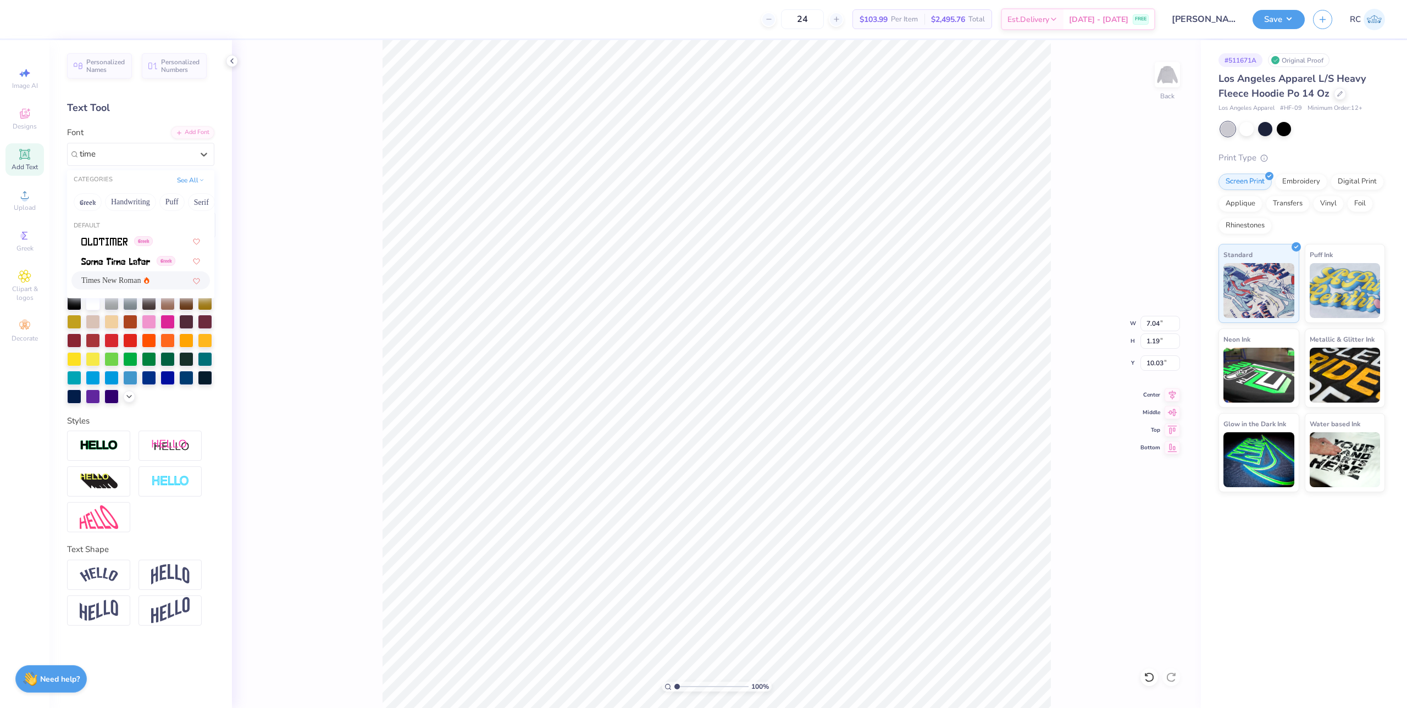
click at [106, 277] on span "Times New Roman" at bounding box center [110, 281] width 59 height 12
type input "time"
type input "6.01"
type input "1.11"
type input "10.07"
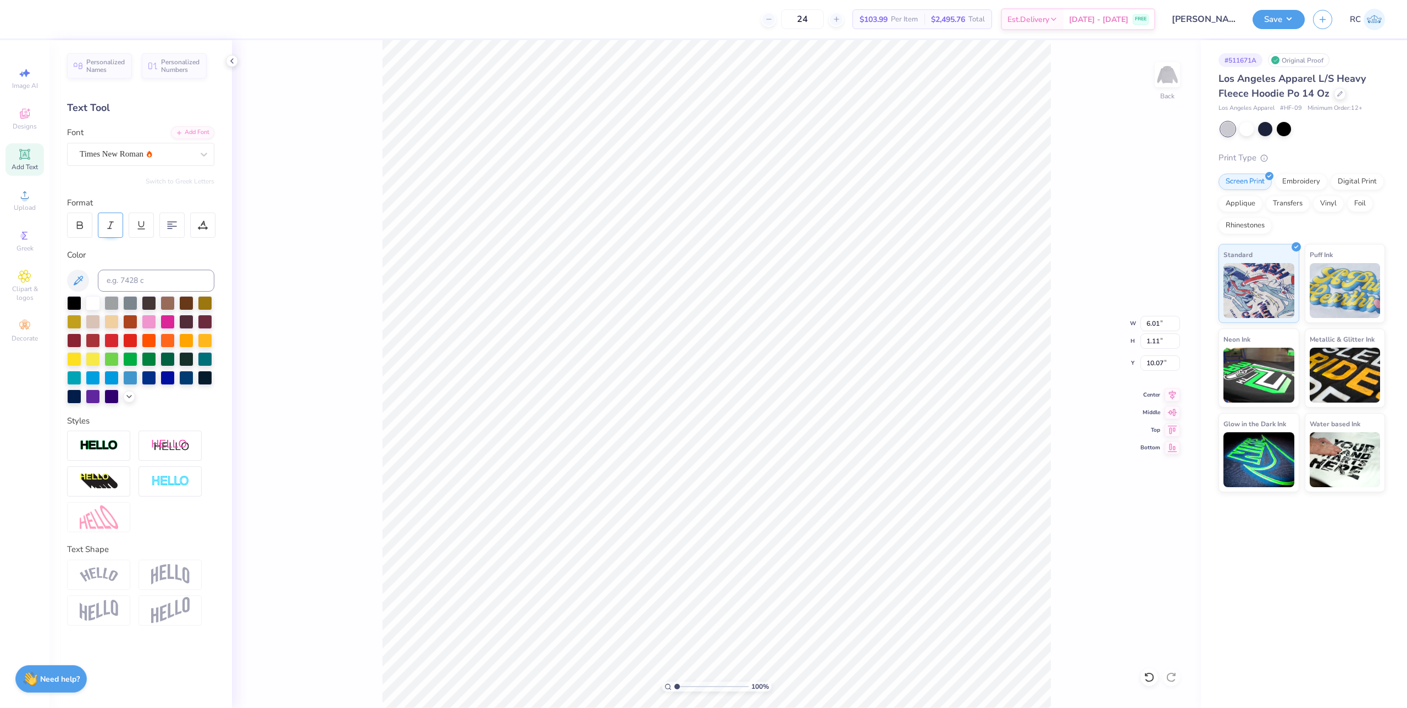
click at [112, 225] on icon at bounding box center [111, 225] width 10 height 10
type input "5.97"
click at [80, 231] on div at bounding box center [79, 225] width 25 height 25
click at [76, 224] on icon at bounding box center [80, 225] width 10 height 10
click at [333, 261] on div "100 % Back W 5.97 5.97 " H 1.11 1.11 " Y 10.07 10.07 " Center Middle Top Bottom" at bounding box center [716, 374] width 969 height 668
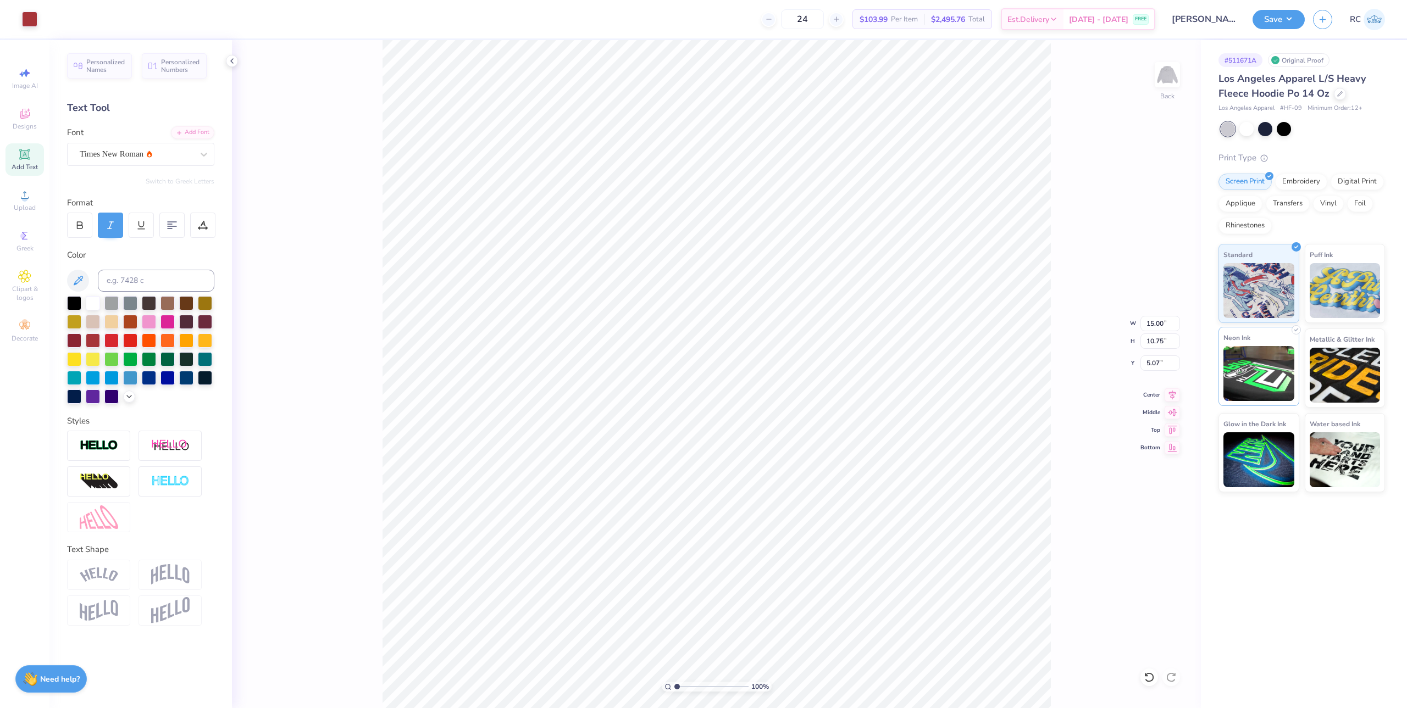
type input "5.07"
click at [1162, 326] on input "15.00" at bounding box center [1160, 323] width 40 height 15
type input "12.50"
type input "8.96"
click at [1152, 369] on input "5.97" at bounding box center [1160, 363] width 40 height 15
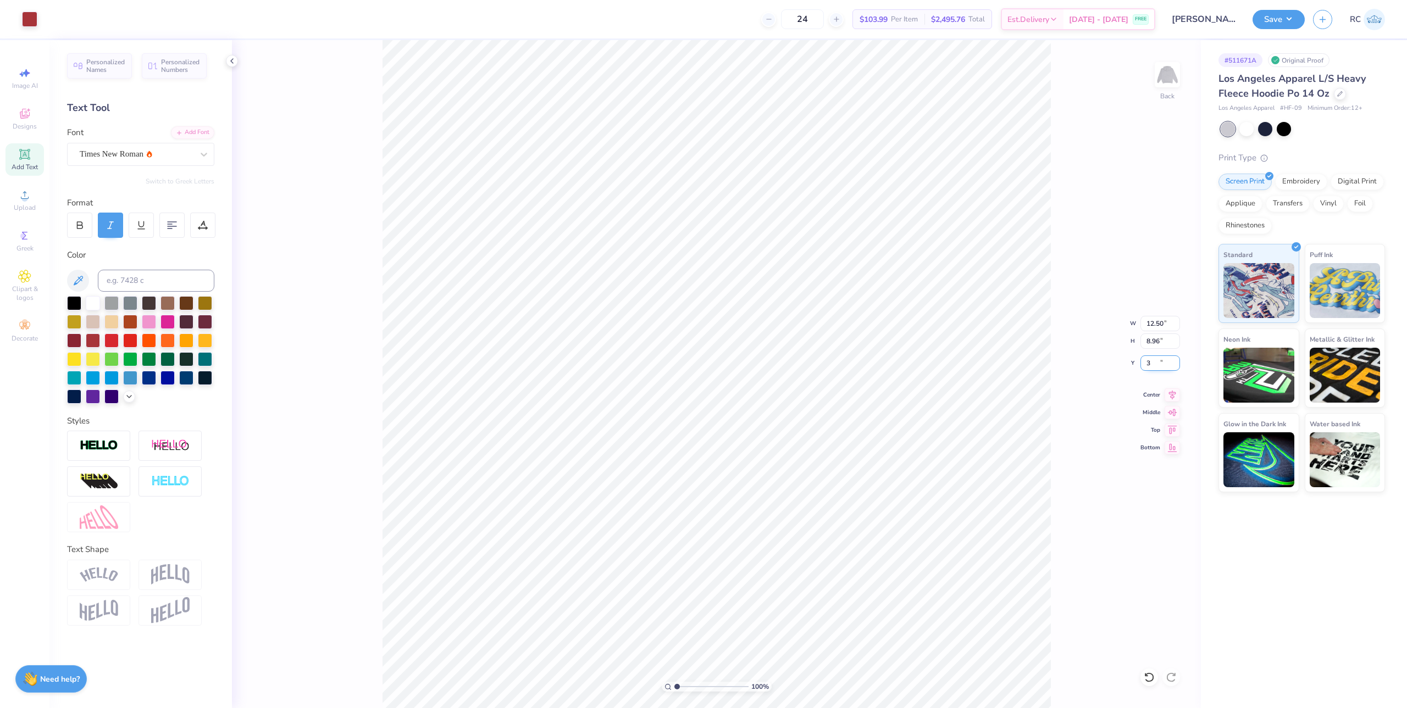
type input "3.00"
click at [1153, 364] on input "3.00" at bounding box center [1160, 363] width 40 height 15
type input "4.00"
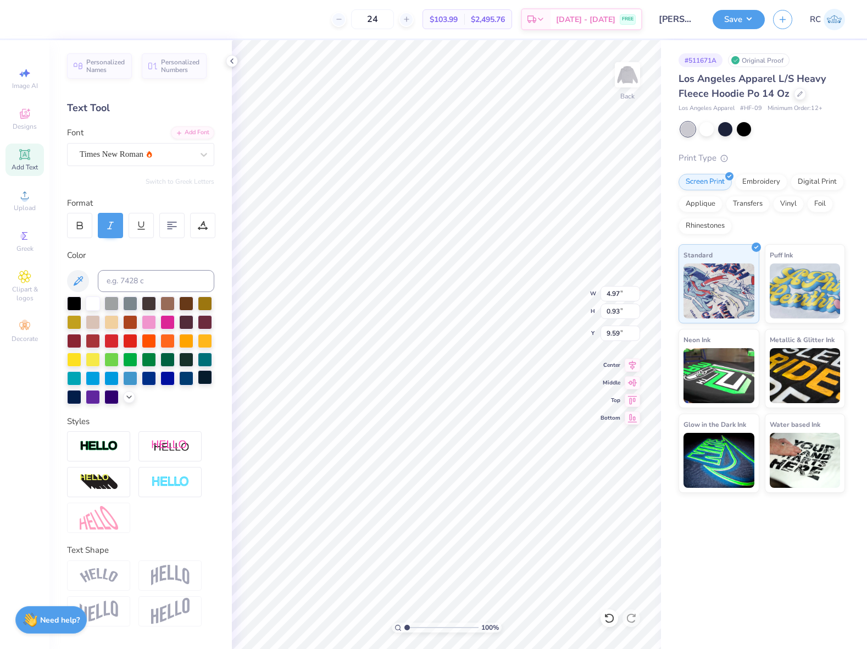
type input "9.37"
type input "9.53"
type input "1.67"
type input "4.00"
type input "10.94"
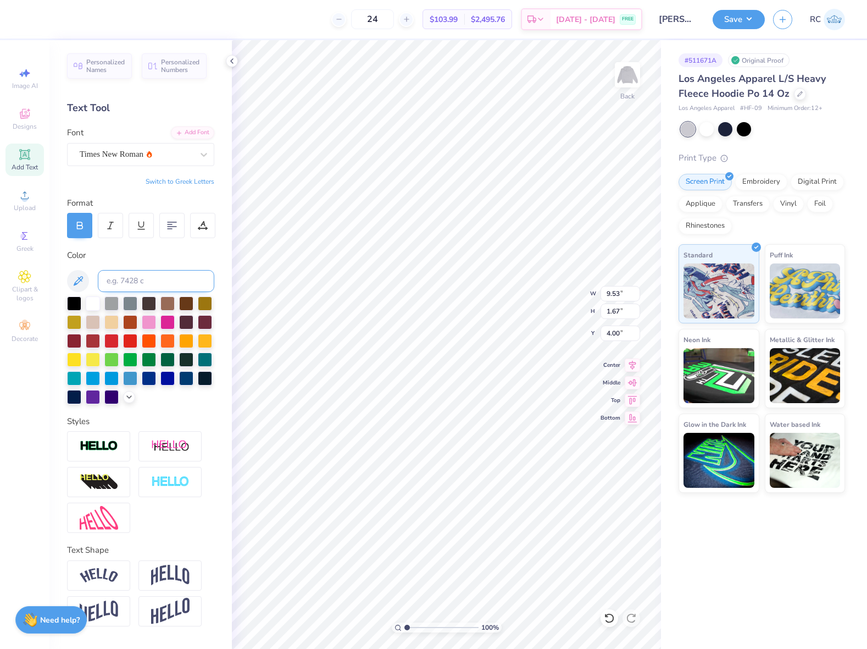
type input "4.61"
click at [207, 231] on div at bounding box center [202, 225] width 25 height 25
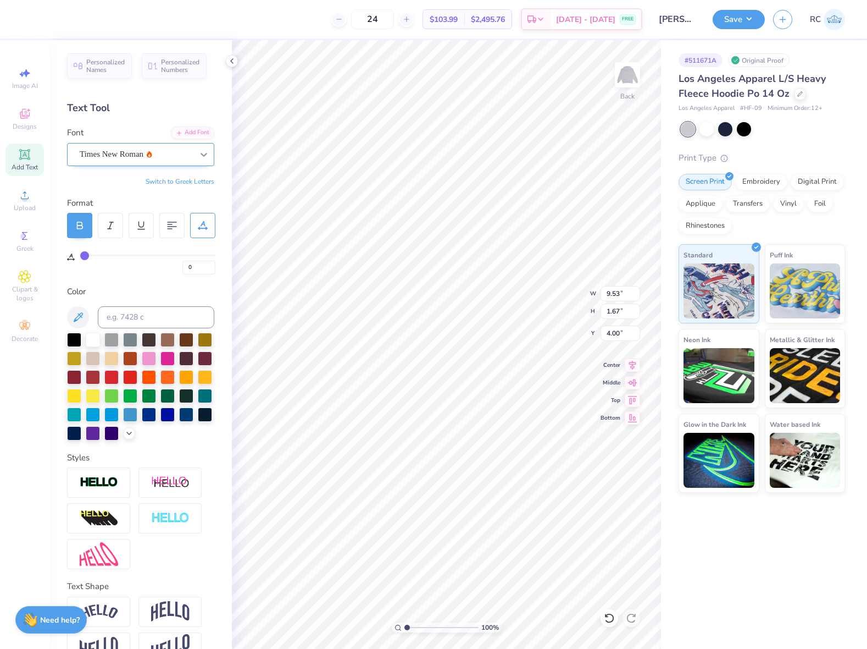
click at [198, 157] on icon at bounding box center [203, 154] width 11 height 11
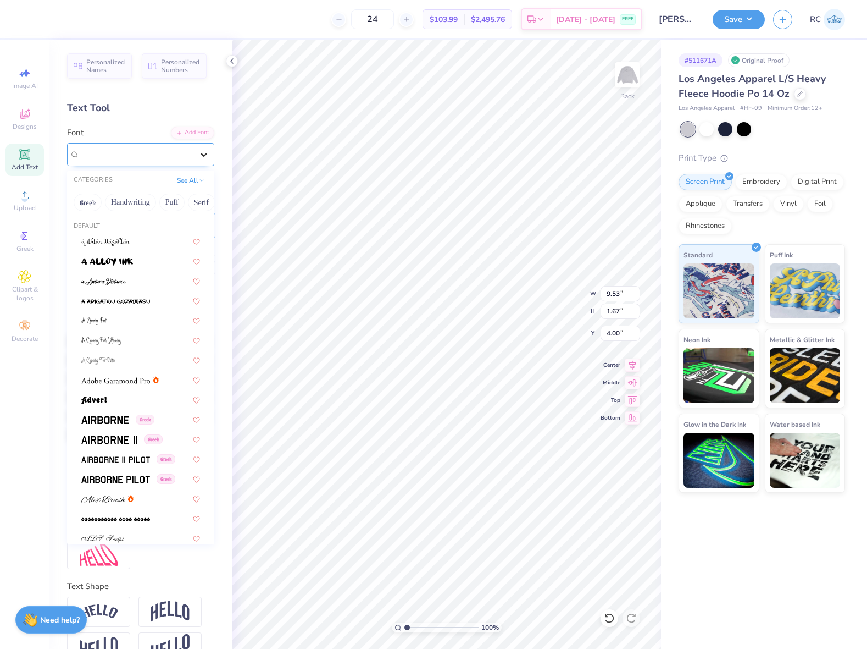
click at [198, 157] on icon at bounding box center [203, 154] width 11 height 11
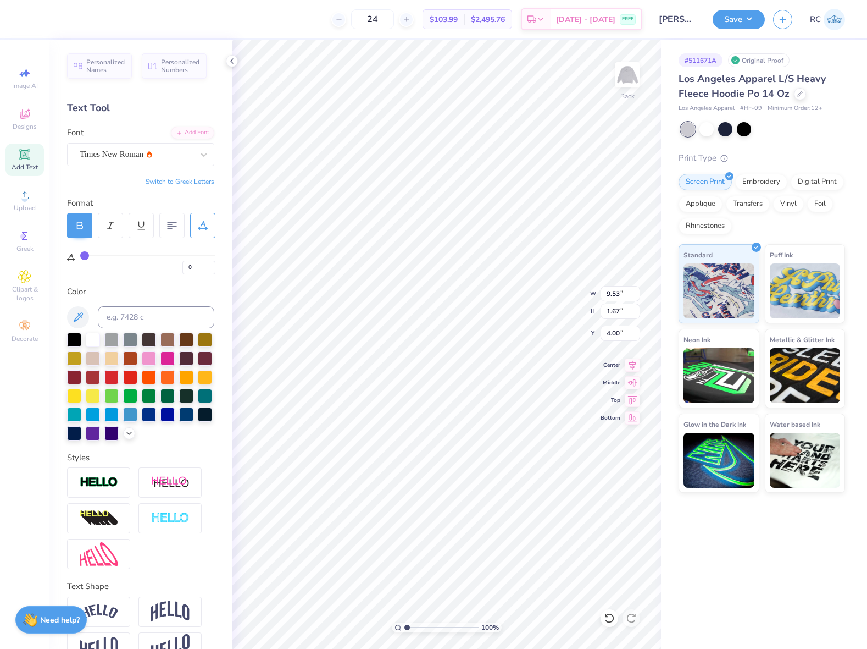
type input "3"
type input "4"
type input "5"
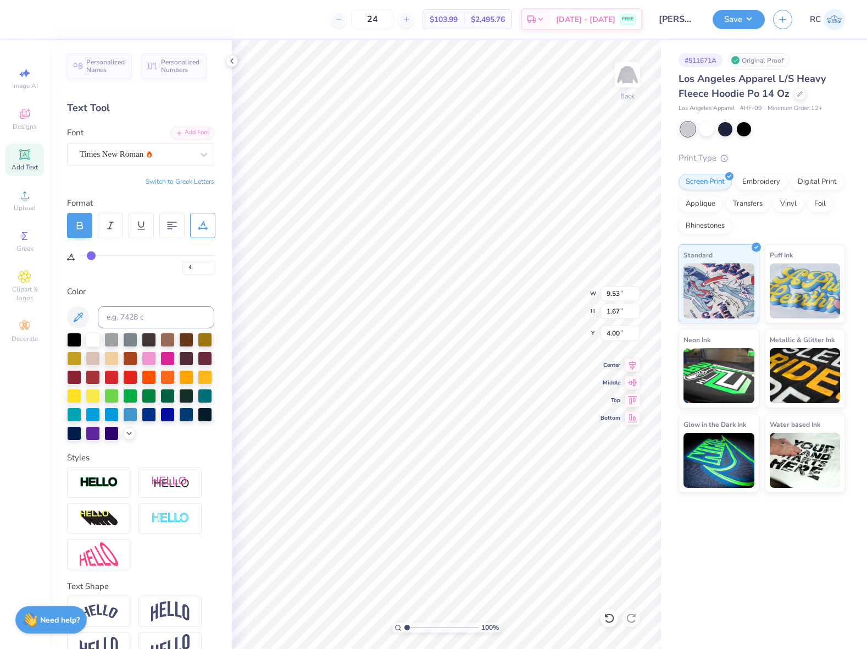
type input "5"
type input "6"
type input "7"
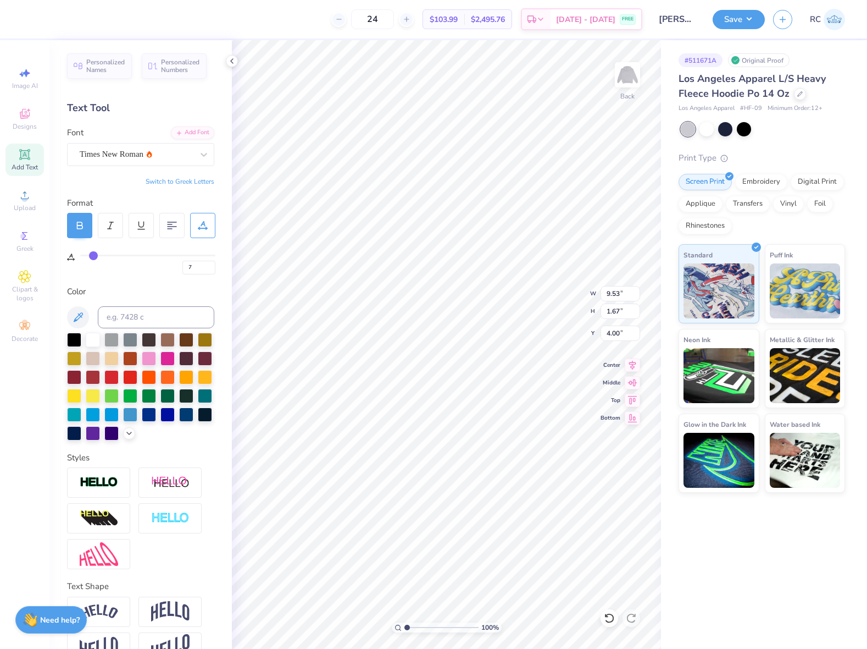
type input "8"
type input "9"
type input "10"
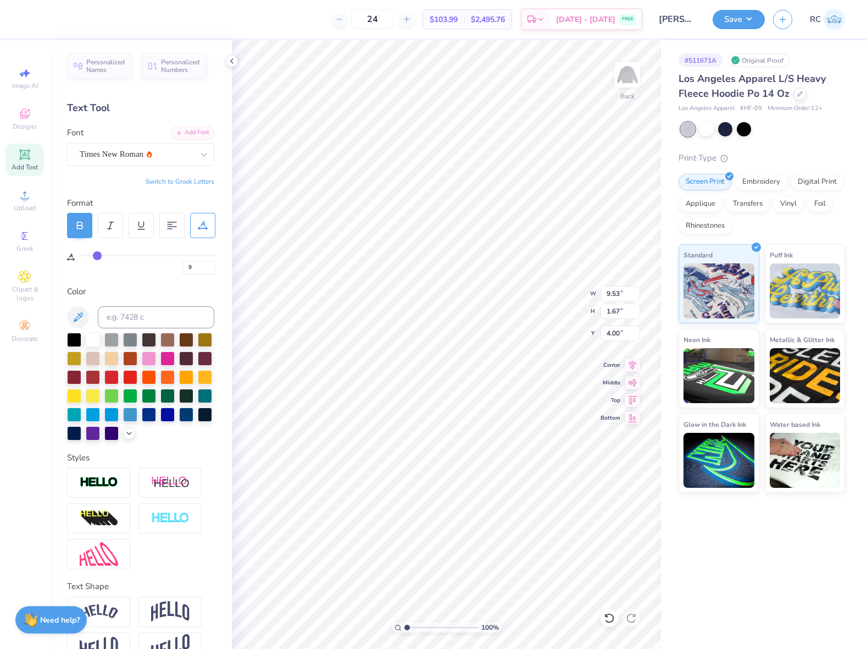
type input "10"
drag, startPoint x: 87, startPoint y: 256, endPoint x: 97, endPoint y: 256, distance: 9.9
type input "10"
click at [97, 256] on input "range" at bounding box center [147, 255] width 135 height 2
click at [110, 267] on div "10" at bounding box center [147, 264] width 135 height 20
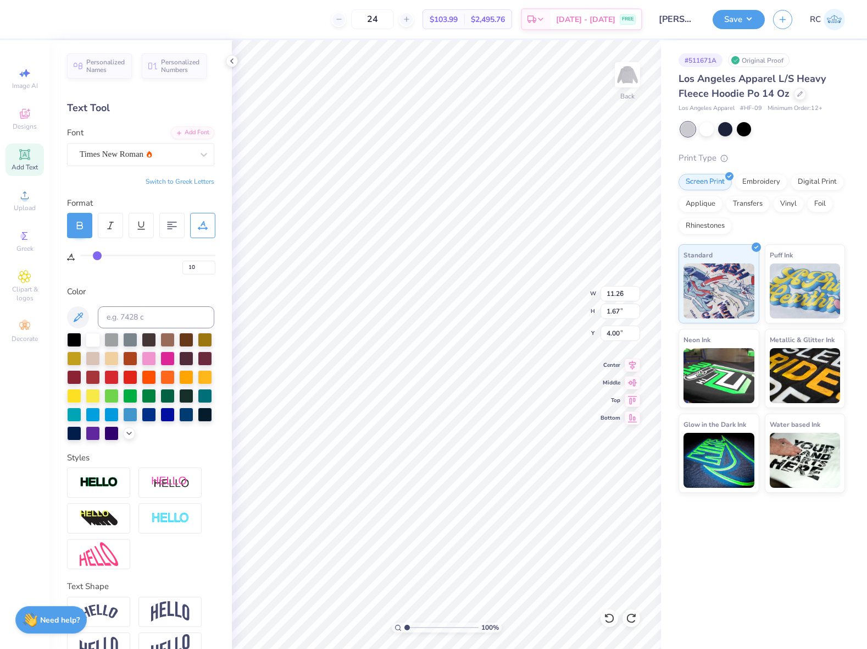
type input "9.53"
type input "0"
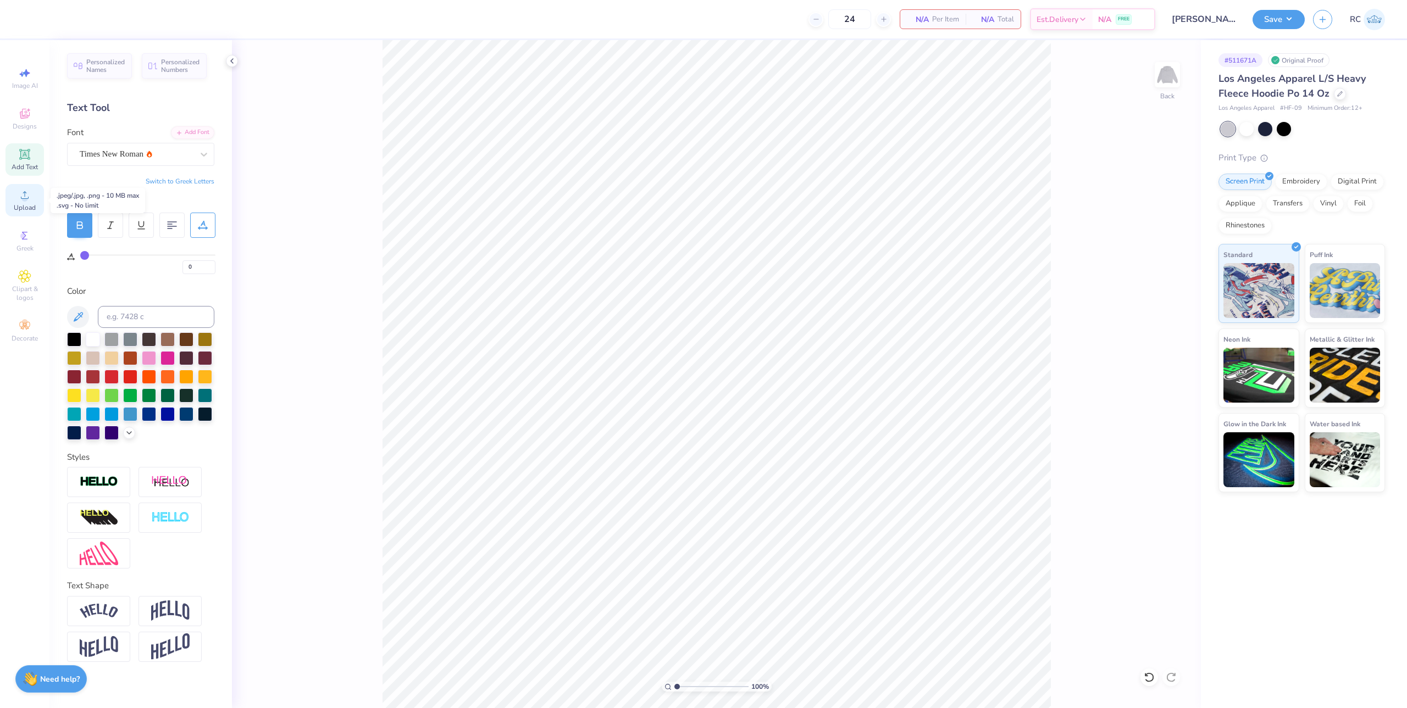
click at [32, 206] on span "Upload" at bounding box center [25, 207] width 22 height 9
click at [23, 204] on span "Upload" at bounding box center [25, 207] width 22 height 9
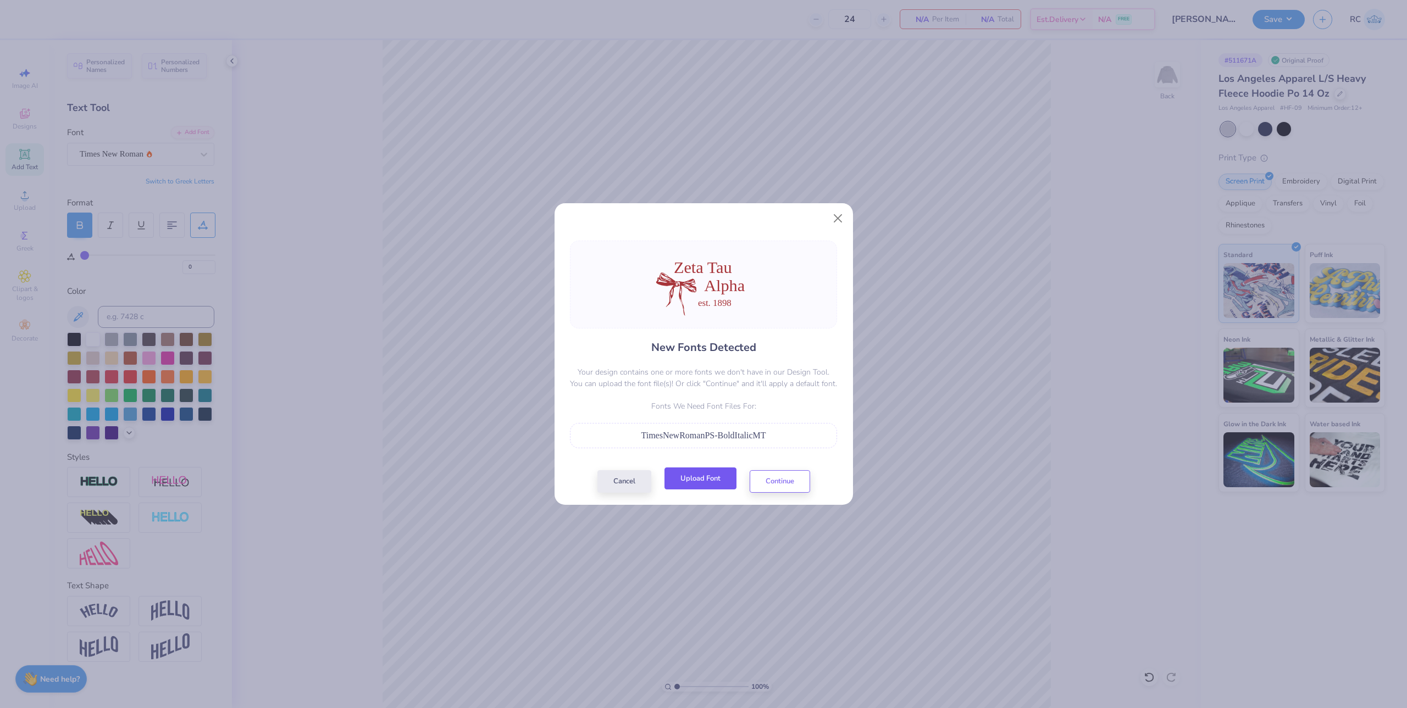
click at [707, 483] on button "Upload Font" at bounding box center [700, 479] width 72 height 23
click at [786, 485] on button "Continue" at bounding box center [780, 479] width 60 height 23
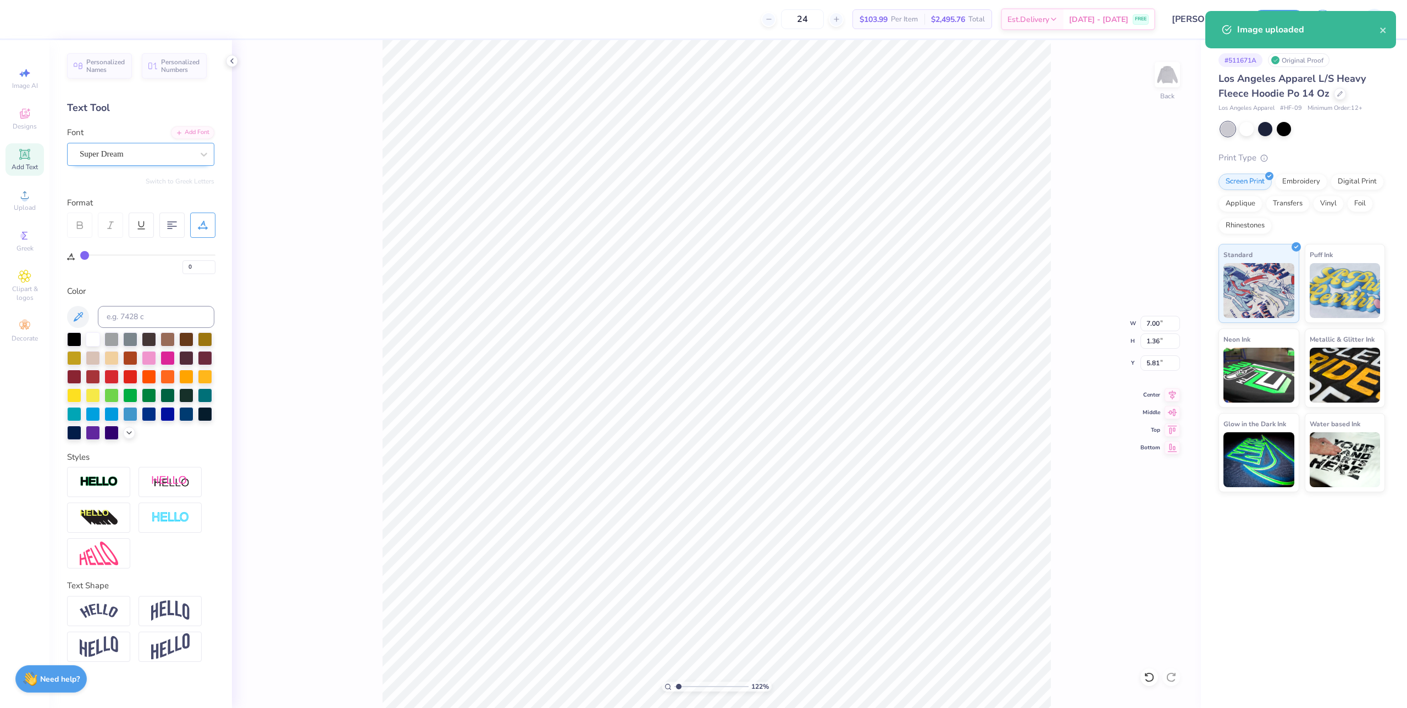
click at [137, 148] on div "Super Dream" at bounding box center [136, 154] width 115 height 17
type input "1.22152498603933"
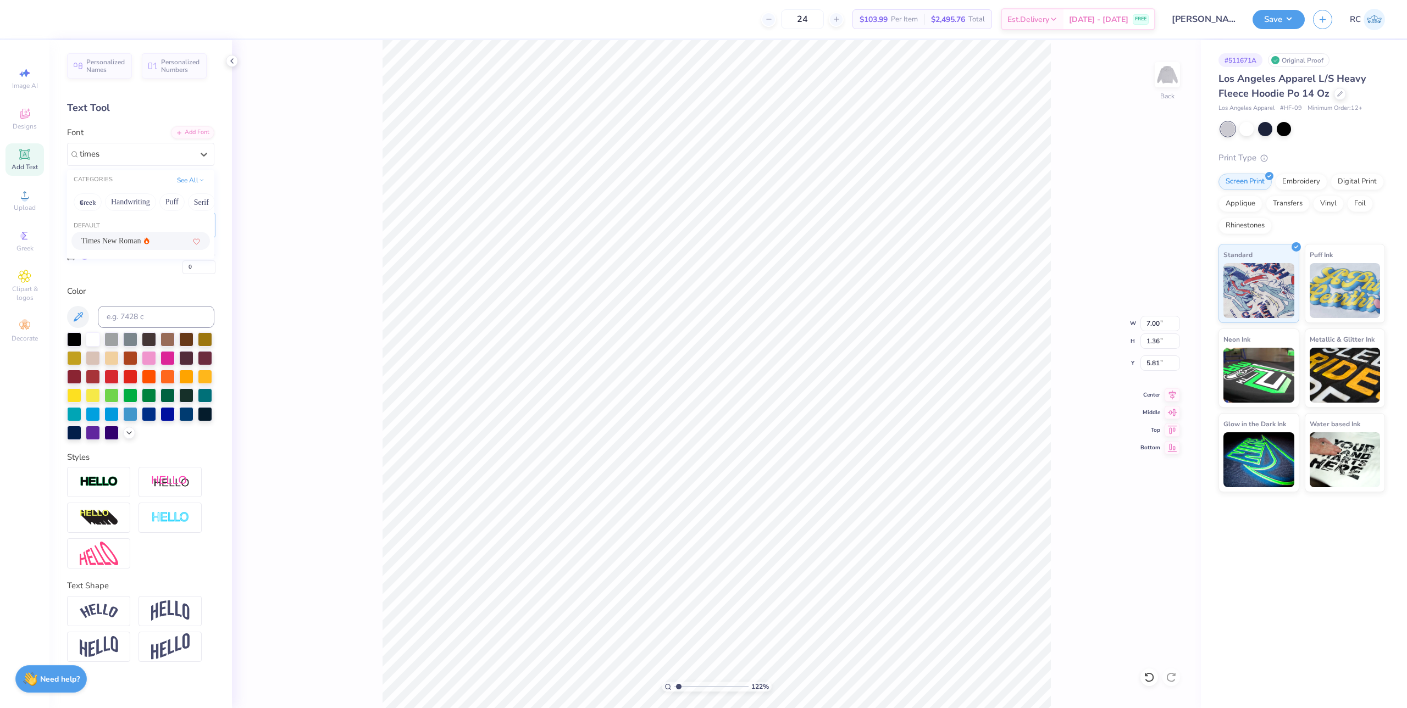
click at [103, 242] on span "Times New Roman" at bounding box center [110, 241] width 59 height 12
type input "times"
type input "1.22152498603933"
type input "6.87"
type input "1.32"
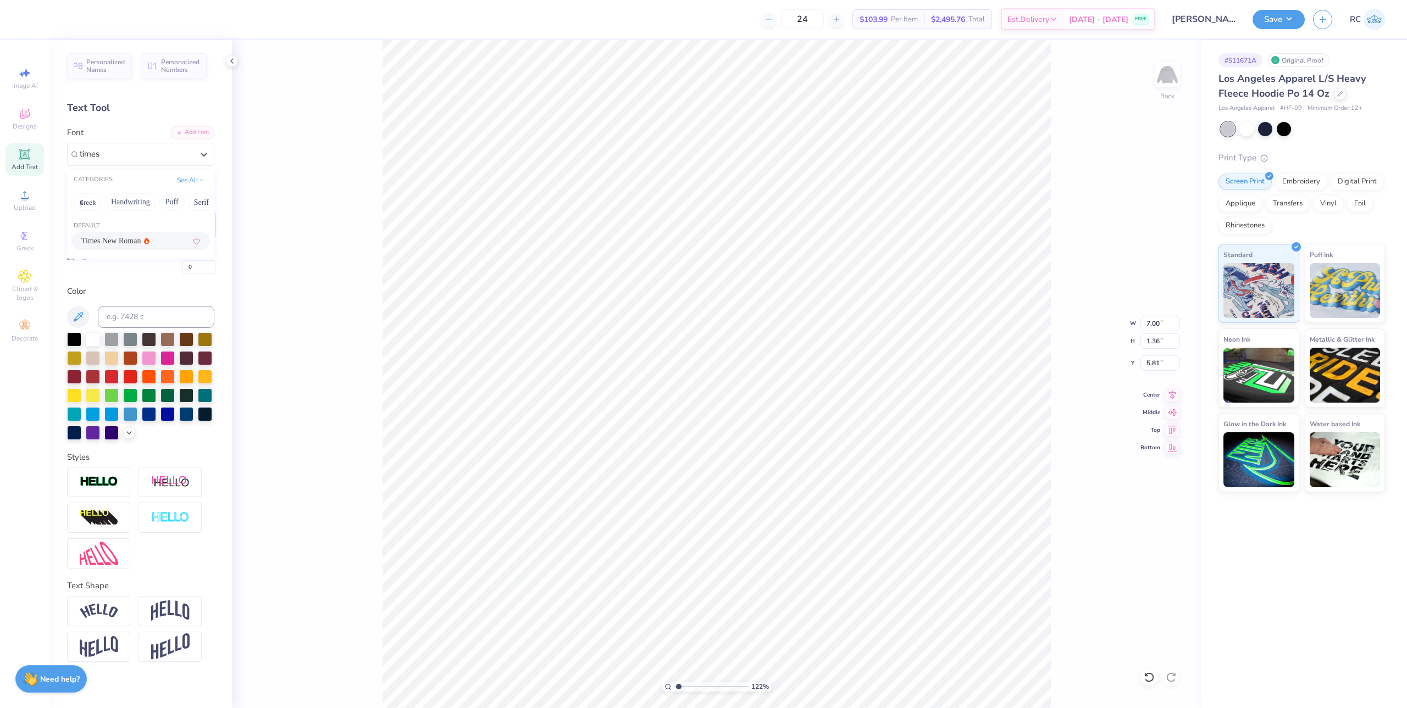
type input "5.85"
click at [88, 228] on div at bounding box center [79, 225] width 25 height 25
type input "1.22152498603933"
type input "6.97"
type input "1.22"
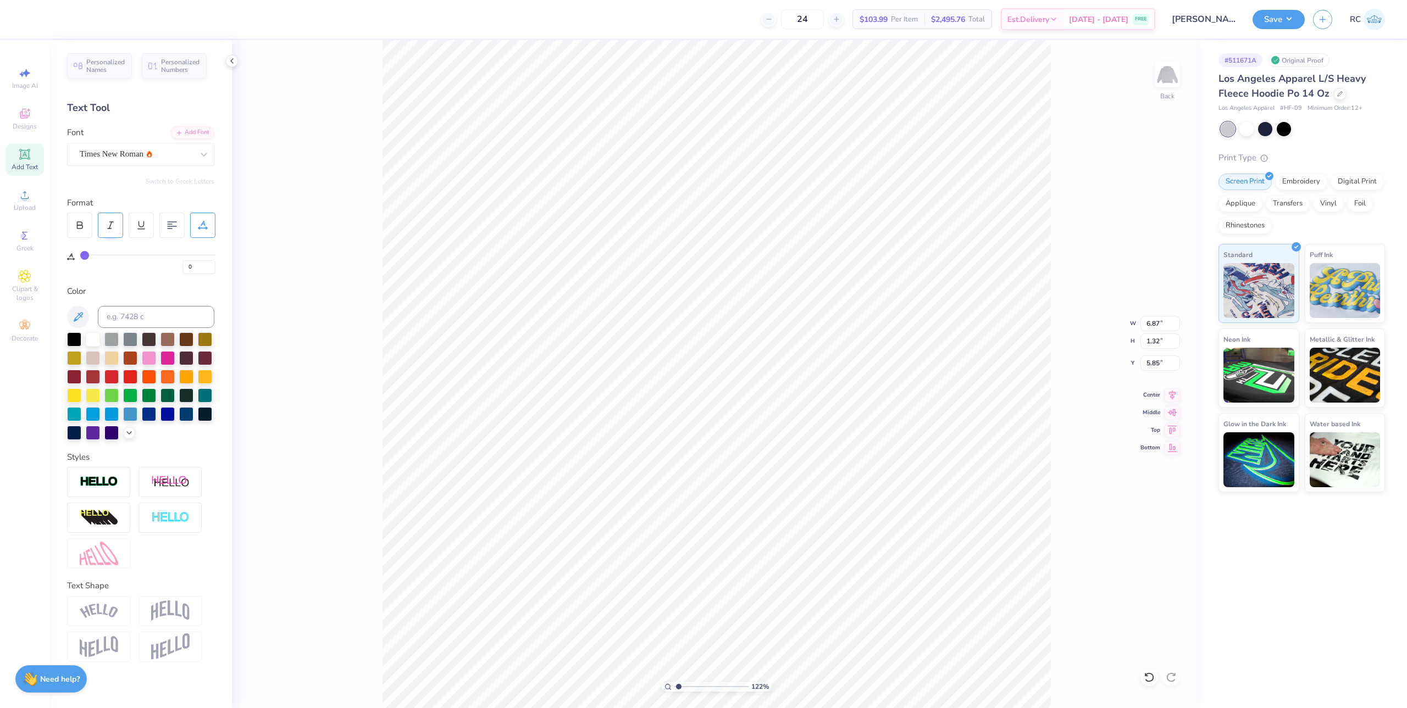
type input "5.98"
click at [110, 227] on icon at bounding box center [111, 225] width 10 height 10
type input "1.22152498603933"
type input "6.91"
type input "1.32"
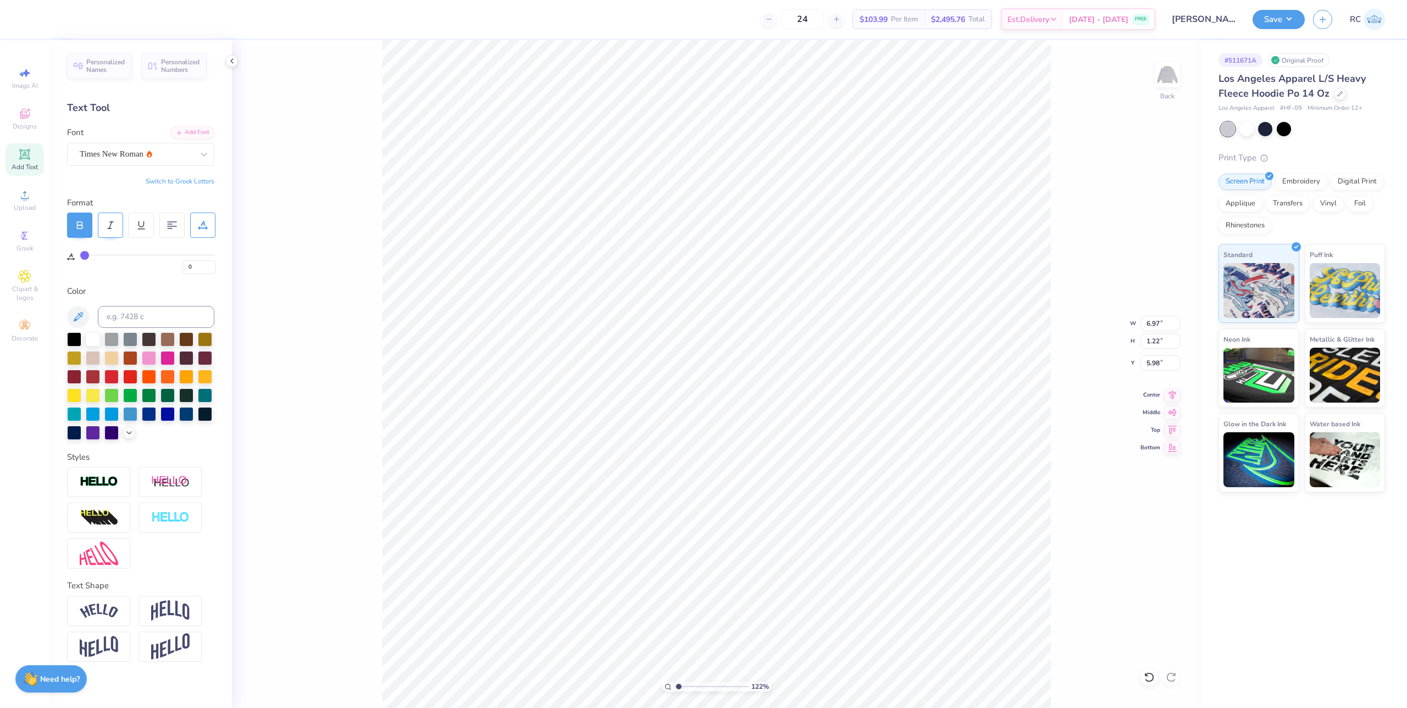
type input "5.85"
type input "1.22152498603933"
type input "4.65"
type input "1.69"
type input "7.77"
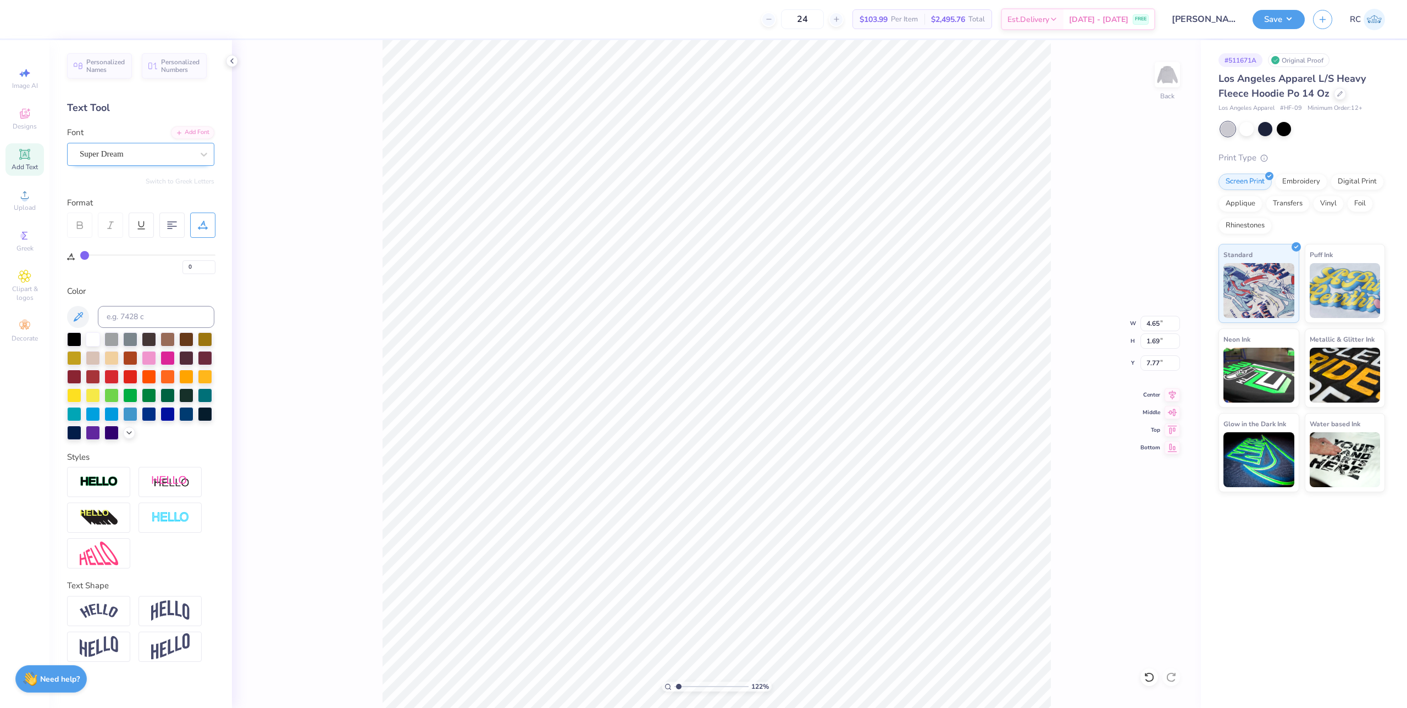
click at [125, 156] on div "Super Dream" at bounding box center [136, 154] width 115 height 17
type input "1.22152498603933"
click at [127, 279] on span "Times New Roman" at bounding box center [110, 281] width 59 height 12
type input "time"
type input "1.22152498603933"
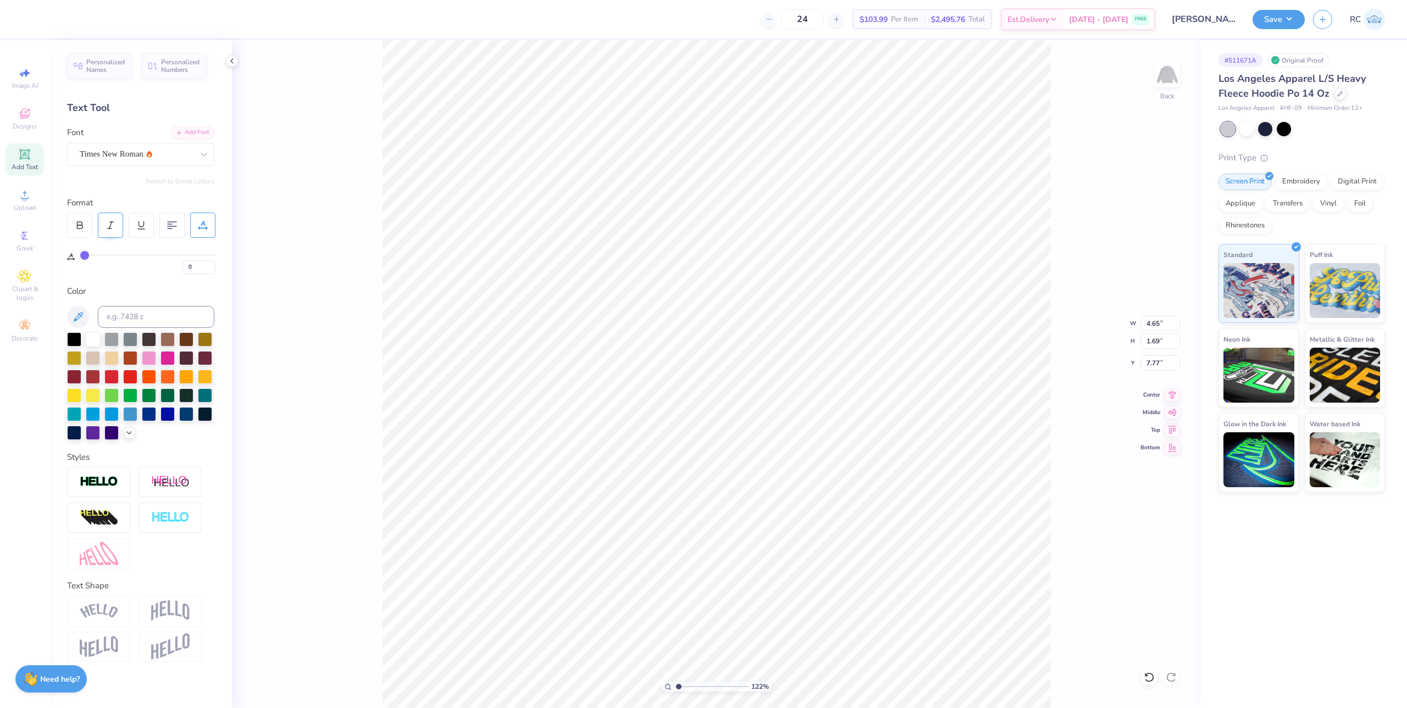
type input "4.73"
click at [115, 222] on div at bounding box center [110, 225] width 25 height 25
click at [80, 226] on icon at bounding box center [80, 225] width 10 height 10
type input "1.22152498603933"
click at [118, 151] on div "Super Dream" at bounding box center [136, 154] width 115 height 17
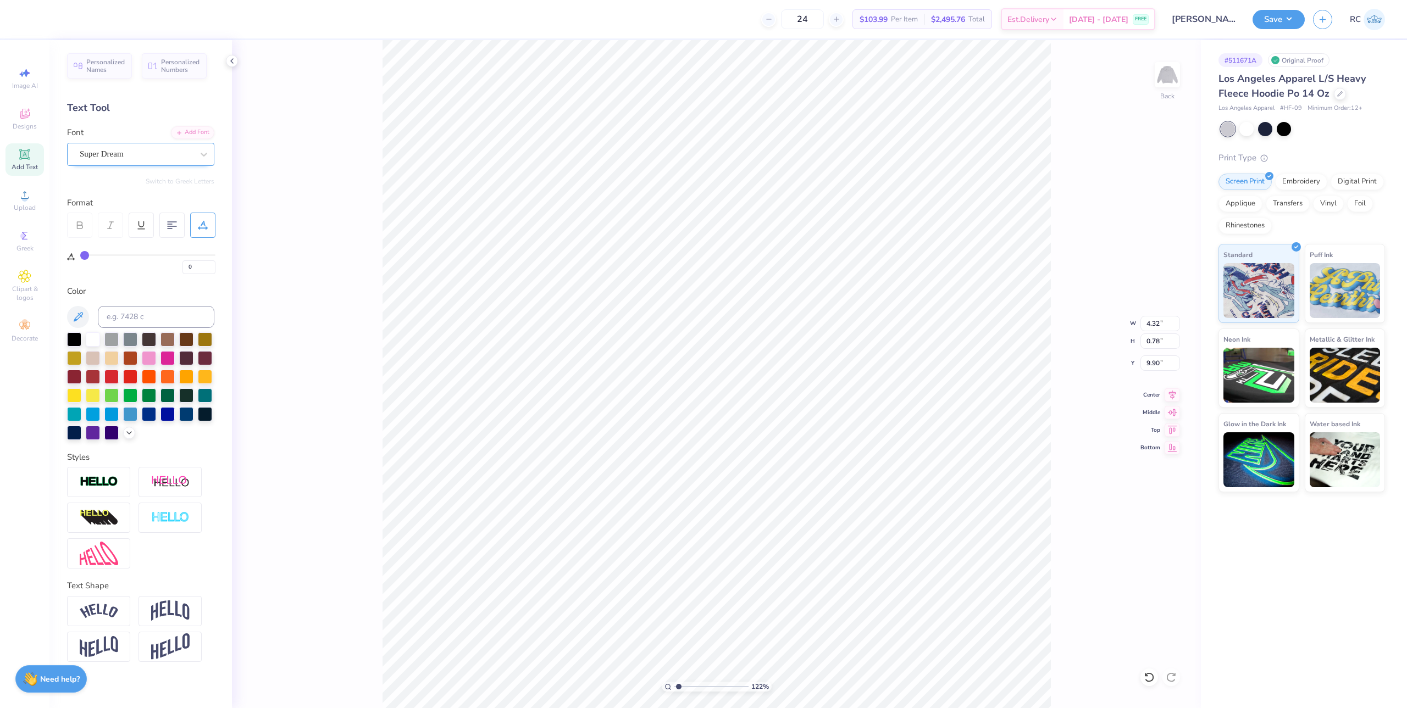
type input "t"
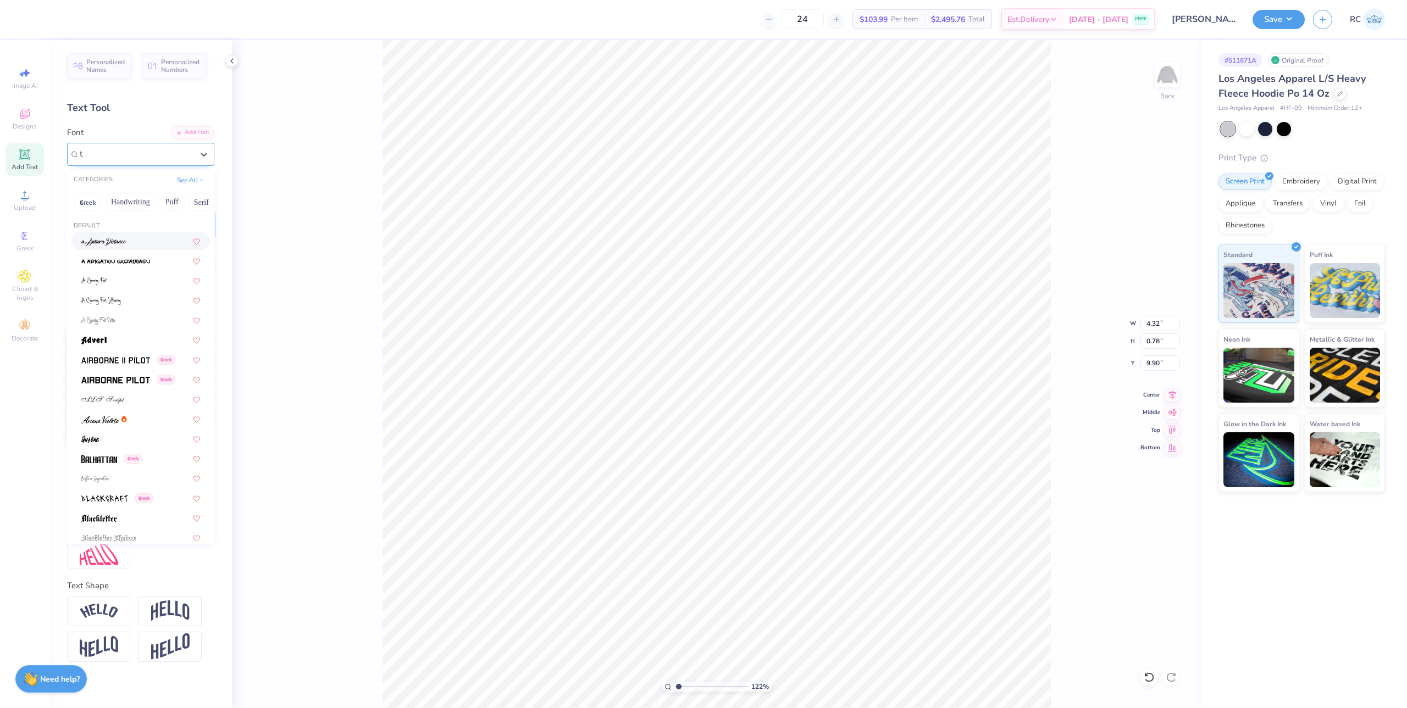
type input "1.22152498603933"
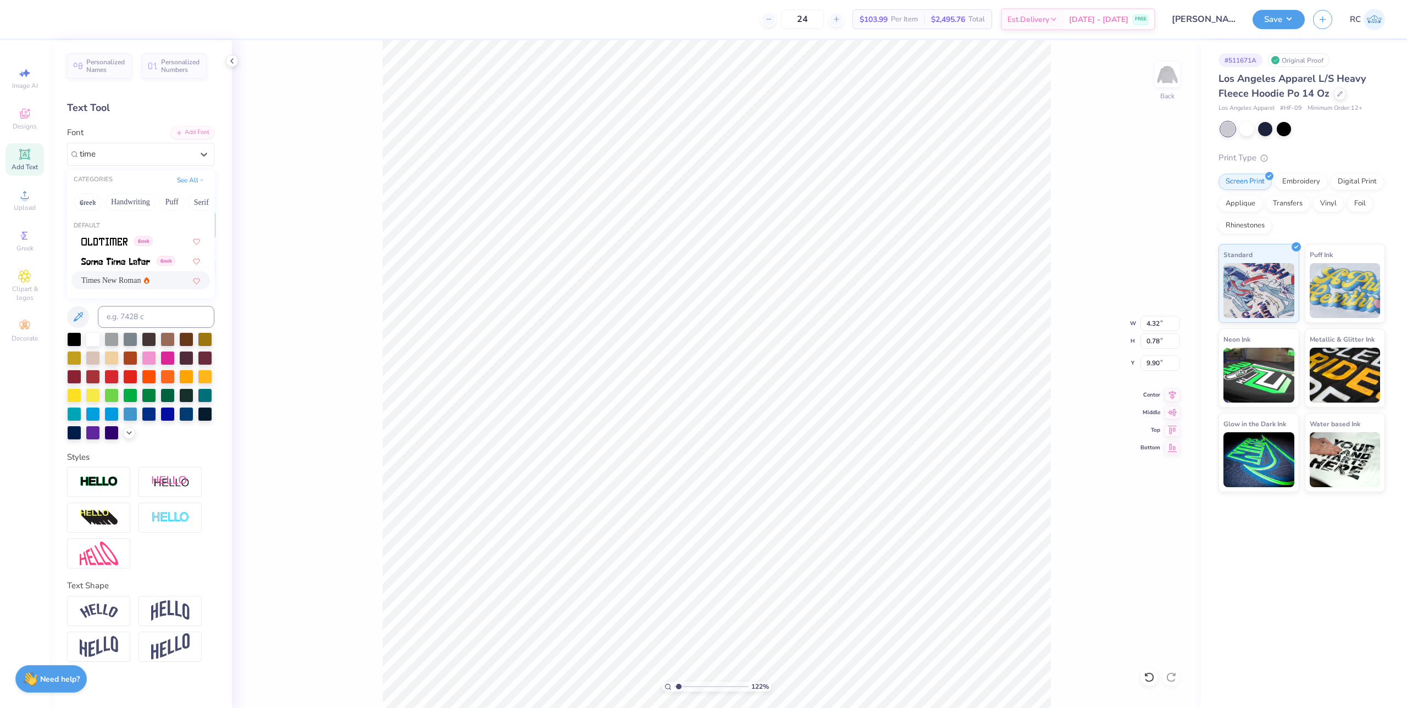
click at [119, 280] on span "Times New Roman" at bounding box center [110, 281] width 59 height 12
type input "time"
type input "1.22152498603933"
type input "3.66"
type input "0.70"
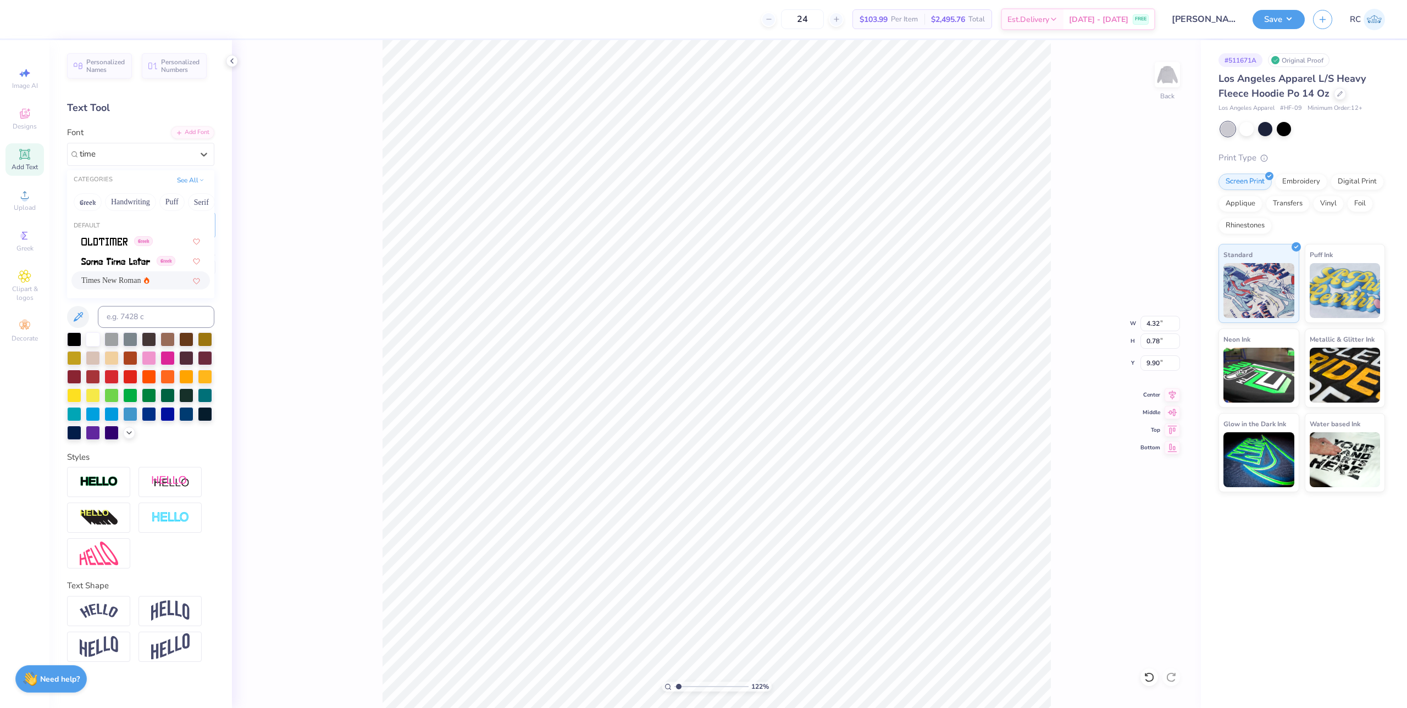
type input "9.98"
click at [109, 224] on icon at bounding box center [111, 225] width 10 height 10
click at [77, 226] on icon at bounding box center [79, 226] width 5 height 3
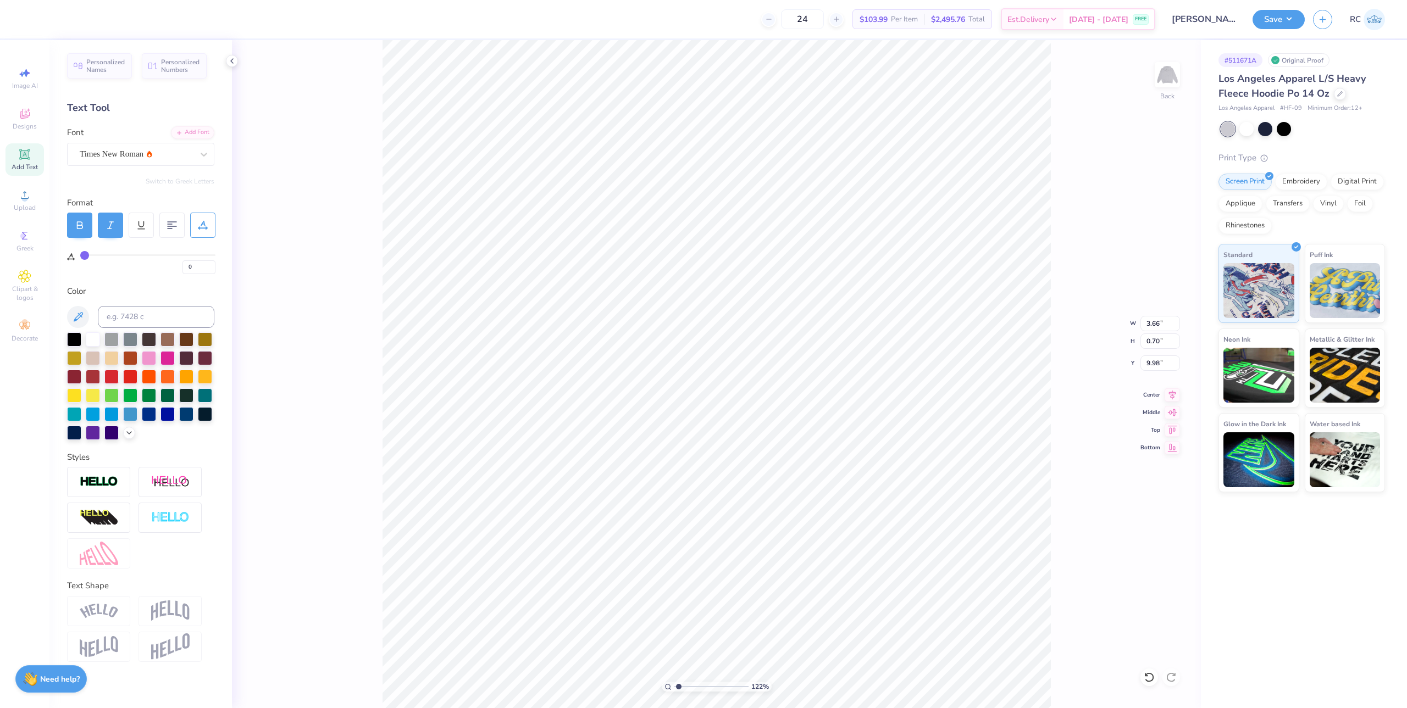
click at [82, 228] on icon at bounding box center [79, 226] width 5 height 3
type input "1.22152498603933"
type input "10.01"
click at [785, 515] on li "Group" at bounding box center [795, 513] width 86 height 21
type input "1.22152498603933"
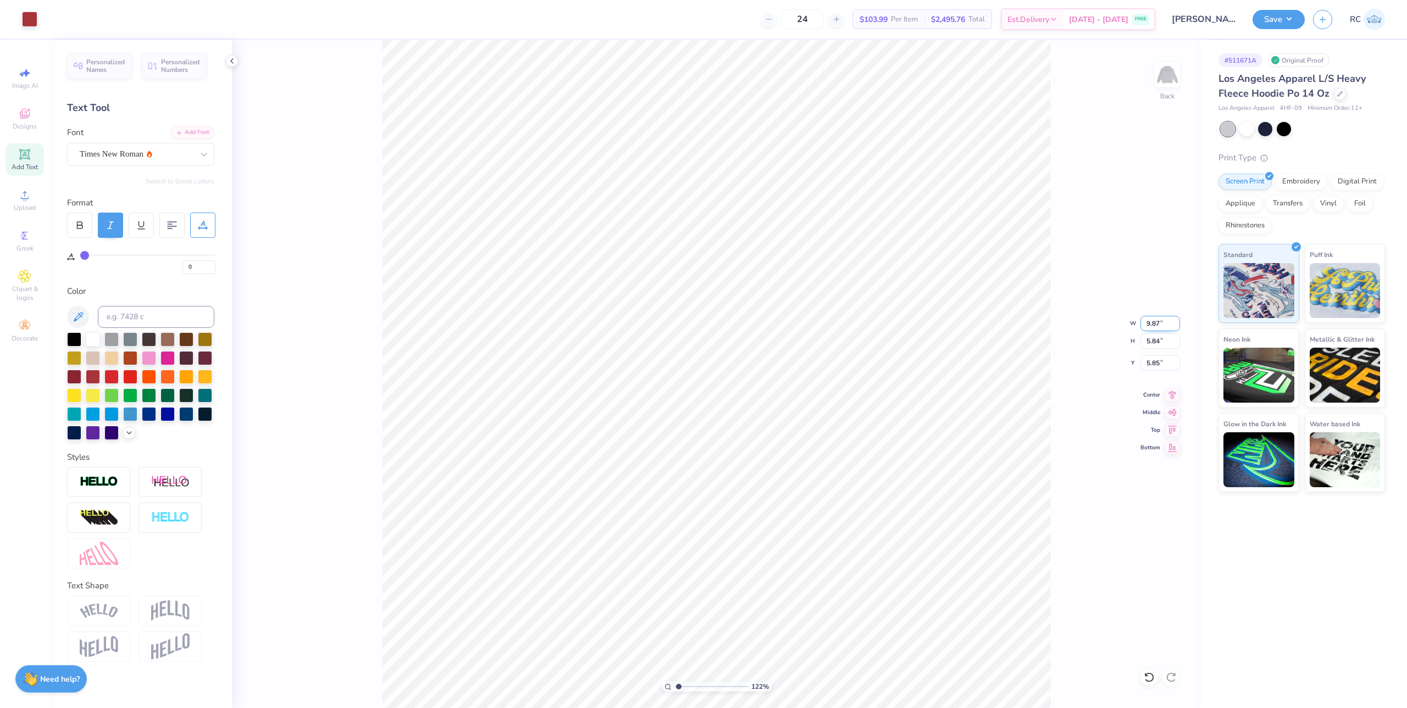
click at [1153, 327] on input "9.87" at bounding box center [1160, 323] width 40 height 15
type input "12.5"
type input "1.22152498603933"
type input "12.50"
type input "7.40"
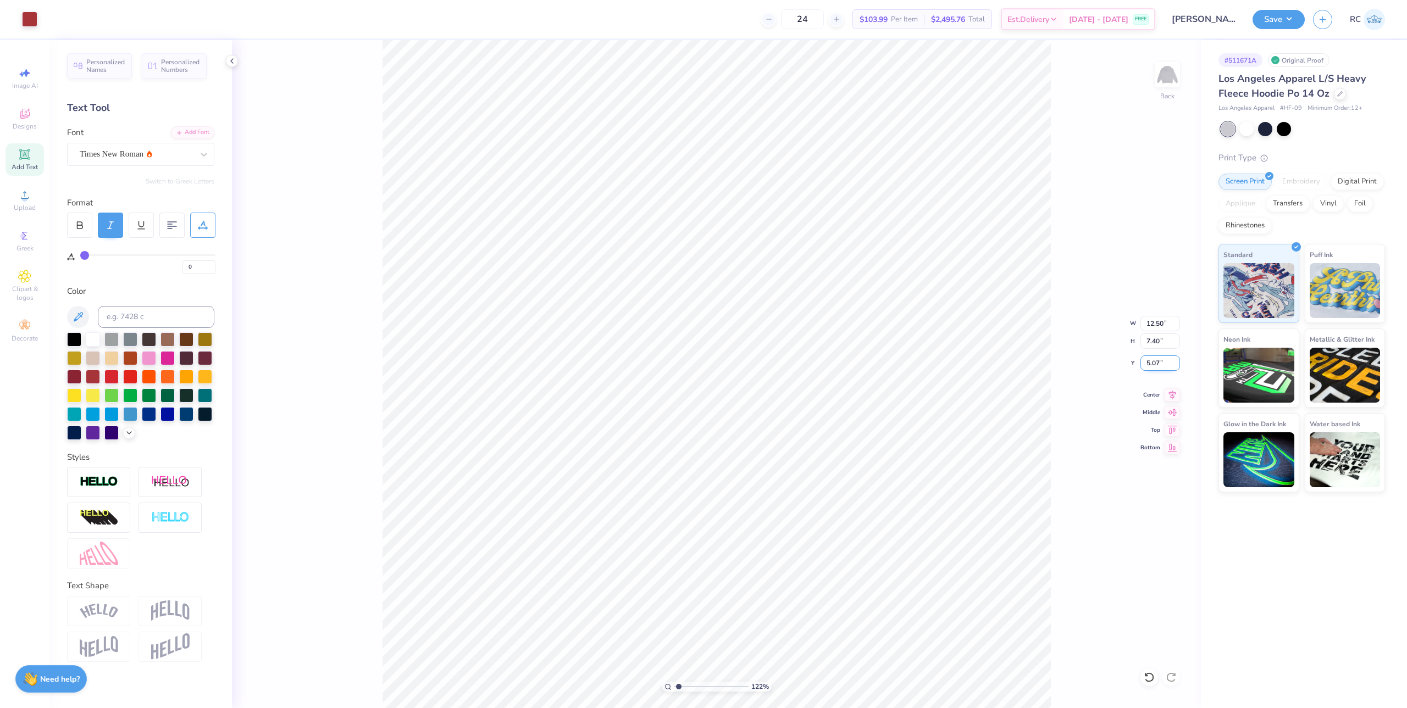
click at [1161, 359] on input "5.07" at bounding box center [1160, 363] width 40 height 15
type input "4"
type input "1.22152498603933"
type input "4.00"
click at [157, 163] on div "Times New Roman" at bounding box center [140, 154] width 147 height 23
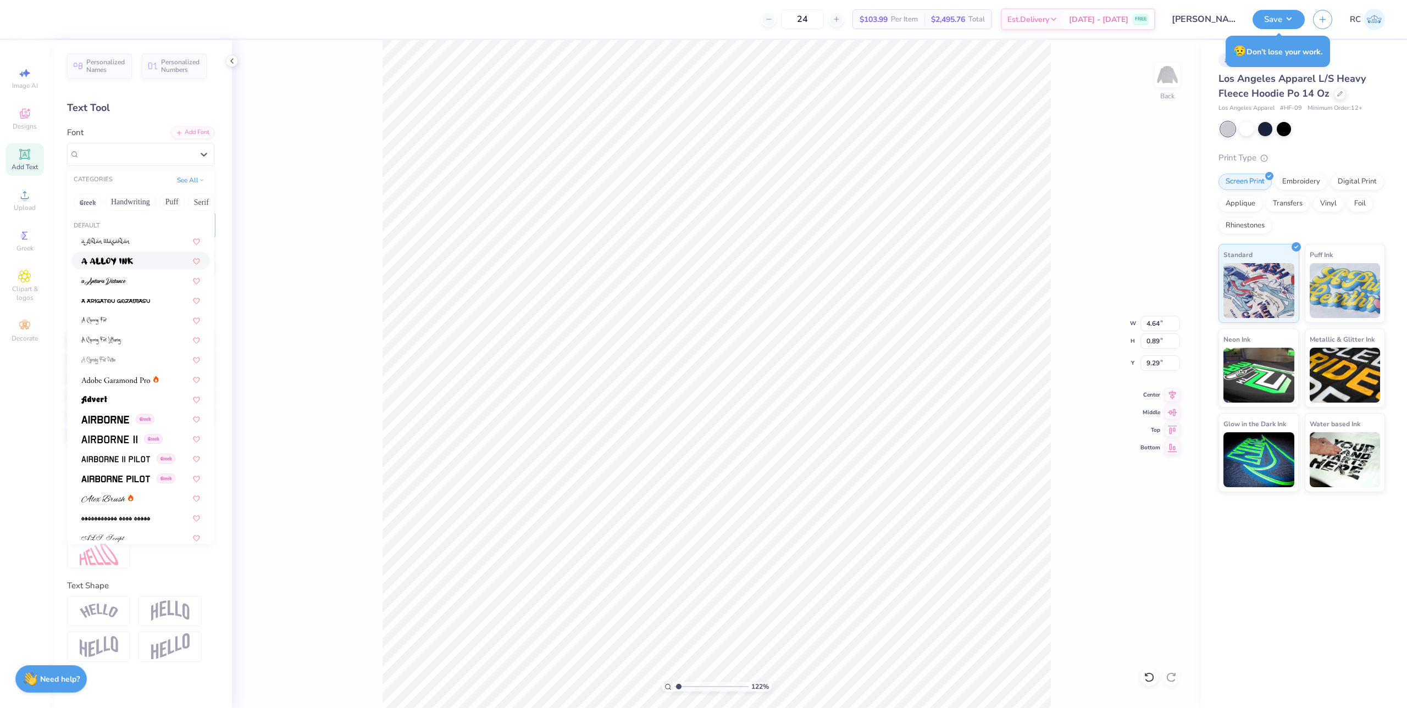
click at [128, 263] on img at bounding box center [107, 262] width 52 height 8
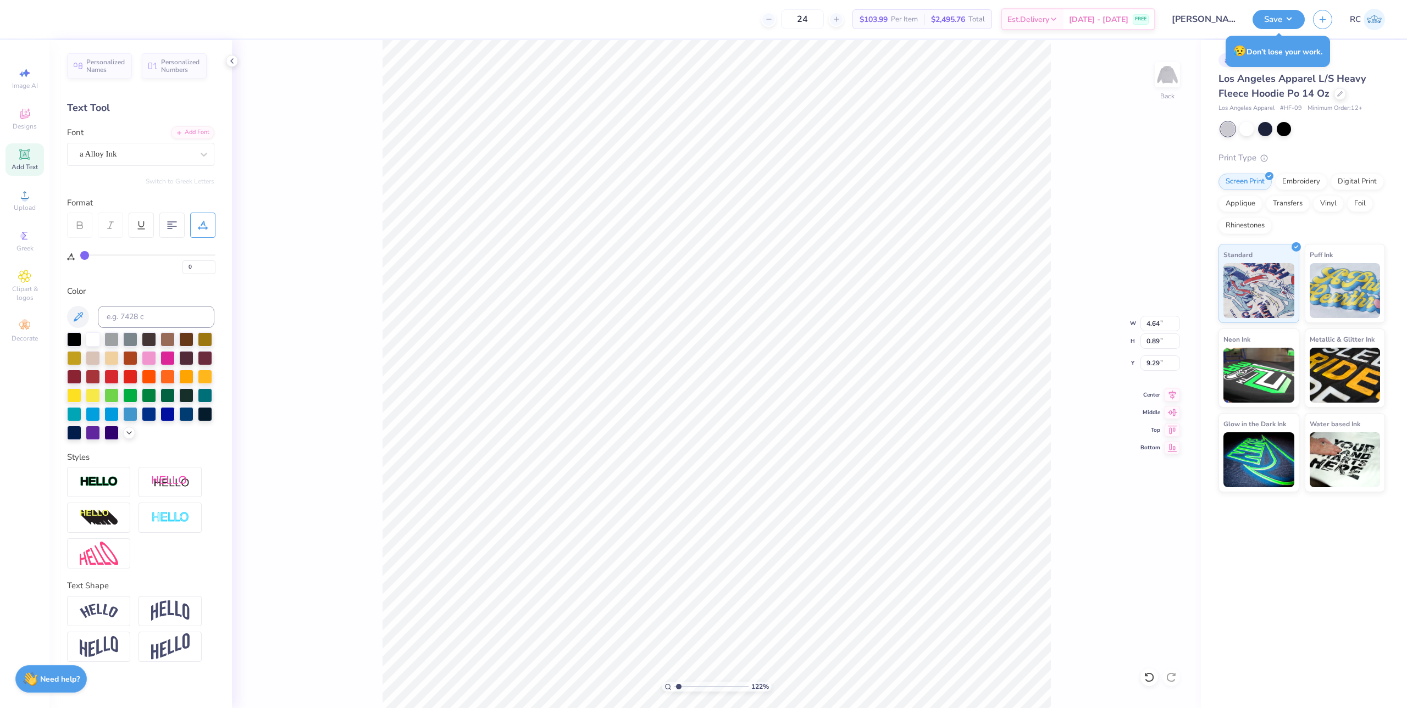
type input "1.22152498603933"
type input "5.79"
type input "1.16"
type input "9.18"
click at [145, 159] on div "a Alloy Ink" at bounding box center [136, 154] width 115 height 17
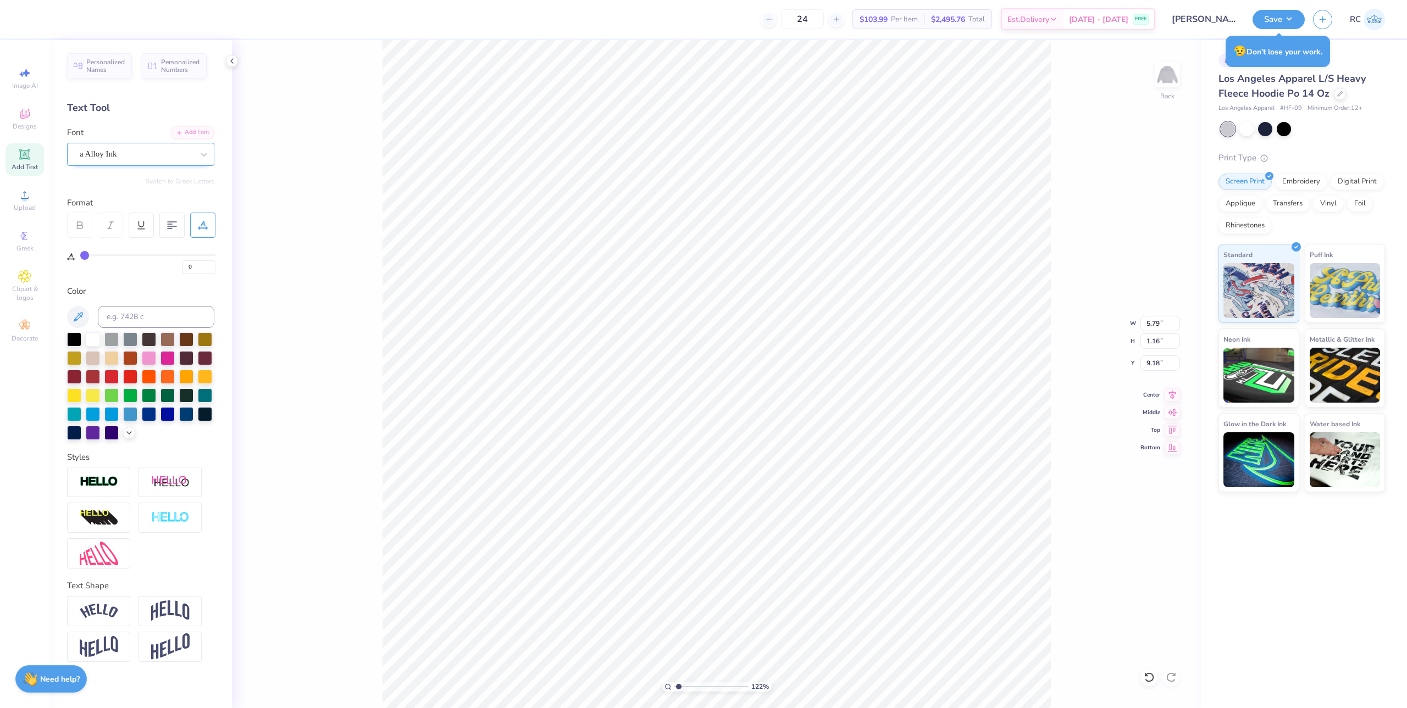
type input "1.22152498603933"
click at [113, 280] on span "Times New Roman" at bounding box center [110, 281] width 59 height 12
type input "time"
type input "1.22152498603933"
type input "4.69"
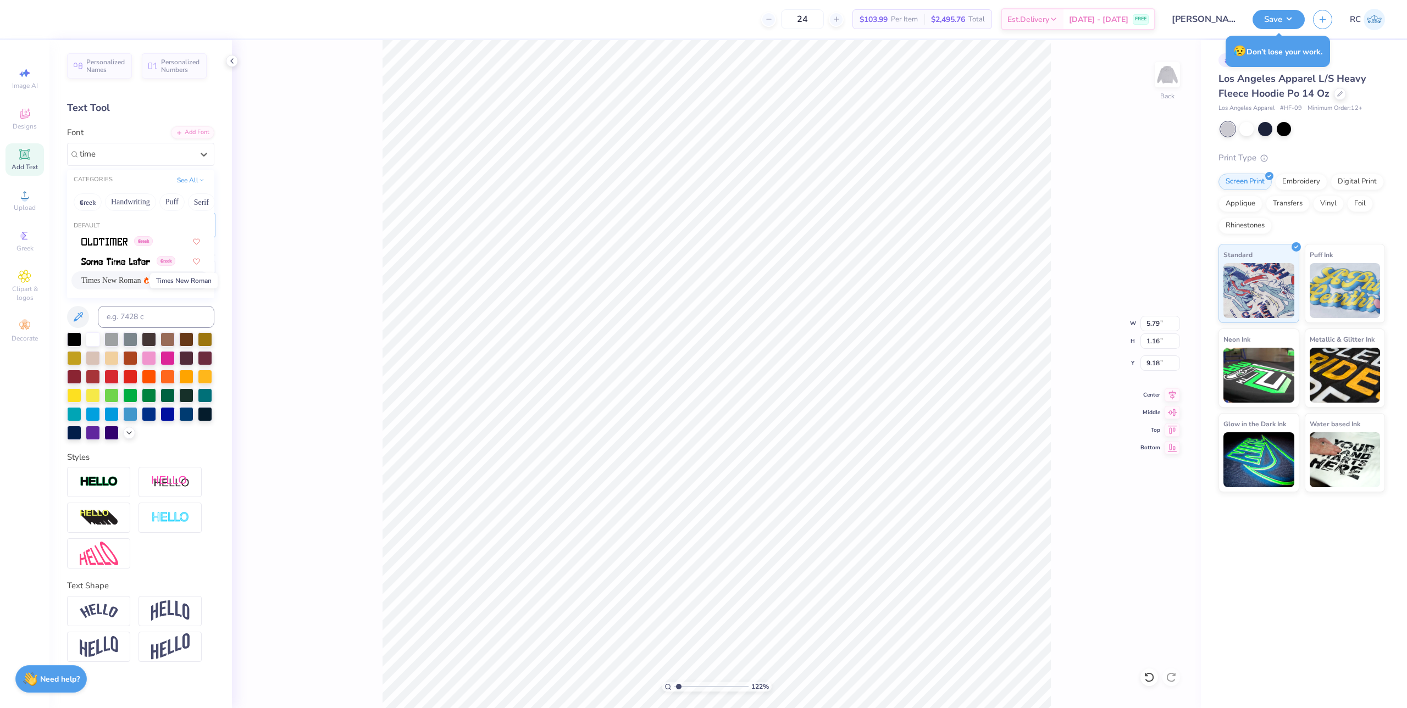
type input "0.89"
type input "9.29"
click at [109, 224] on icon at bounding box center [111, 225] width 10 height 10
type input "1.22152498603933"
type input "4.64"
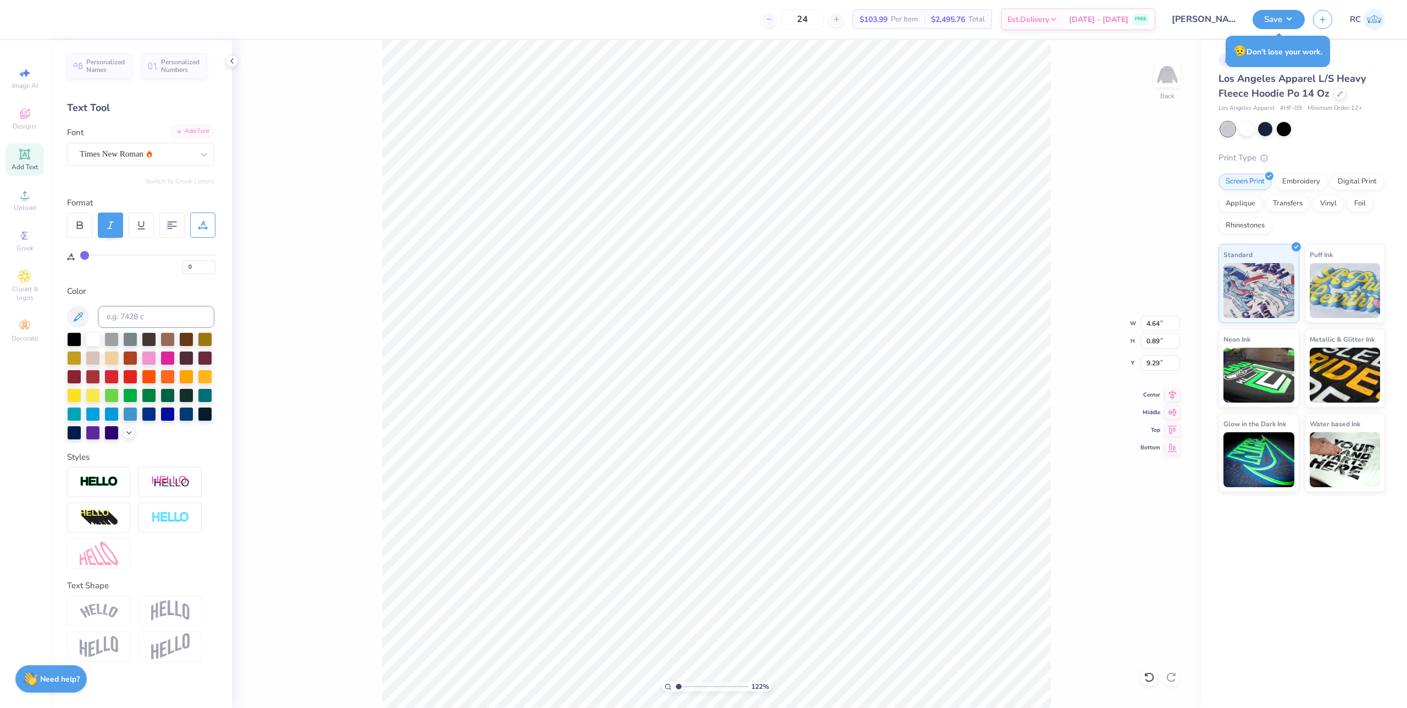
click at [191, 134] on div "Add Font" at bounding box center [192, 131] width 43 height 13
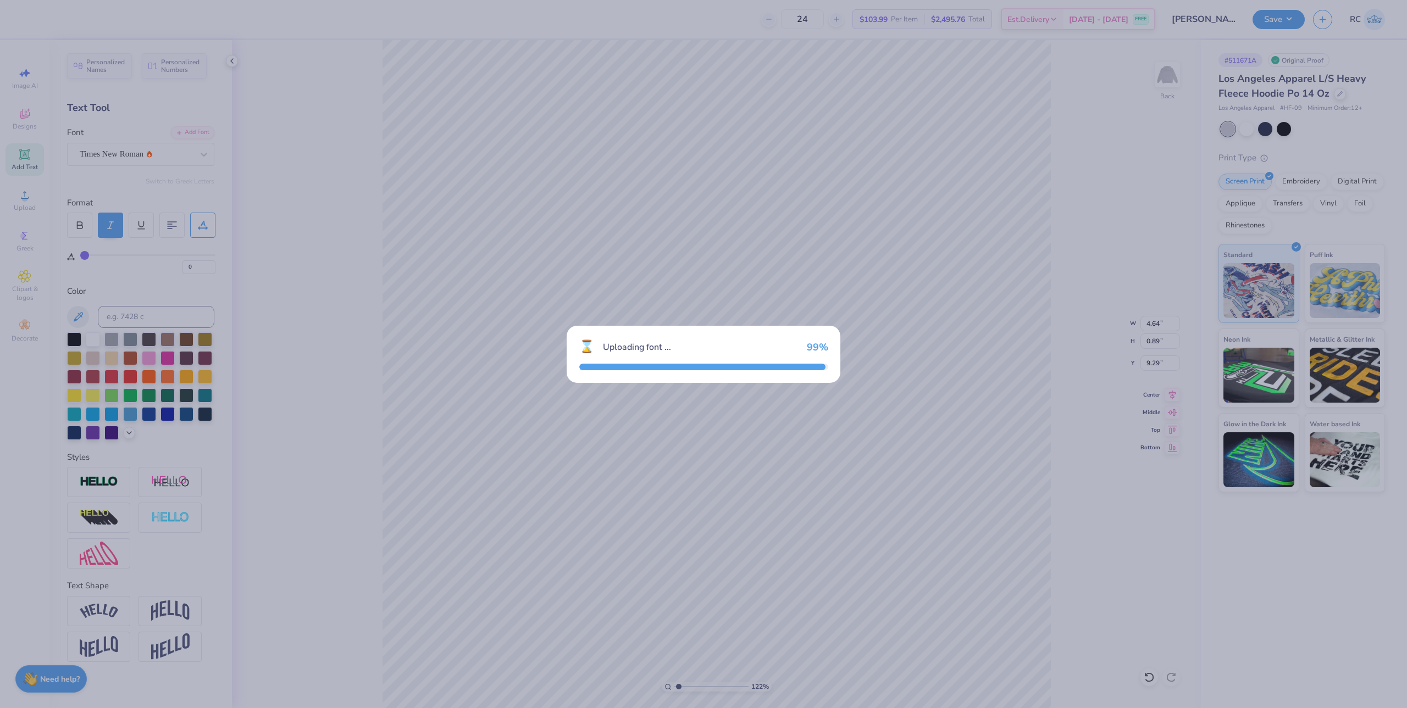
type input "1.22152498603933"
type input "4.53"
type input "0.87"
type input "9.33"
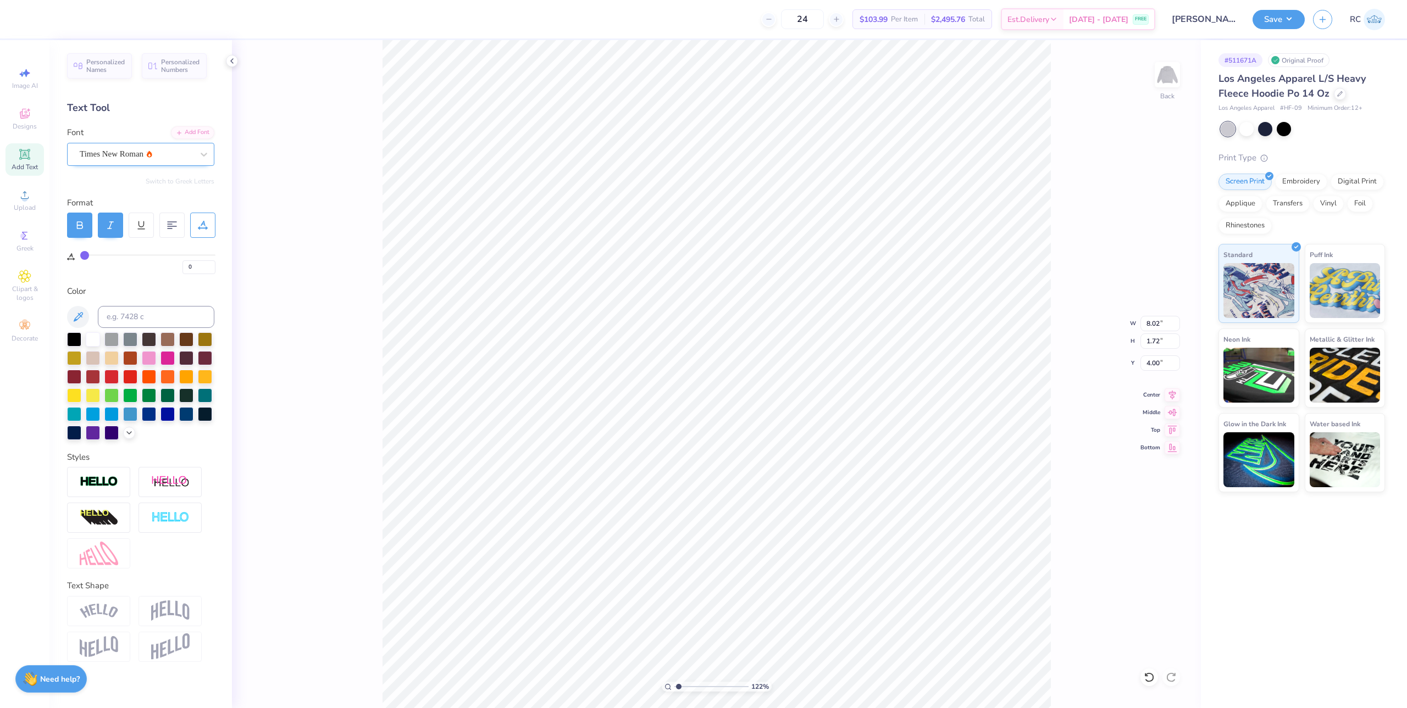
click at [124, 151] on div "Times New Roman" at bounding box center [136, 154] width 115 height 17
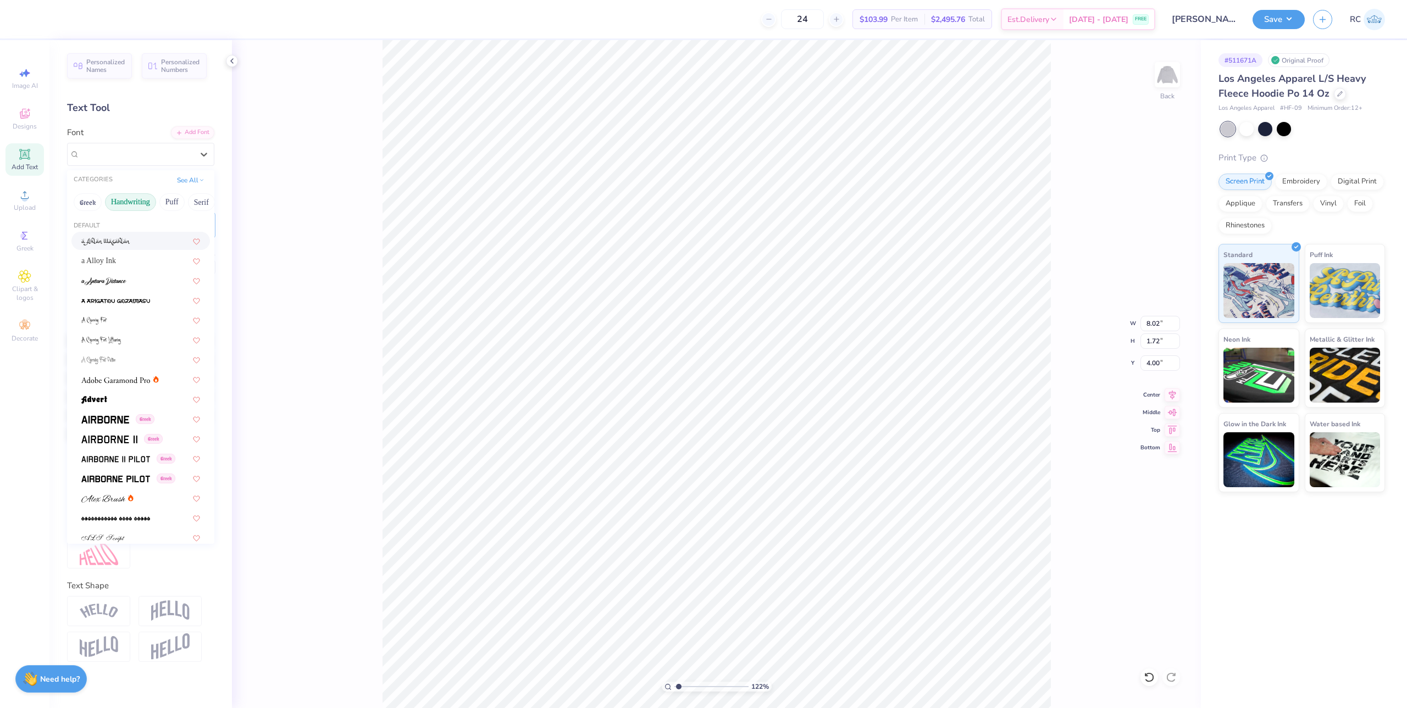
click at [117, 203] on button "Handwriting" at bounding box center [130, 202] width 51 height 18
click at [112, 255] on span at bounding box center [99, 261] width 37 height 12
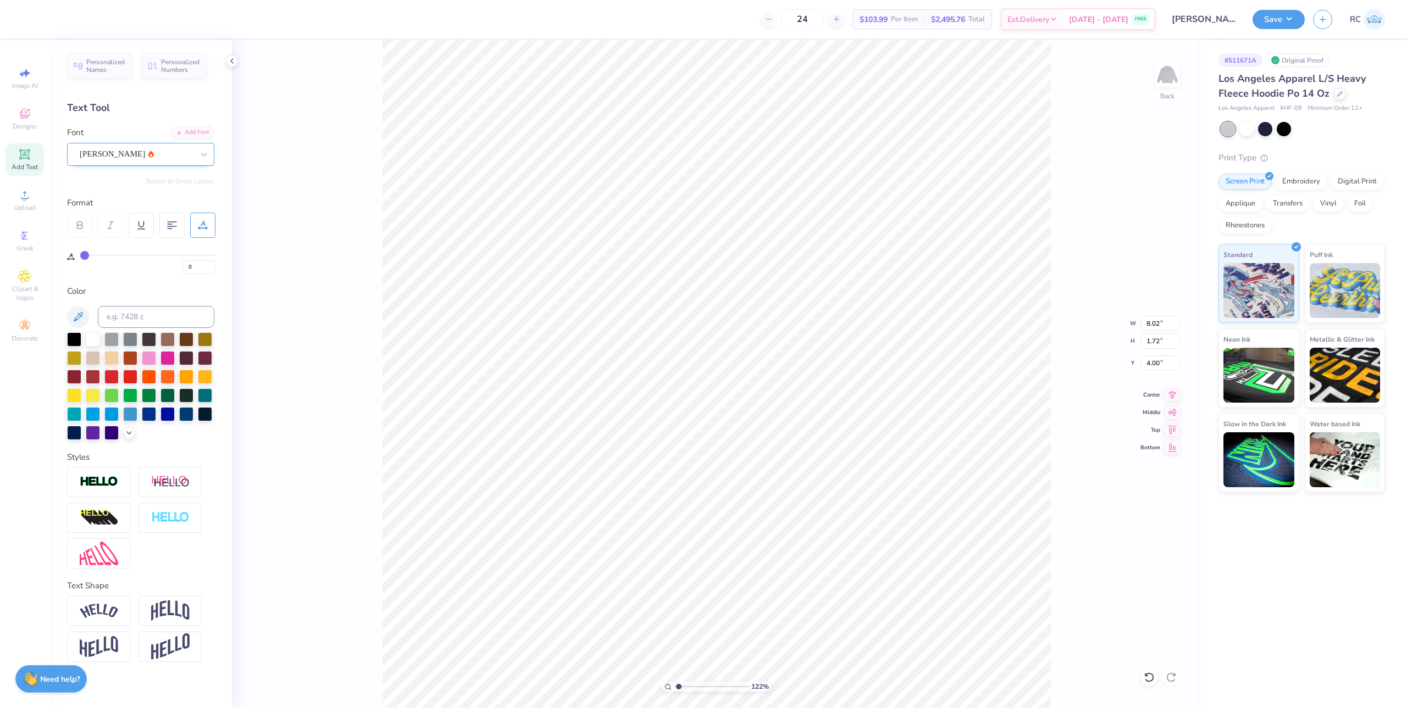
type input "1.22152498603933"
type input "5.69"
type input "1.91"
type input "3.98"
click at [153, 147] on div at bounding box center [136, 154] width 113 height 15
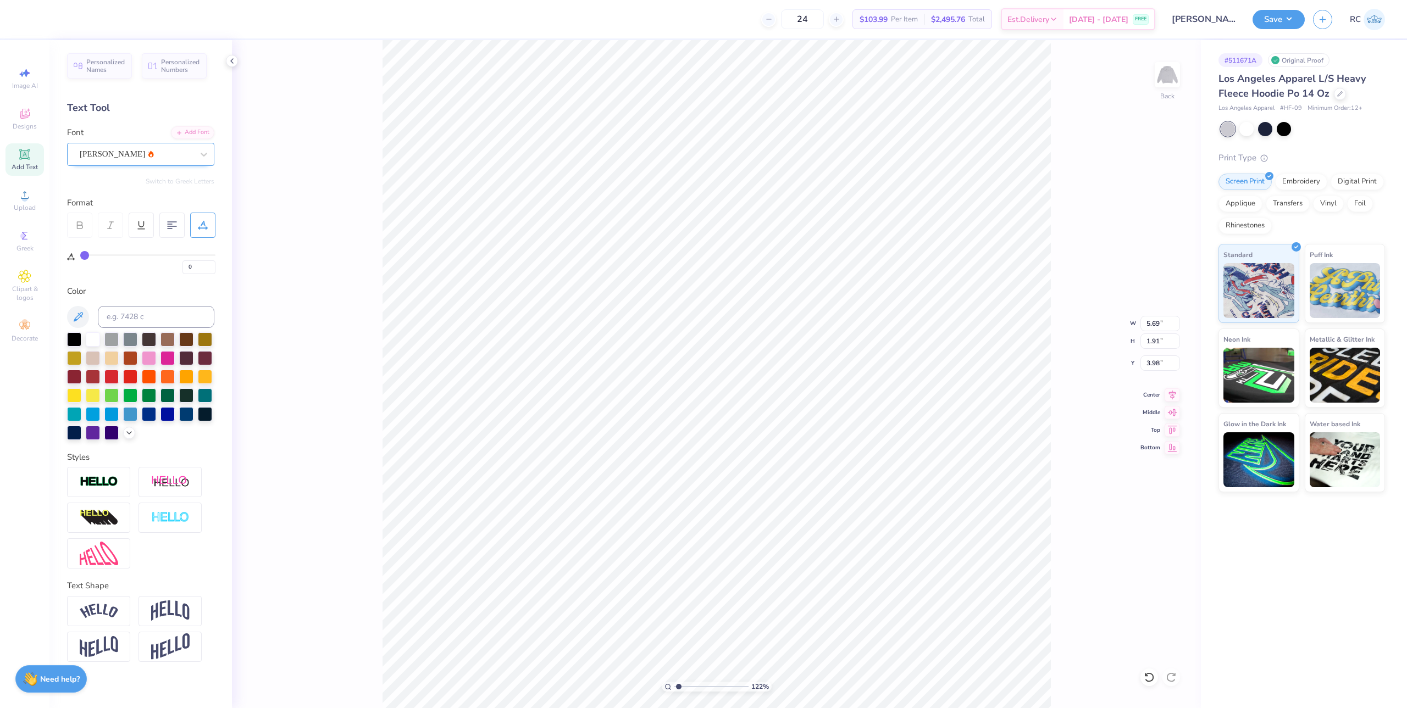
type input "1.22152498603933"
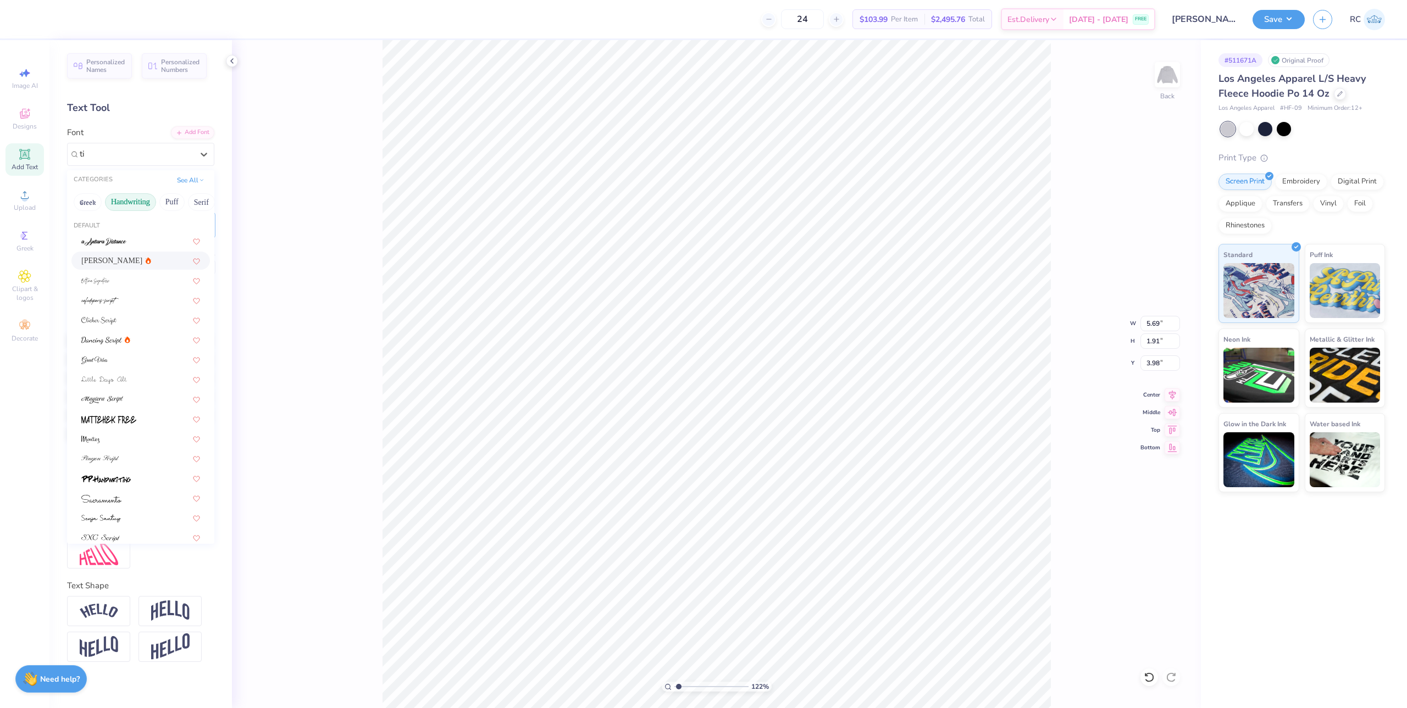
type input "[PERSON_NAME]"
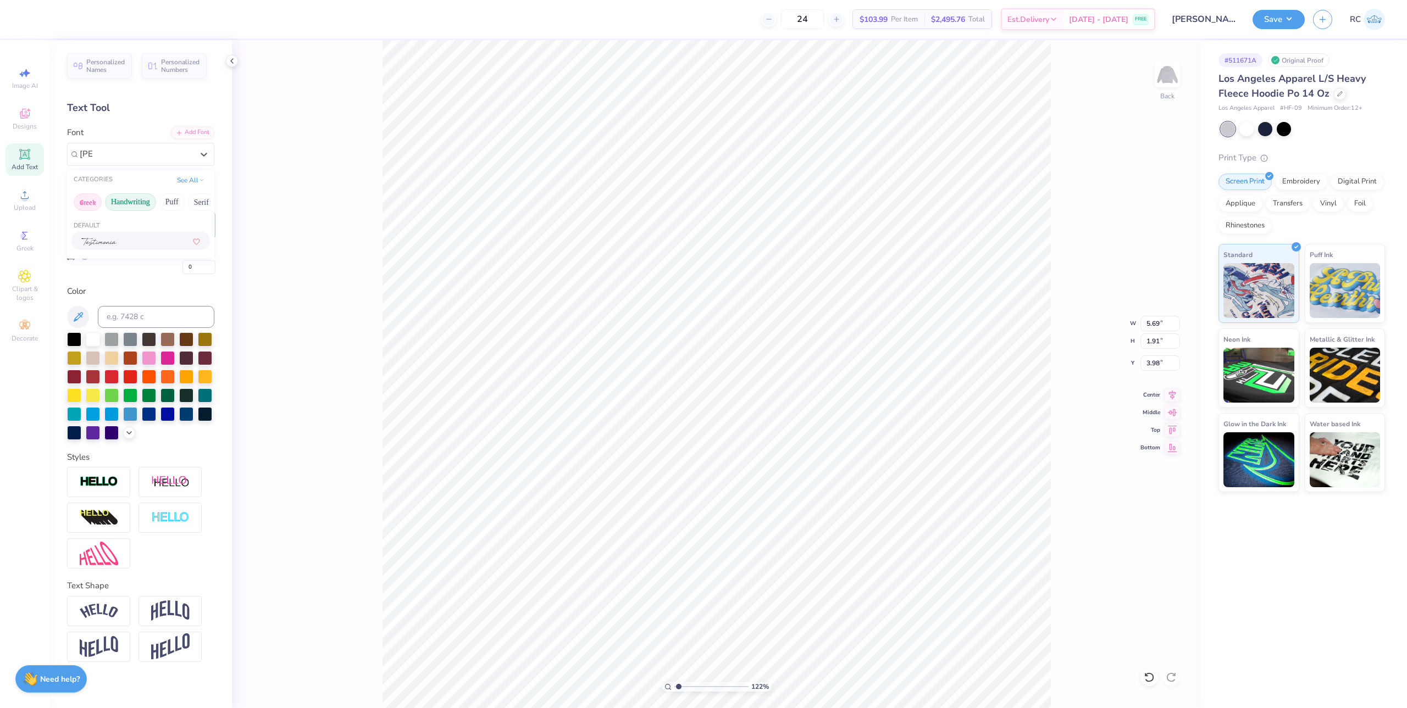
click at [85, 204] on button "Greek" at bounding box center [88, 202] width 28 height 18
click at [92, 200] on button "Greek" at bounding box center [88, 202] width 28 height 18
type input "1.22152498603933"
click at [126, 154] on div "[PERSON_NAME]" at bounding box center [136, 154] width 115 height 17
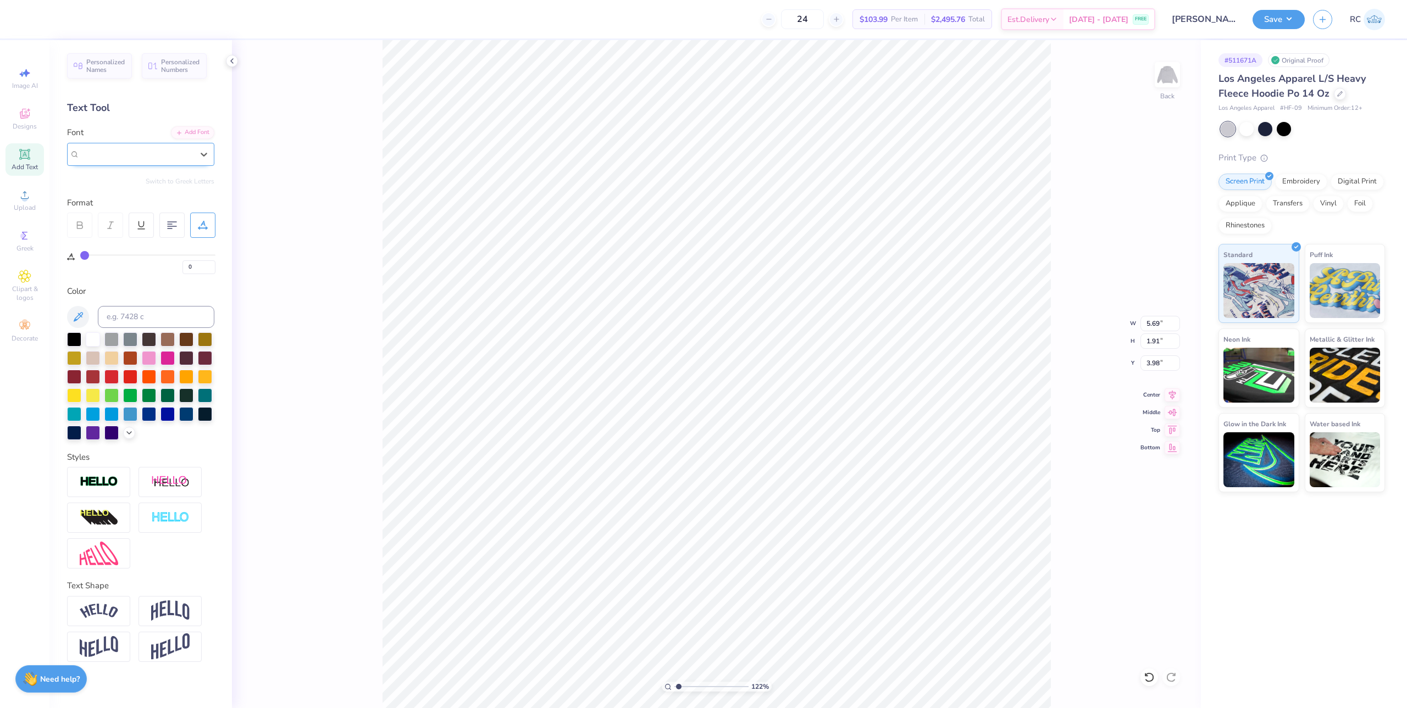
type input "t"
type input "1.22152498603933"
click at [113, 282] on span "Times New Roman" at bounding box center [110, 281] width 59 height 12
type input "time"
type input "1.22152498603933"
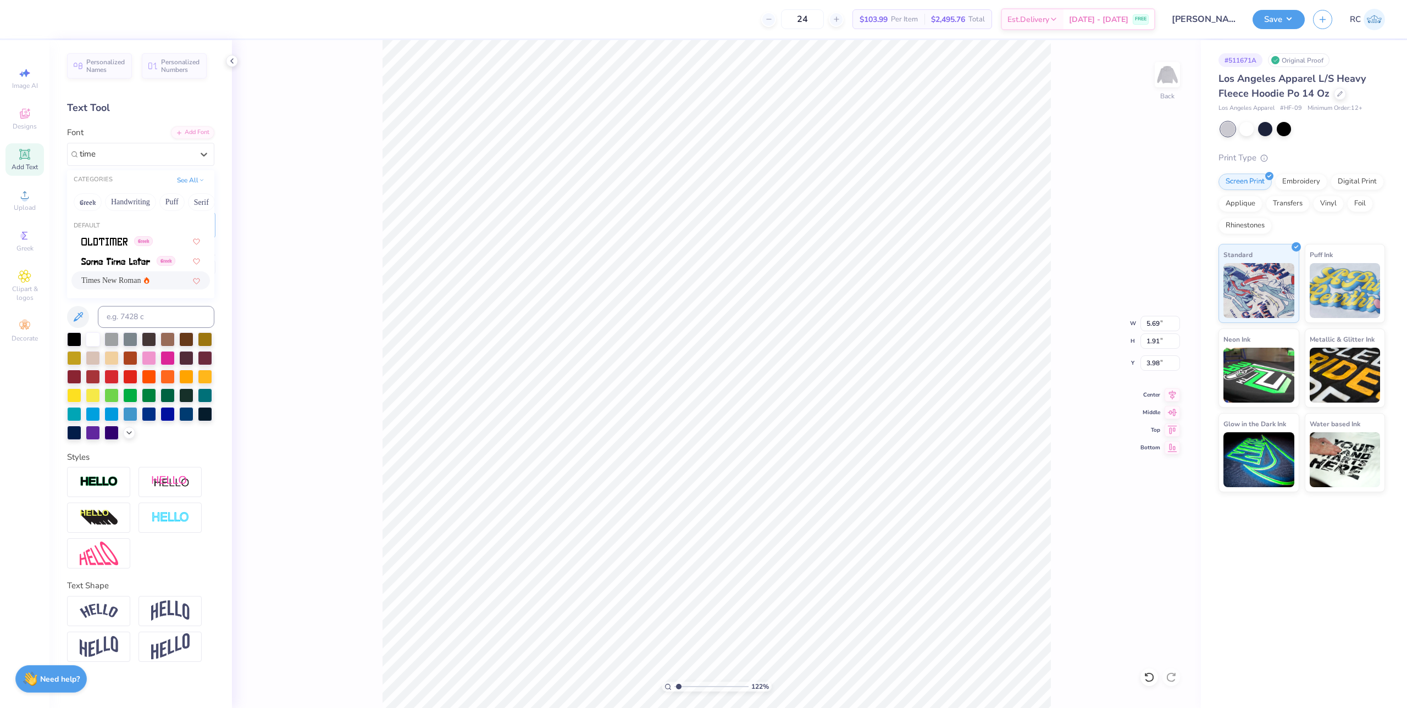
type input "8.70"
type input "1.67"
type input "4.00"
click at [105, 226] on div at bounding box center [110, 225] width 25 height 25
click at [81, 227] on icon at bounding box center [80, 225] width 10 height 10
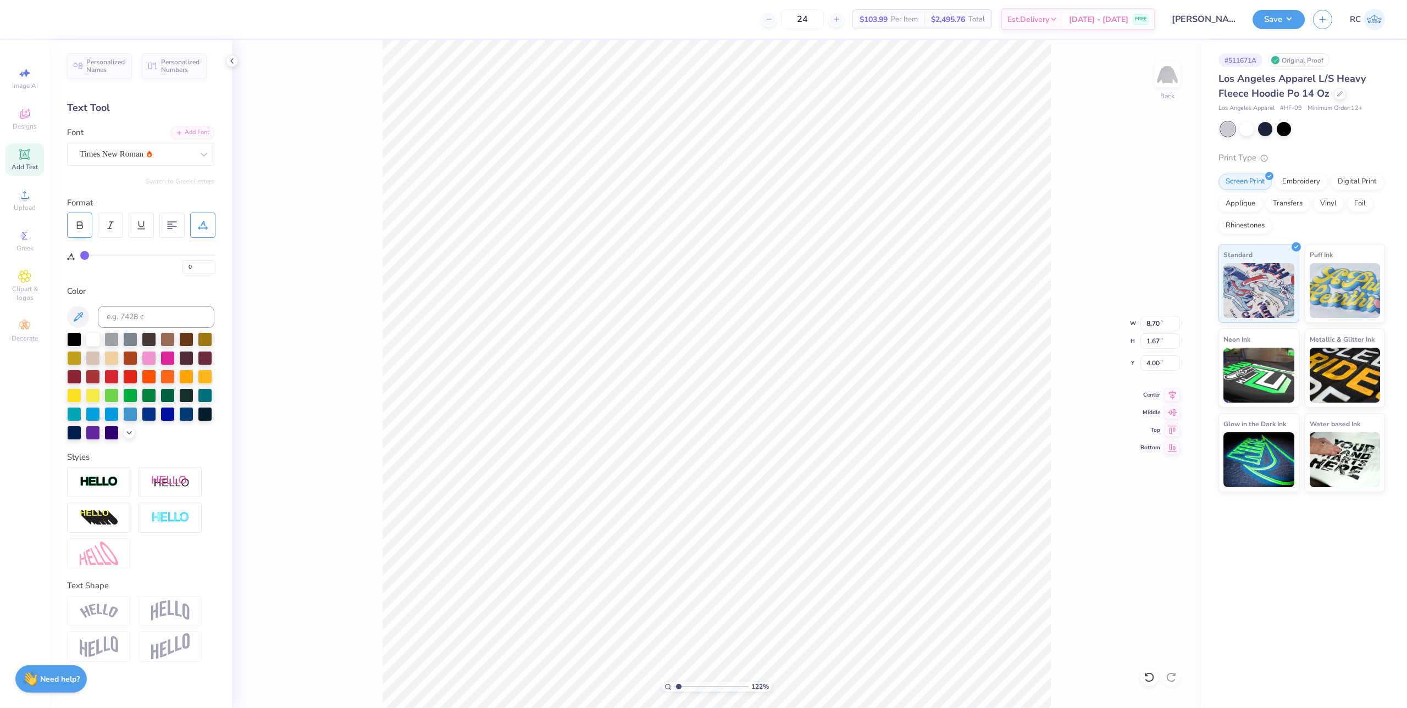
type input "1.22152498603933"
type input "8.02"
type input "1.72"
click at [263, 161] on div "122 % Back W 8.02 8.02 " H 1.72 1.72 " Y 4.00 4.00 " Center Middle Top Bottom" at bounding box center [716, 374] width 969 height 668
click at [366, 233] on div "122 % Back" at bounding box center [716, 374] width 969 height 668
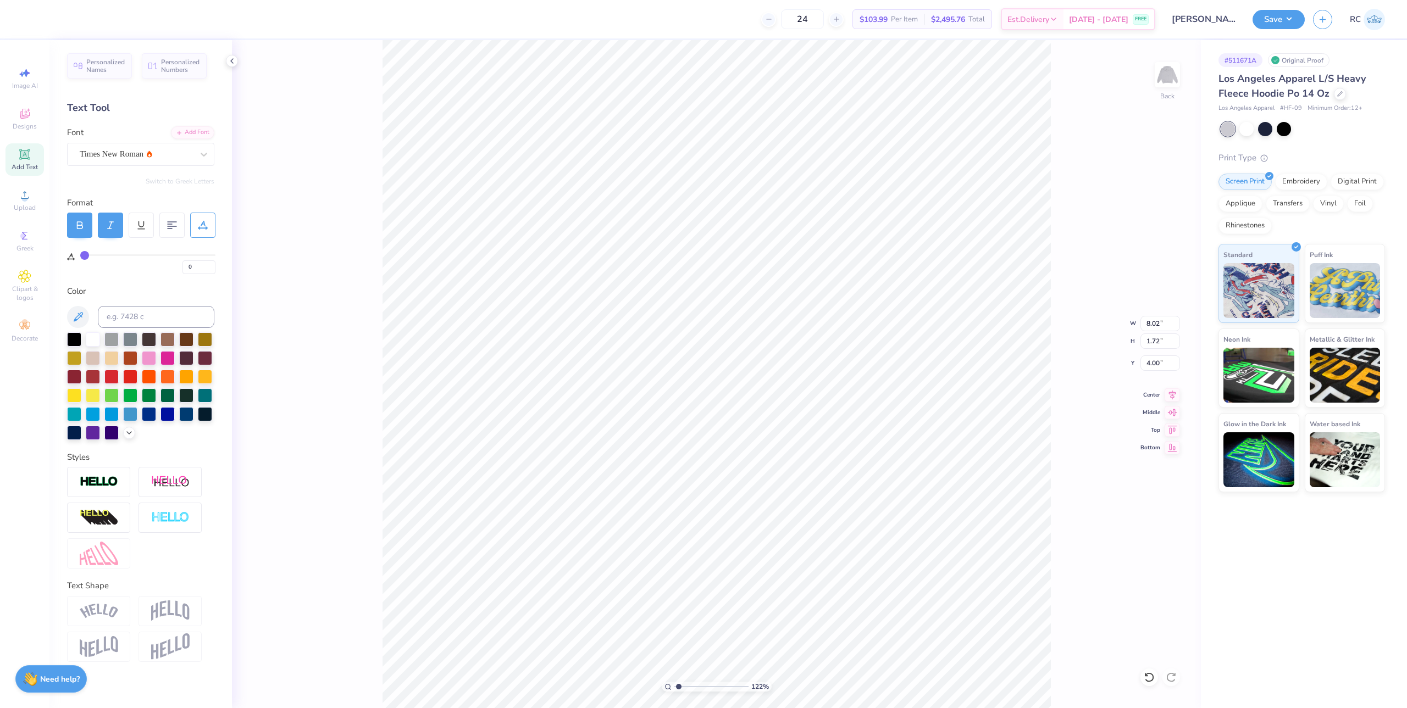
click at [82, 226] on icon at bounding box center [79, 226] width 5 height 3
type input "1.22152498603933"
type input "7.90"
type input "1.54"
type input "4.17"
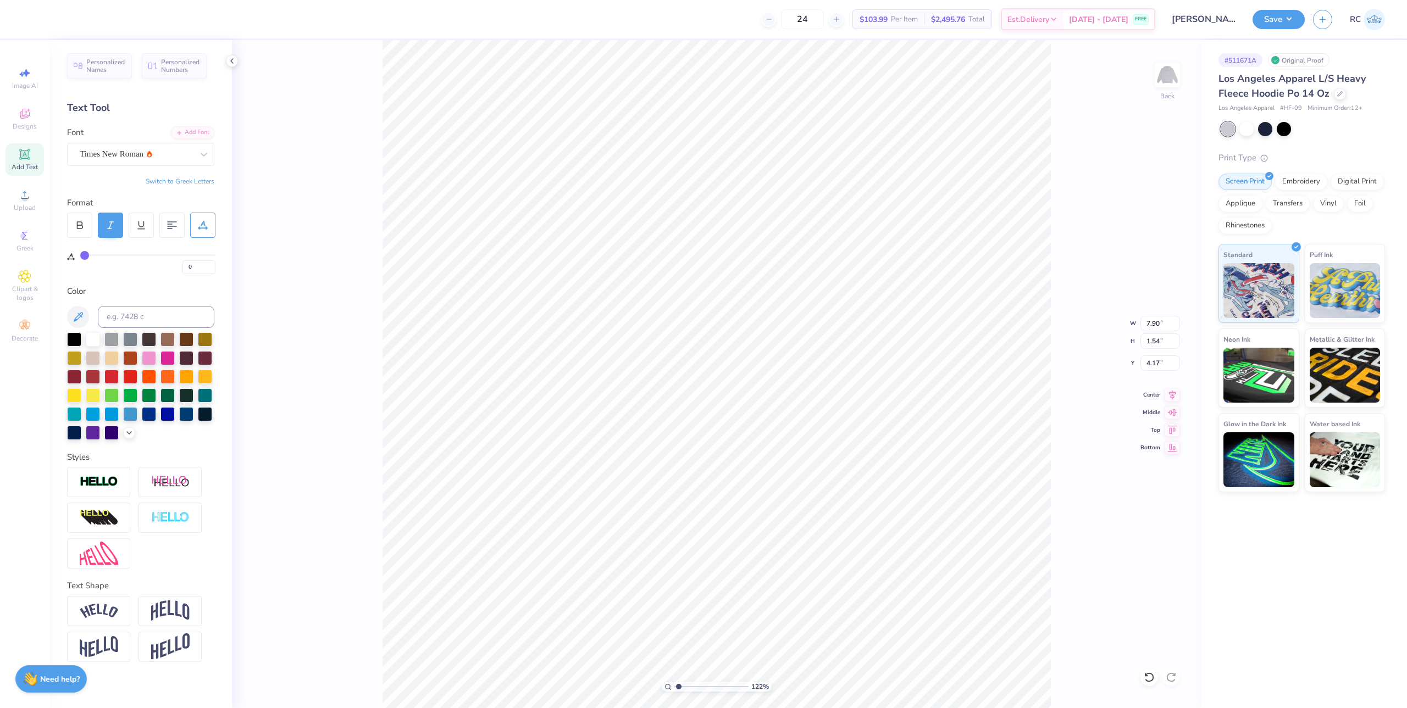
click at [114, 226] on icon at bounding box center [111, 225] width 10 height 10
type input "1.22152498603933"
type input "8.70"
type input "1.67"
type input "4.00"
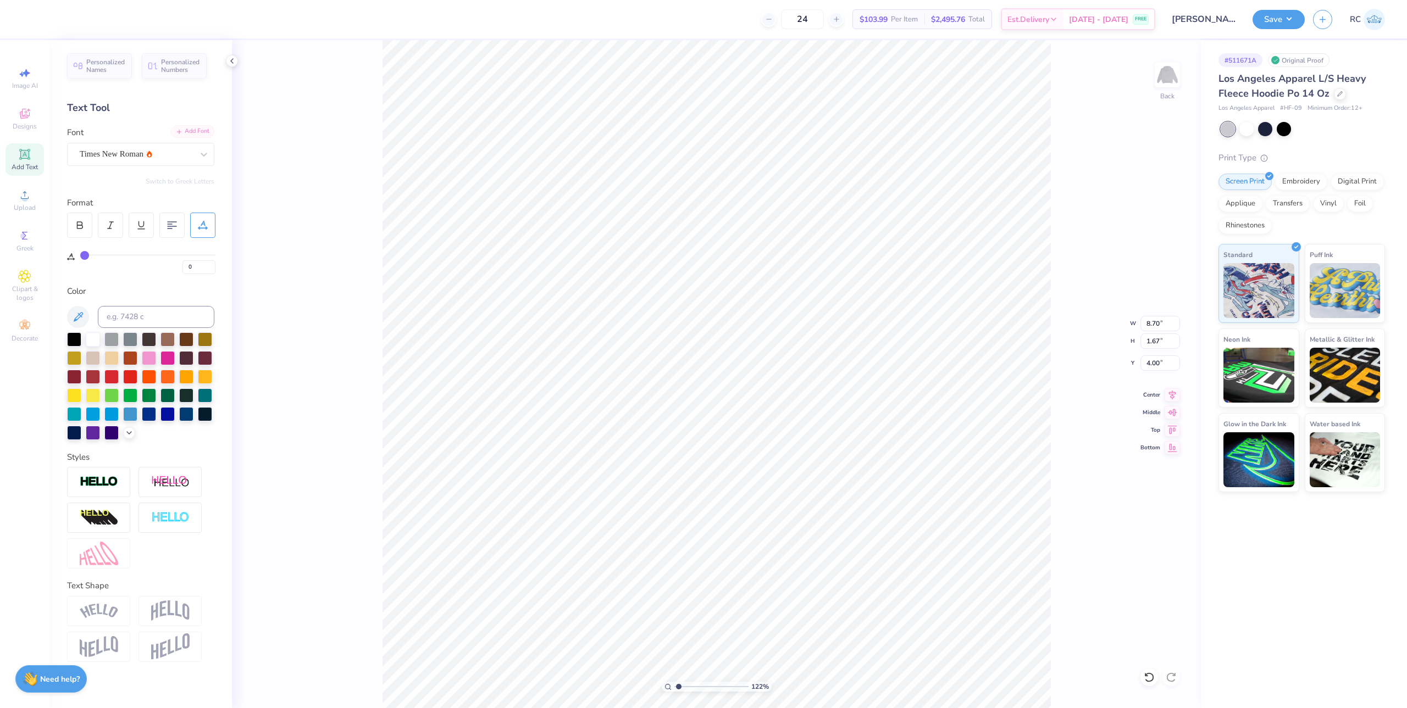
click at [208, 132] on div "Add Font" at bounding box center [192, 131] width 43 height 13
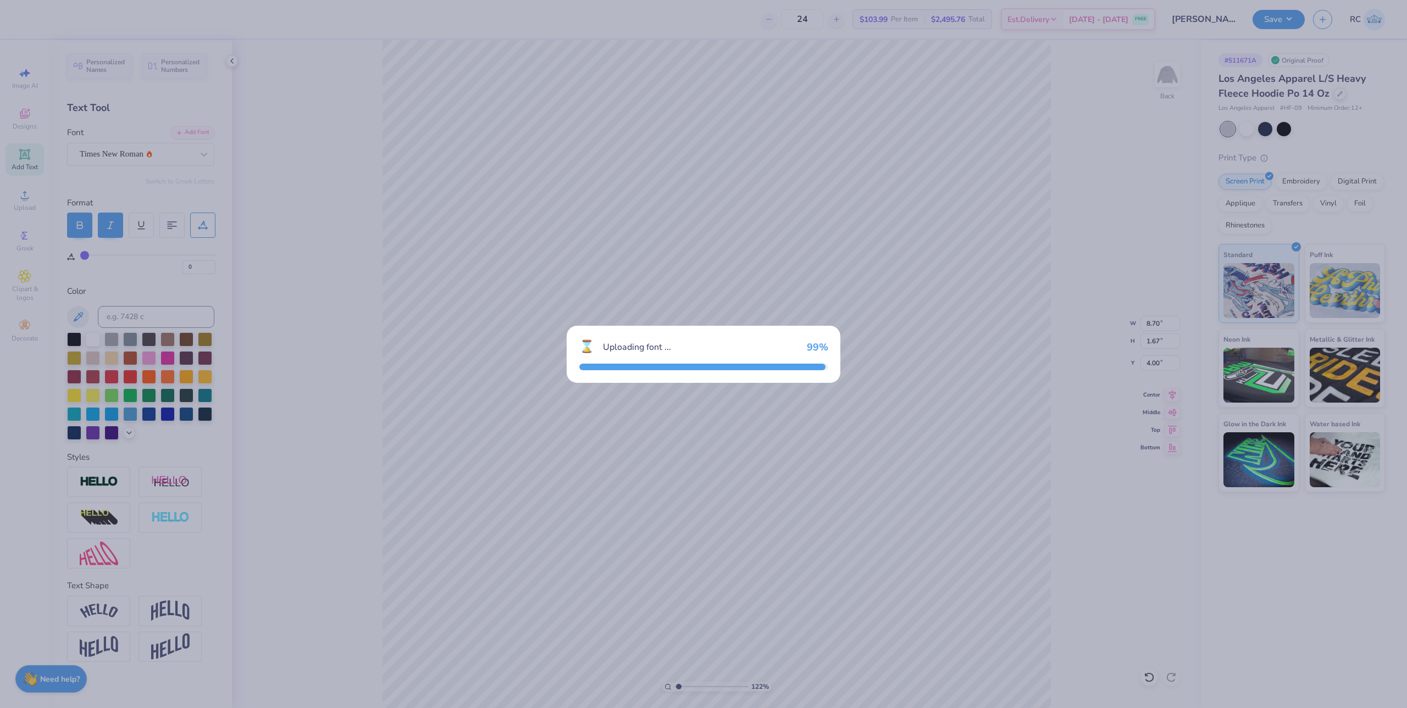
type input "1.22152498603933"
type input "8.31"
type input "1.54"
type input "4.17"
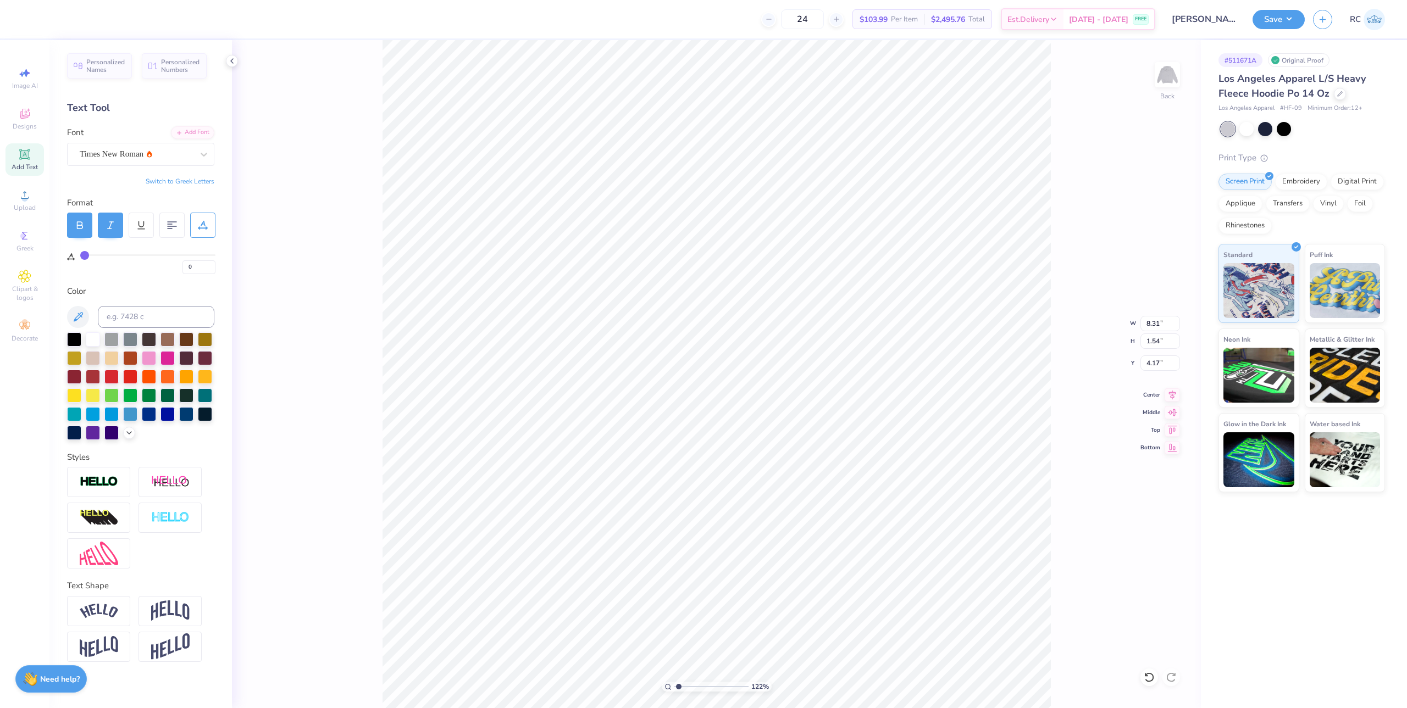
click at [366, 235] on div "122 % Back W 8.31 8.31 " H 1.54 1.54 " Y 4.17 4.17 " Center Middle Top Bottom" at bounding box center [716, 374] width 969 height 668
type input "1.22152498603933"
click at [1145, 317] on input "12.27" at bounding box center [1160, 323] width 40 height 15
type input "12.5"
type input "1.22152498603933"
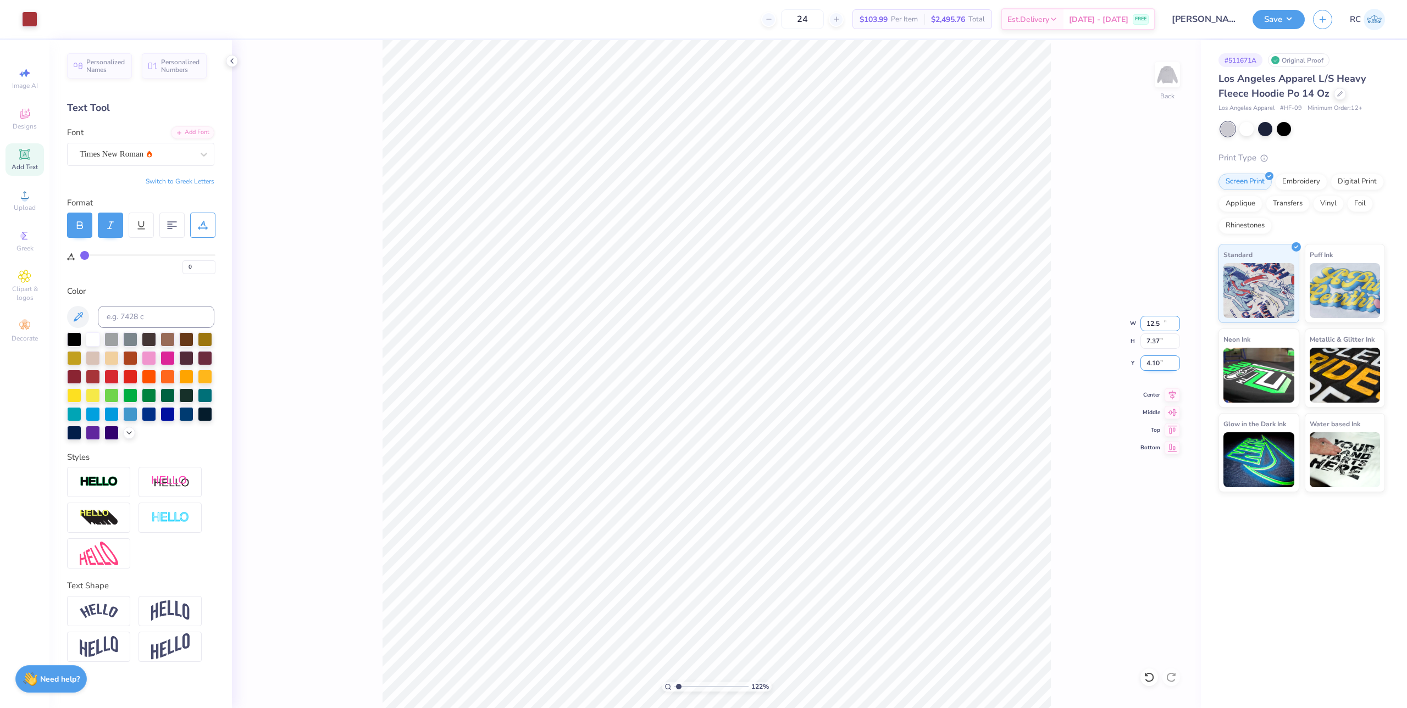
type input "12.50"
type input "7.37"
click at [1155, 360] on input "4.10" at bounding box center [1160, 363] width 40 height 15
type input "4"
type input "1.22152498603933"
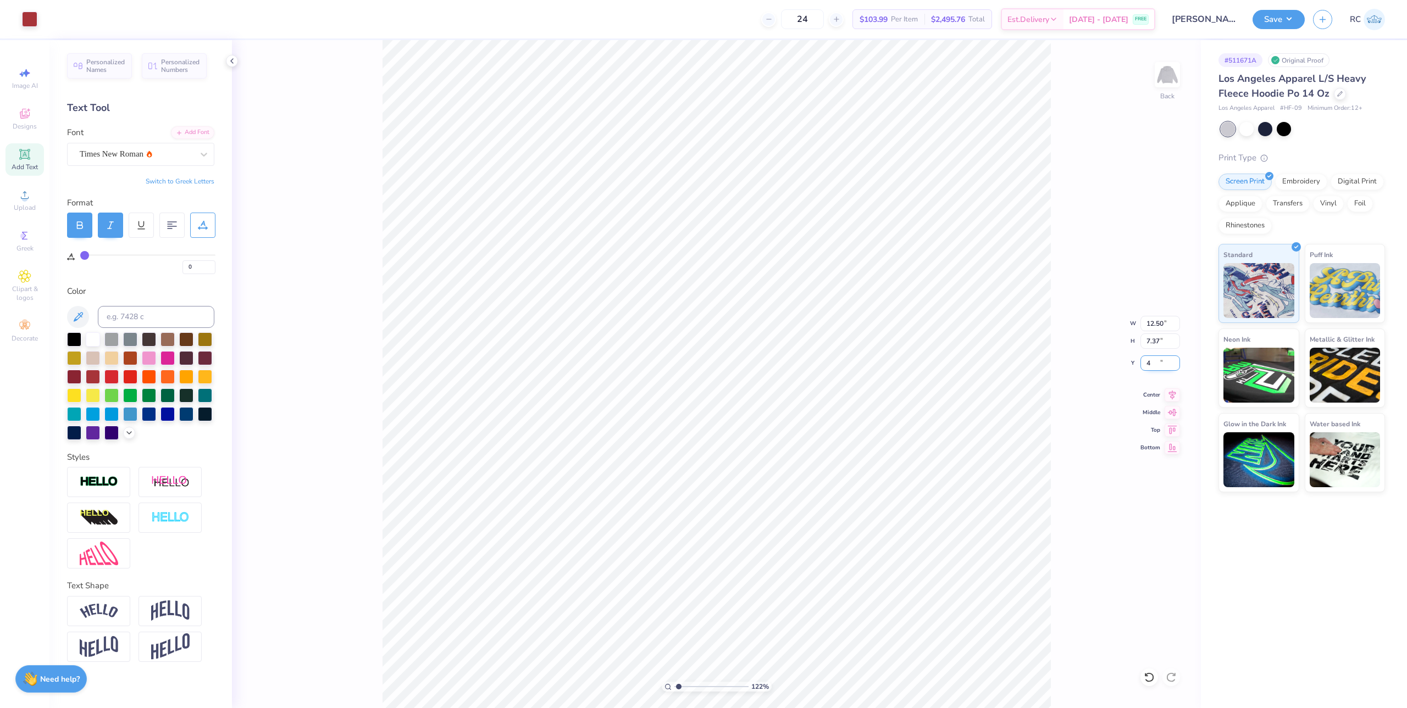
type input "4.00"
type input "1.22152498603933"
type input "12.50"
type input "7.37"
type input "4.00"
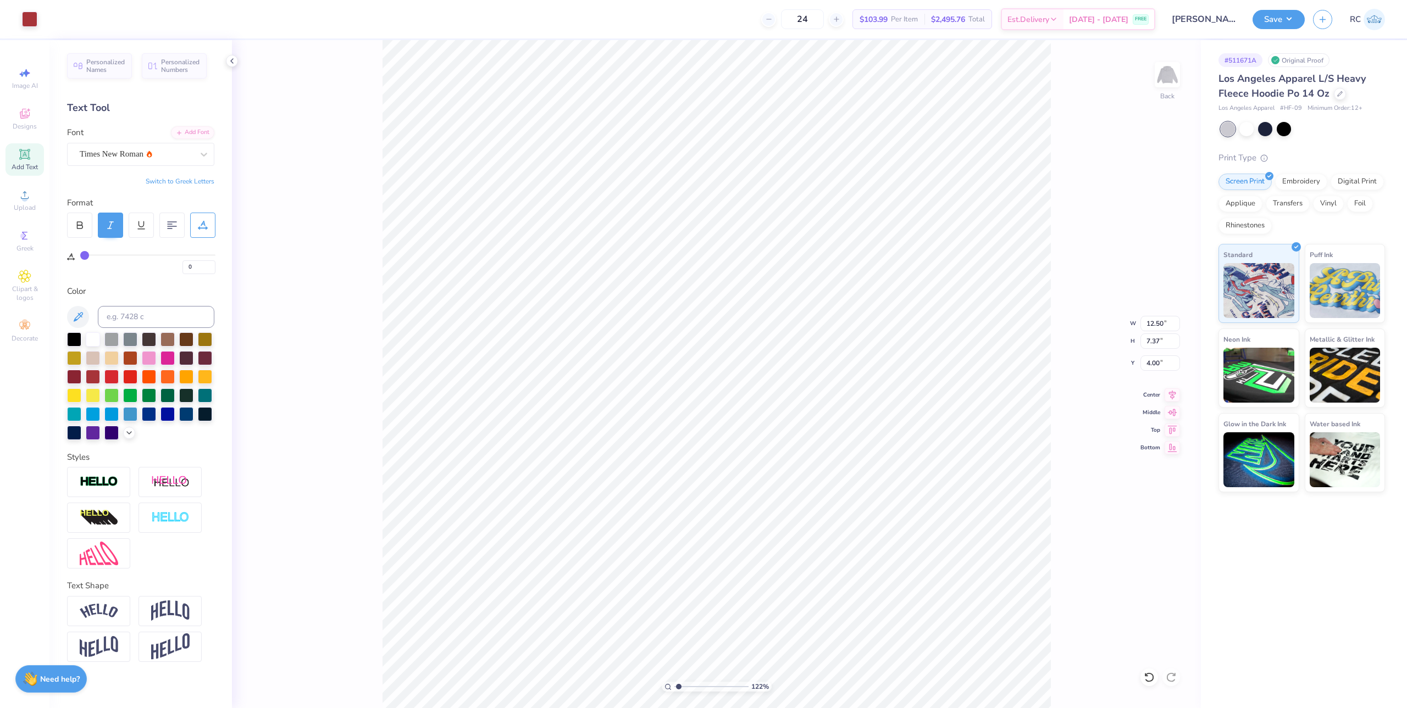
type input "1.22152498603933"
click at [1165, 364] on input "4.00" at bounding box center [1160, 363] width 40 height 15
type input "3"
type input "1.22152498603933"
type input "3.00"
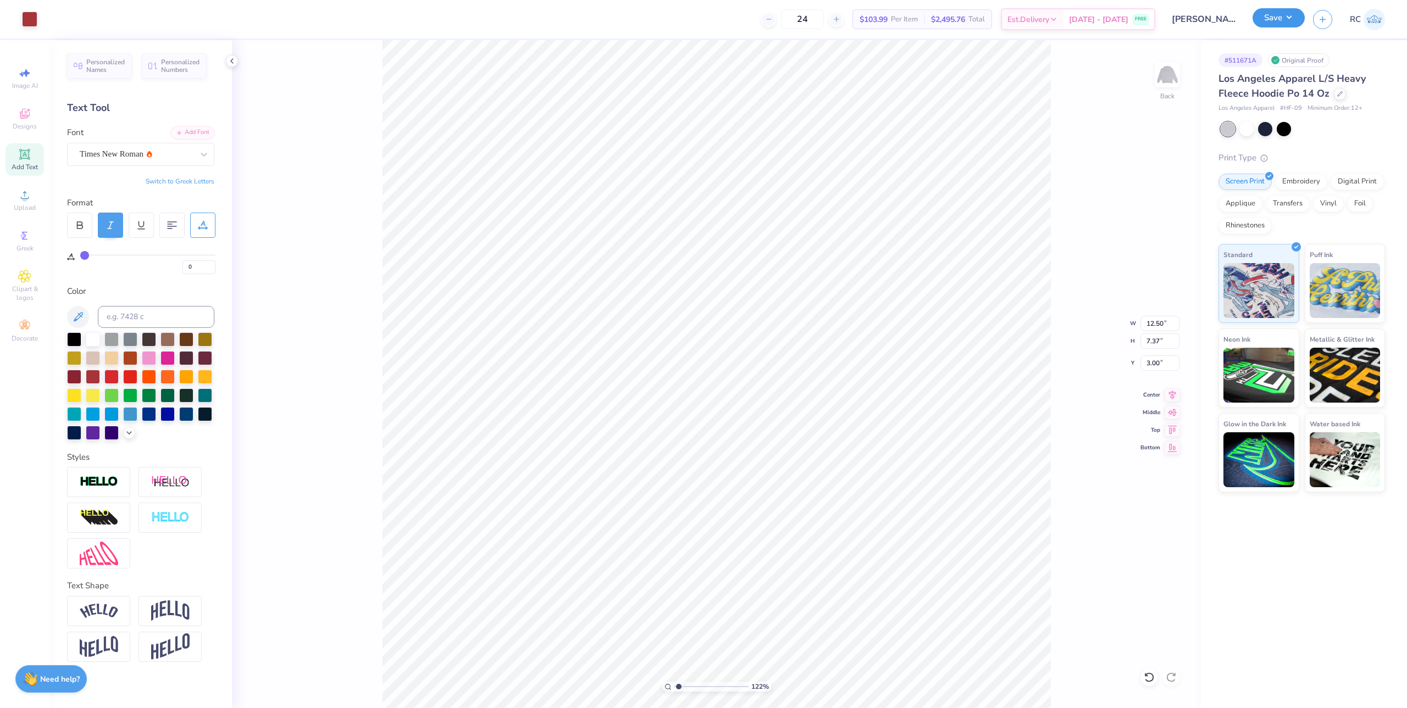
click at [1284, 19] on button "Save" at bounding box center [1279, 17] width 52 height 19
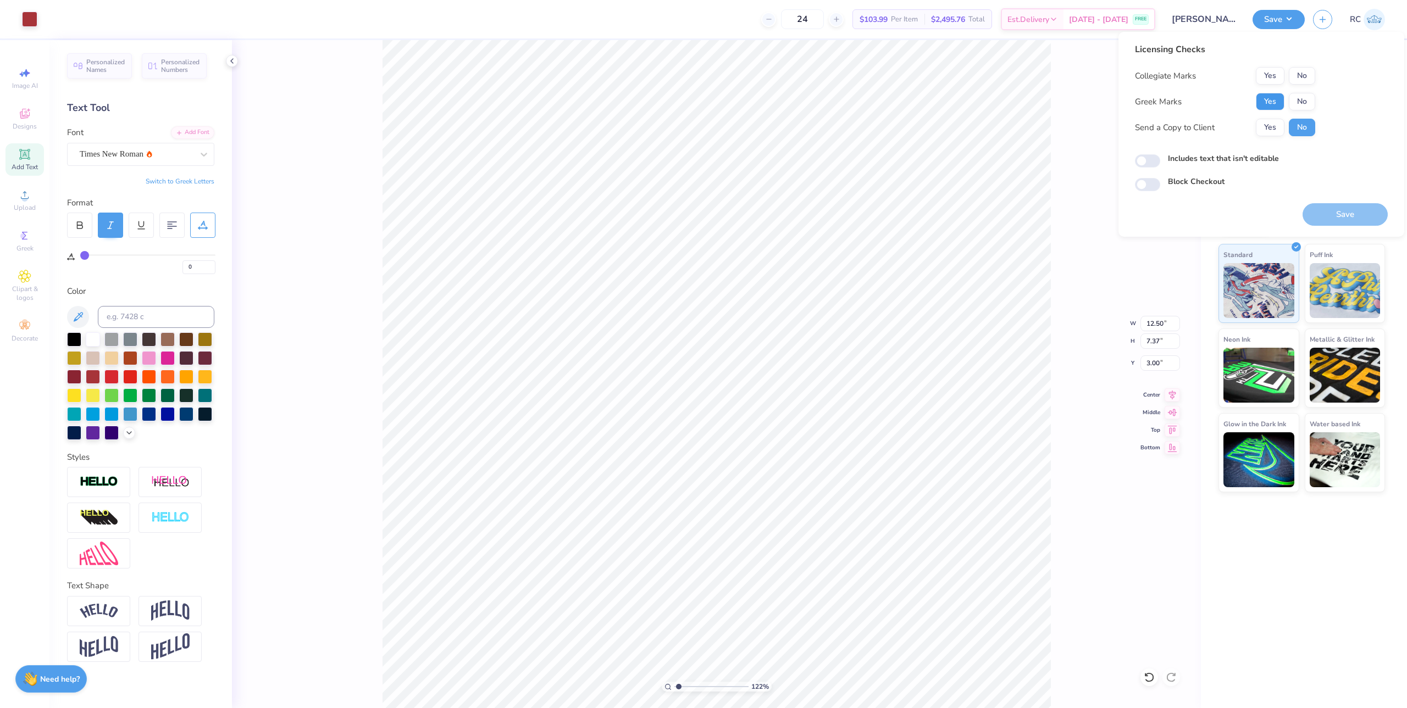
click at [1273, 101] on button "Yes" at bounding box center [1270, 102] width 29 height 18
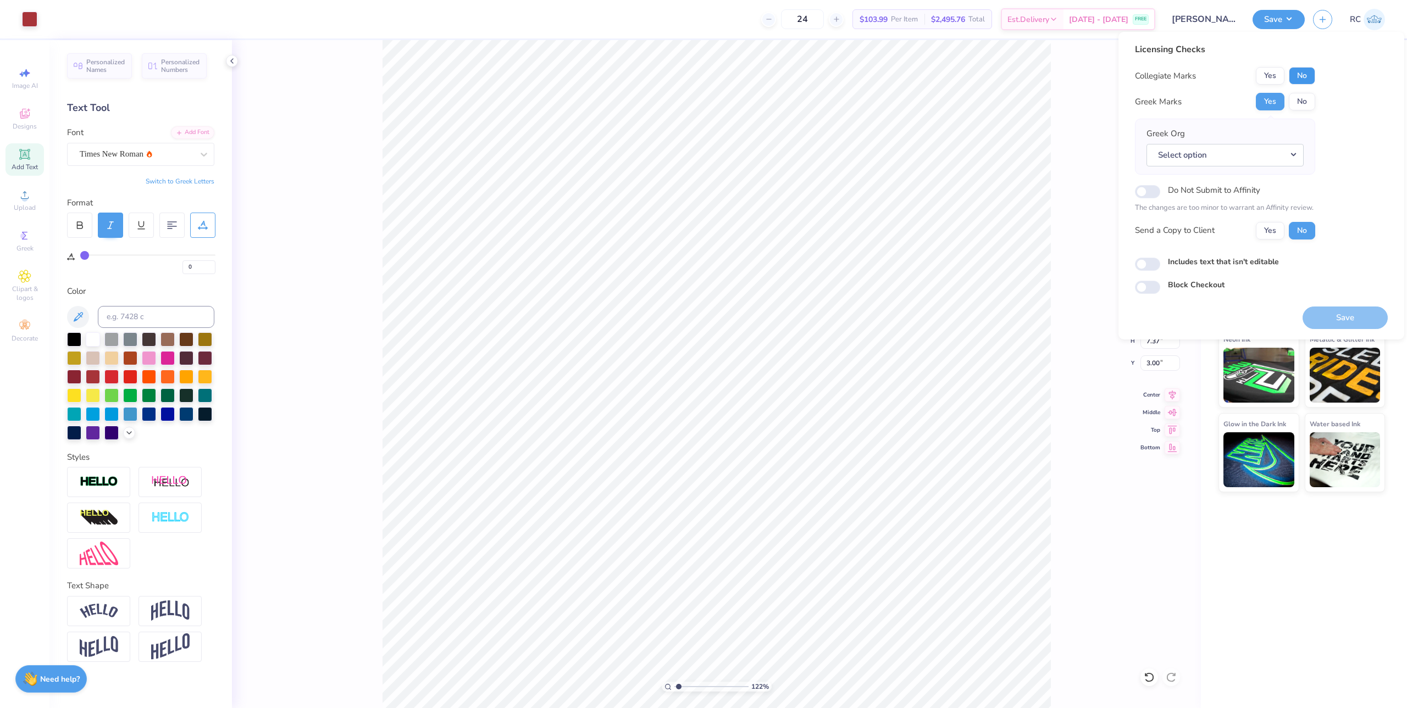
click at [1301, 76] on button "No" at bounding box center [1302, 76] width 26 height 18
type input "1.22152498603933"
click at [1270, 157] on button "Select option" at bounding box center [1224, 155] width 157 height 23
click at [1214, 240] on link "Zeta Tau Alpha" at bounding box center [1225, 240] width 148 height 18
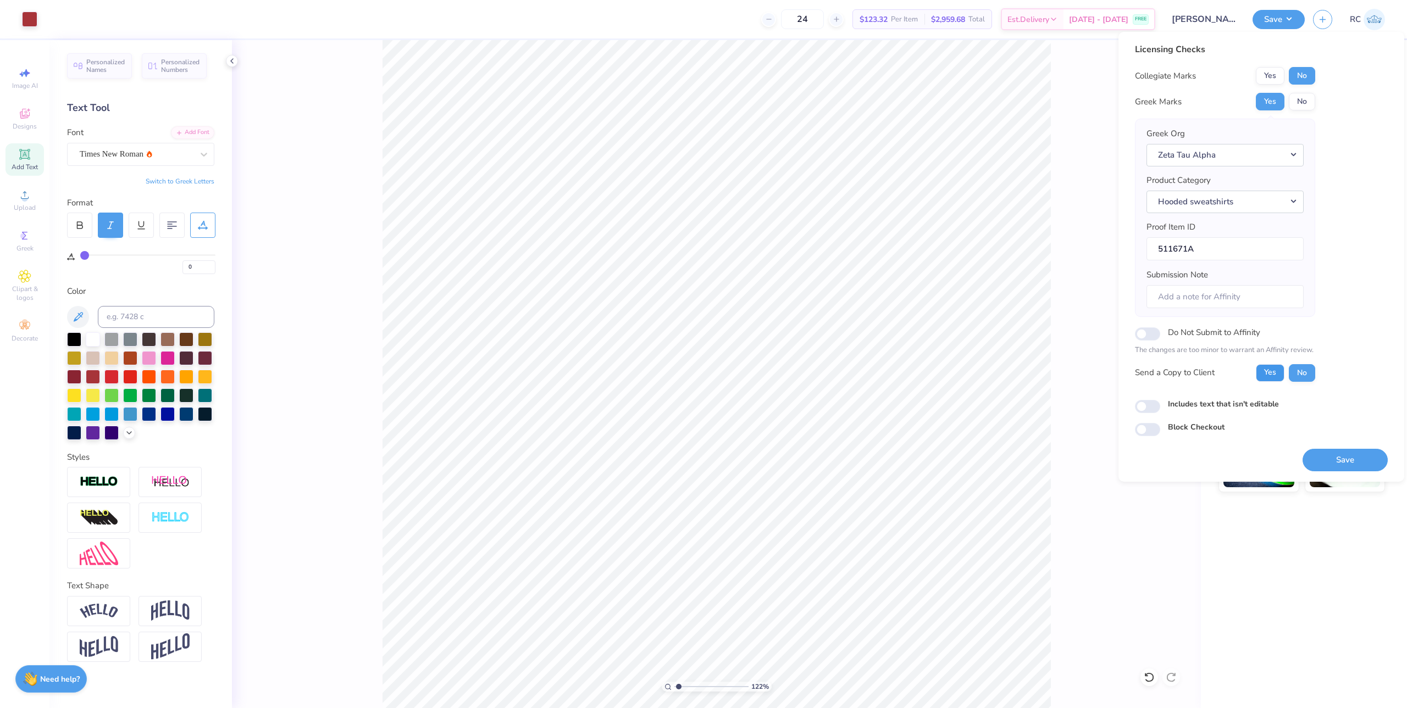
click at [1275, 375] on button "Yes" at bounding box center [1270, 373] width 29 height 18
click at [1330, 461] on button "Save" at bounding box center [1345, 460] width 85 height 23
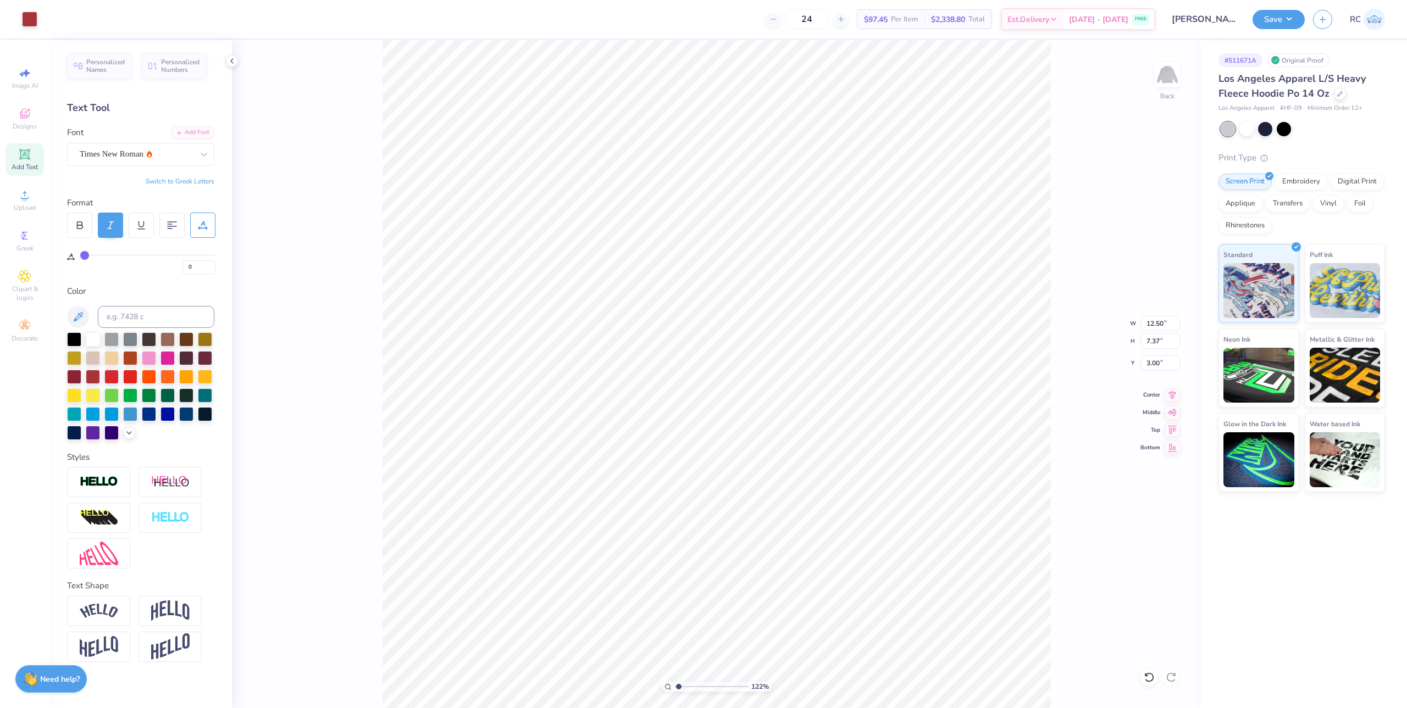
type input "1.22152498603933"
